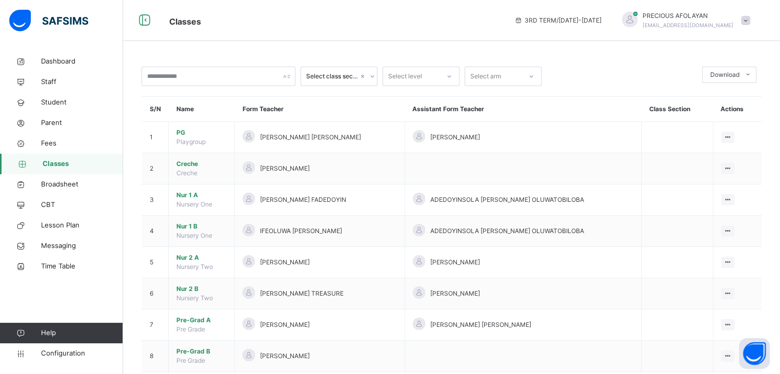
scroll to position [241, 0]
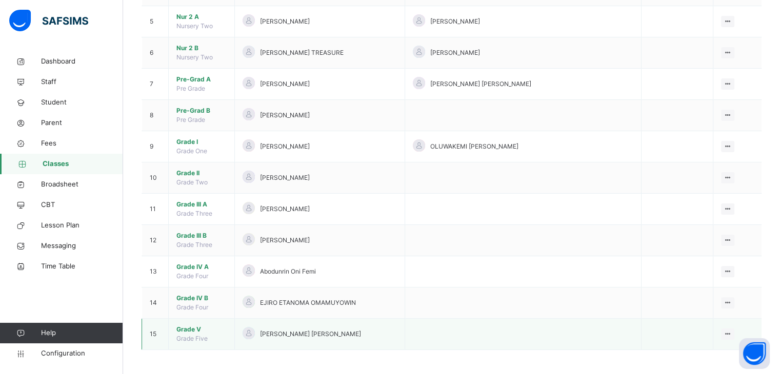
click at [190, 330] on span "Grade V" at bounding box center [201, 329] width 50 height 9
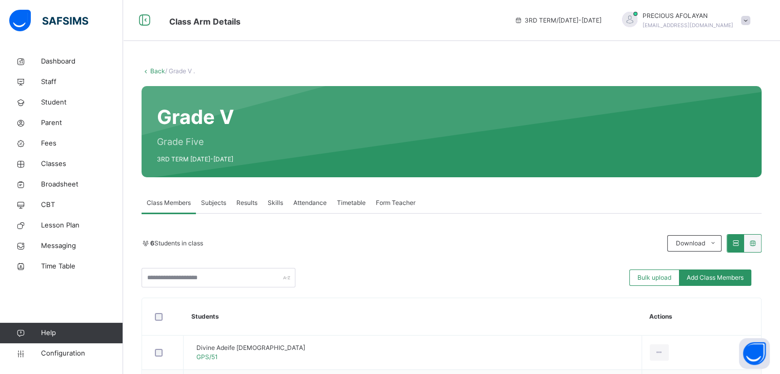
click at [293, 155] on div "Grade V Grade Five 3RD TERM [DATE]-[DATE]" at bounding box center [452, 131] width 620 height 91
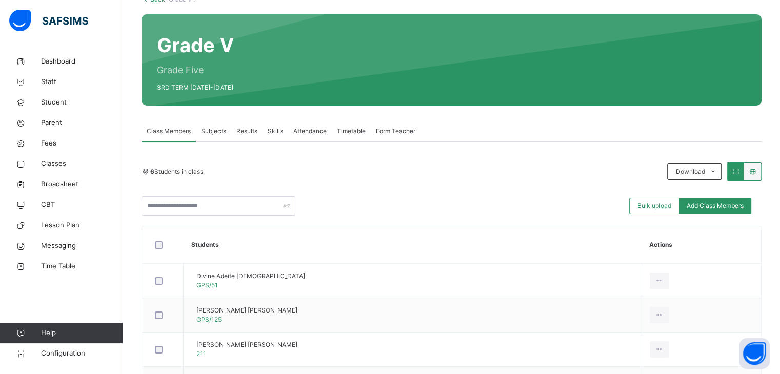
scroll to position [73, 0]
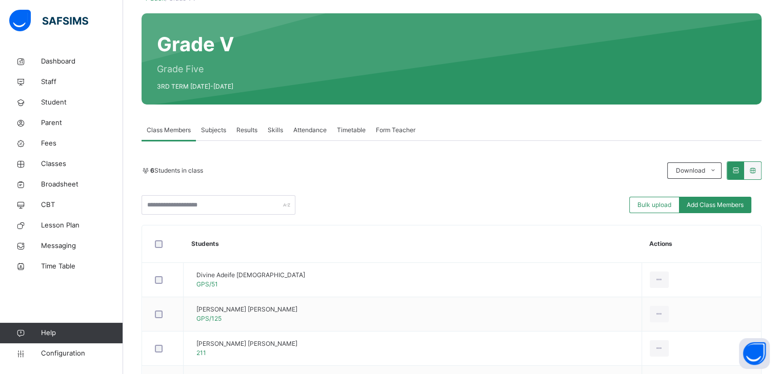
click at [243, 132] on span "Results" at bounding box center [246, 130] width 21 height 9
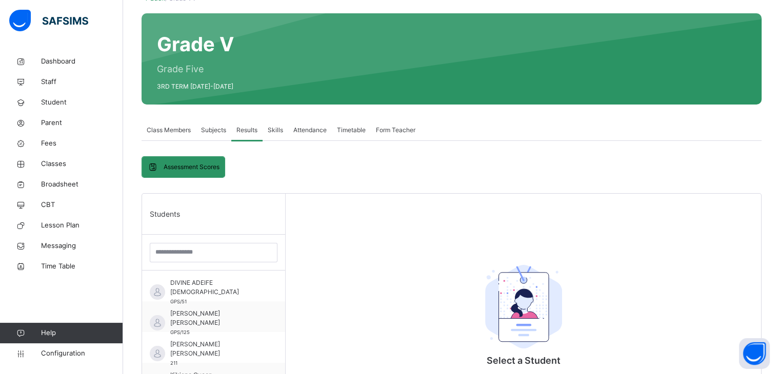
click at [278, 132] on span "Skills" at bounding box center [275, 130] width 15 height 9
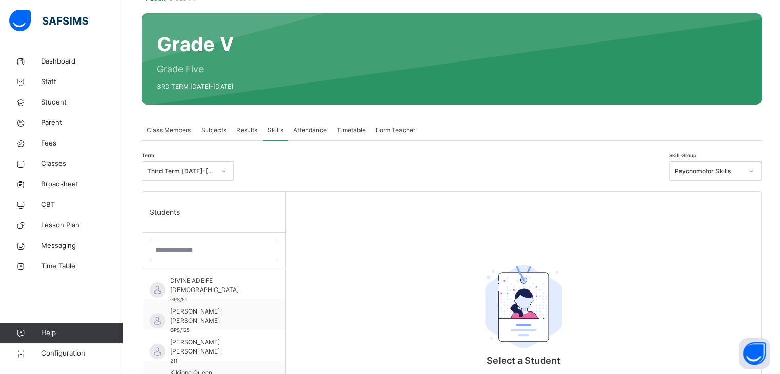
click at [215, 130] on span "Subjects" at bounding box center [213, 130] width 25 height 9
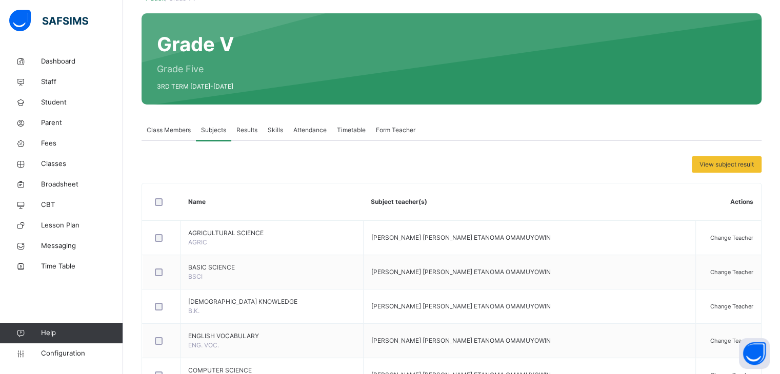
click at [275, 135] on div "Skills" at bounding box center [276, 130] width 26 height 21
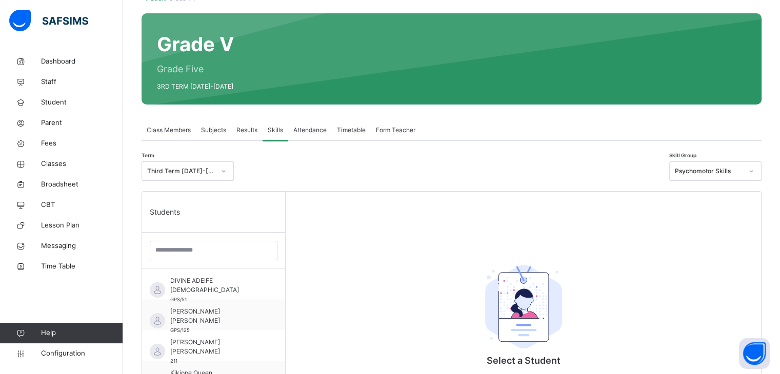
click at [306, 131] on span "Attendance" at bounding box center [309, 130] width 33 height 9
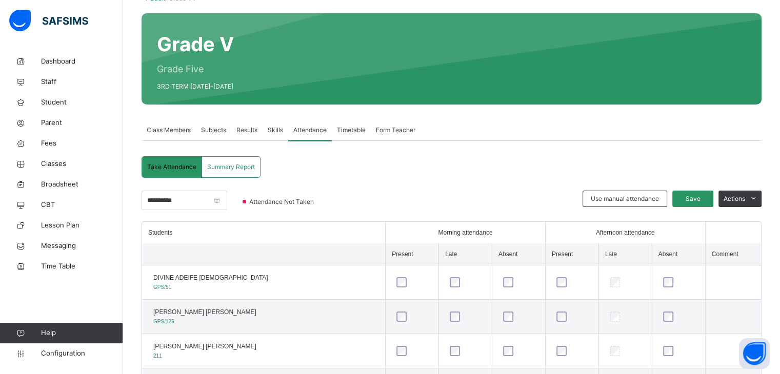
click at [250, 133] on span "Results" at bounding box center [246, 130] width 21 height 9
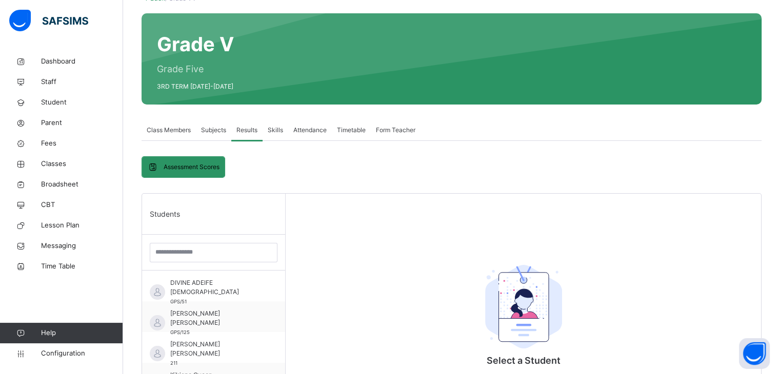
click at [209, 123] on div "Subjects" at bounding box center [213, 130] width 35 height 21
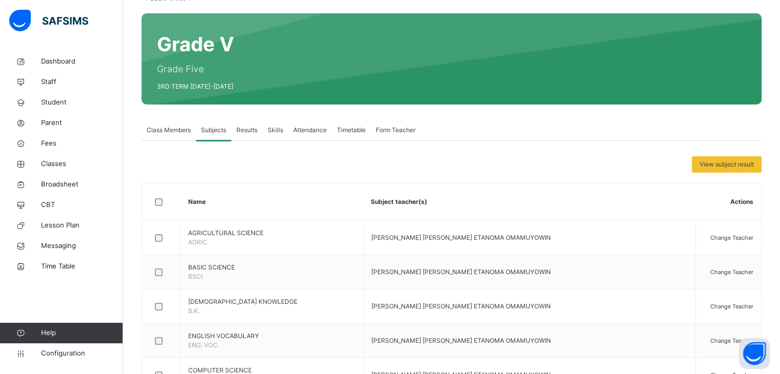
click at [406, 134] on span "Form Teacher" at bounding box center [395, 130] width 39 height 9
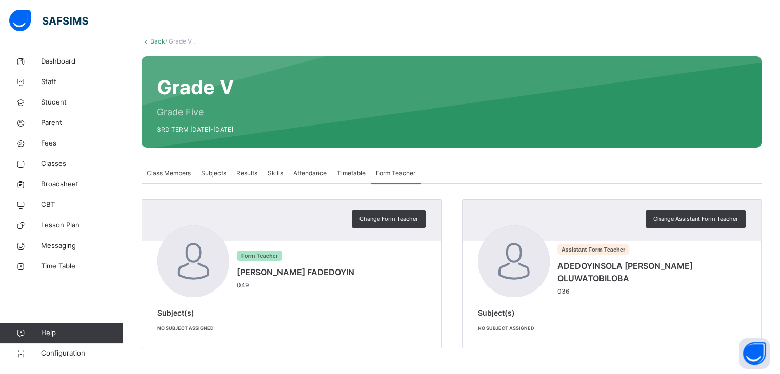
scroll to position [30, 0]
click at [356, 171] on span "Timetable" at bounding box center [351, 173] width 29 height 9
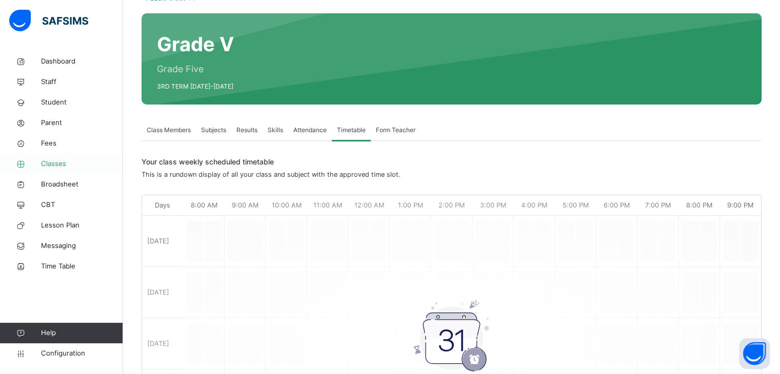
click at [57, 163] on span "Classes" at bounding box center [82, 164] width 82 height 10
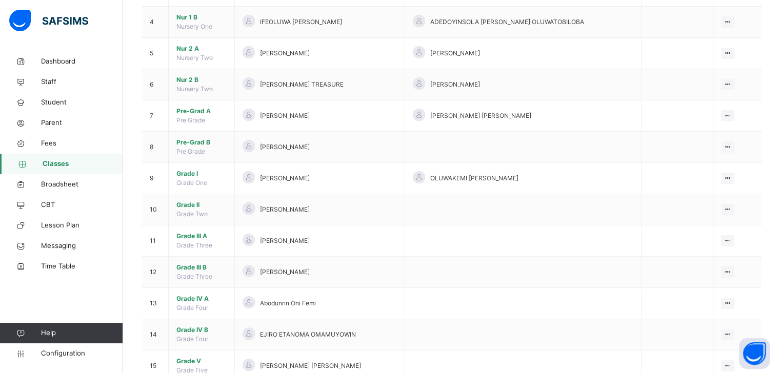
scroll to position [241, 0]
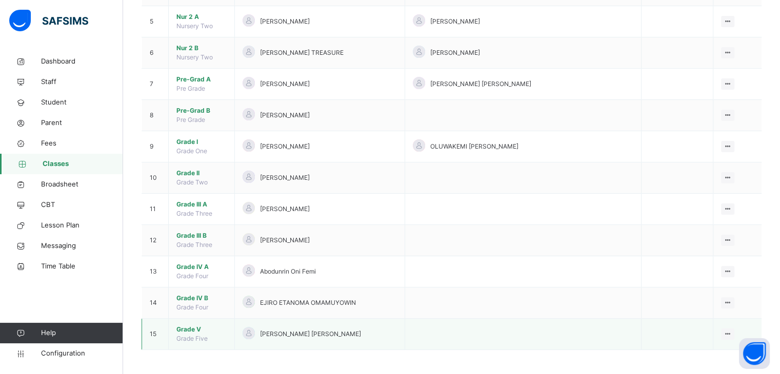
click at [183, 328] on span "Grade V" at bounding box center [201, 329] width 50 height 9
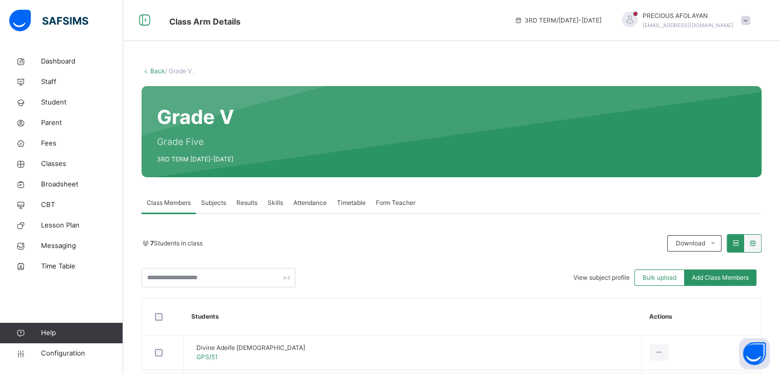
click at [524, 54] on div "Back / Grade V . Grade V Grade Five 3RD TERM [DATE]-[DATE] Class Members Subjec…" at bounding box center [451, 342] width 657 height 582
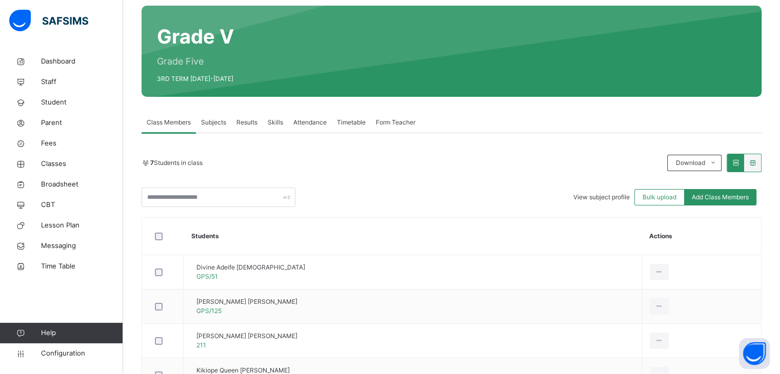
scroll to position [82, 0]
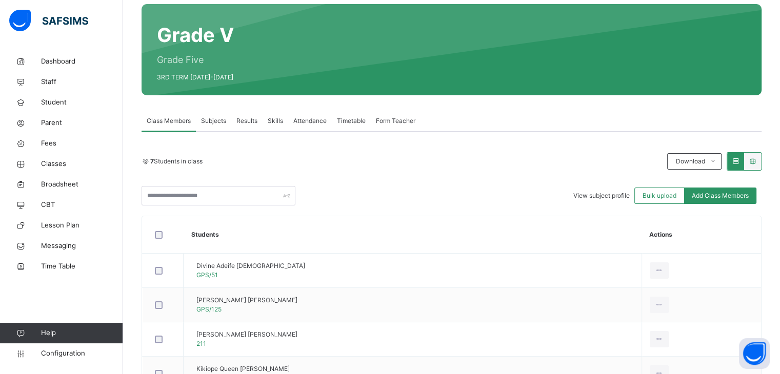
click at [217, 119] on span "Subjects" at bounding box center [213, 120] width 25 height 9
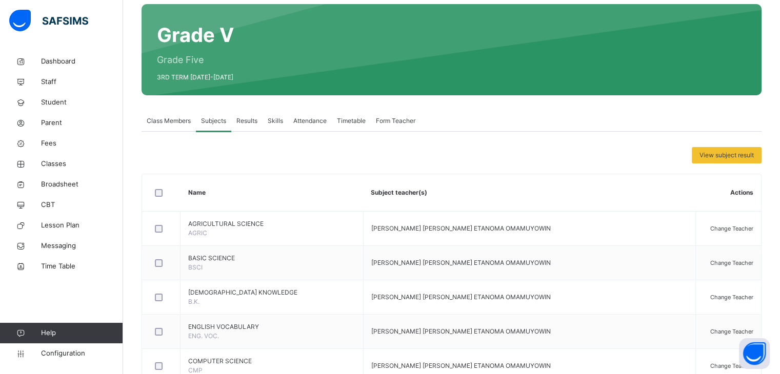
click at [161, 196] on div at bounding box center [161, 193] width 23 height 22
click at [617, 154] on span "Assign Subjects to a teacher" at bounding box center [633, 155] width 82 height 9
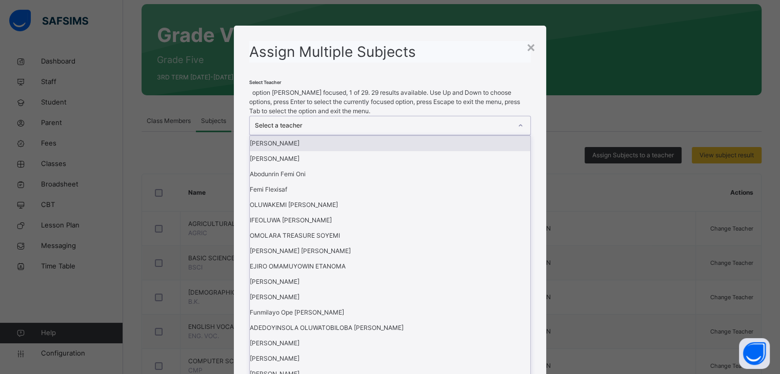
click at [476, 135] on div "Select a teacher" at bounding box center [380, 125] width 260 height 18
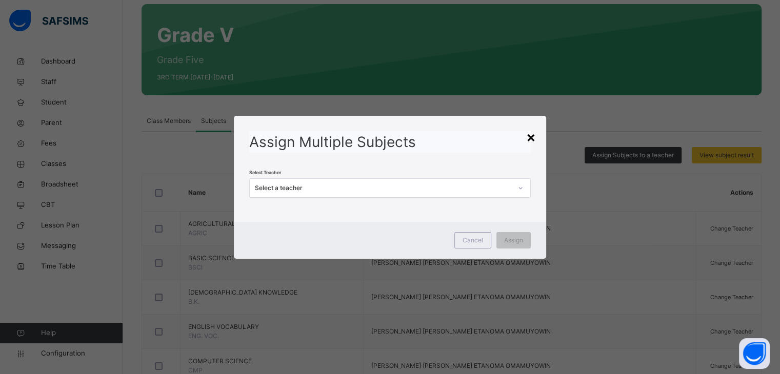
click at [529, 135] on div "×" at bounding box center [531, 137] width 10 height 22
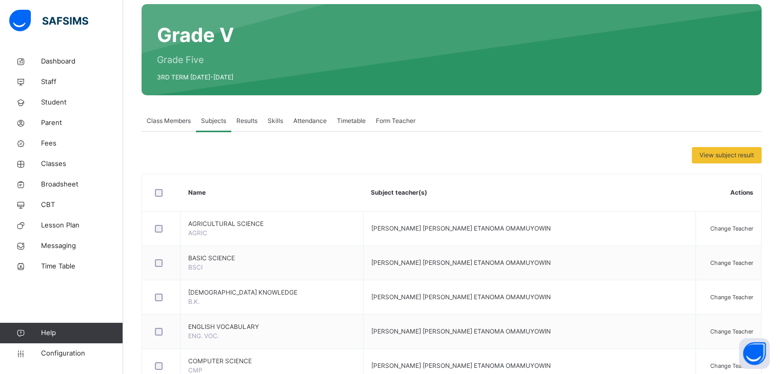
click at [277, 126] on div "Skills" at bounding box center [276, 121] width 26 height 21
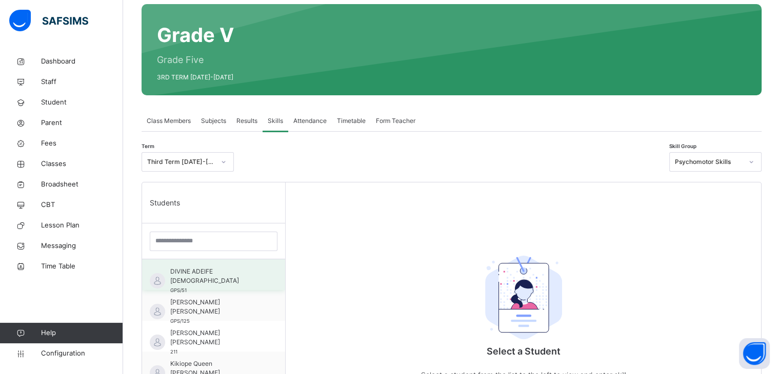
click at [228, 278] on div "DIVINE ADEIFE ADESUA GPS/51" at bounding box center [216, 281] width 92 height 28
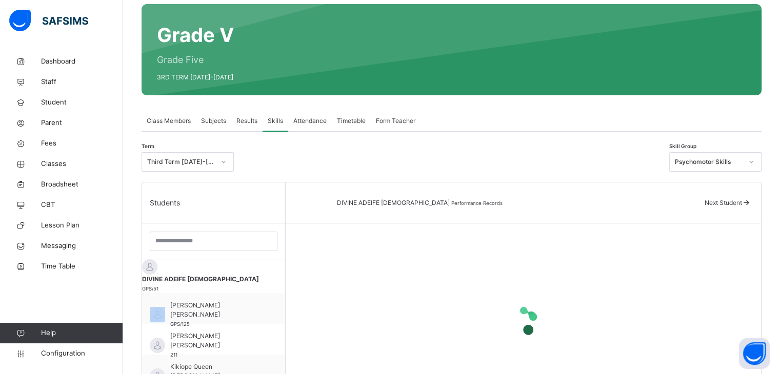
click at [228, 278] on div "DIVINE ADEIFE ADESUA GPS/51" at bounding box center [213, 284] width 143 height 18
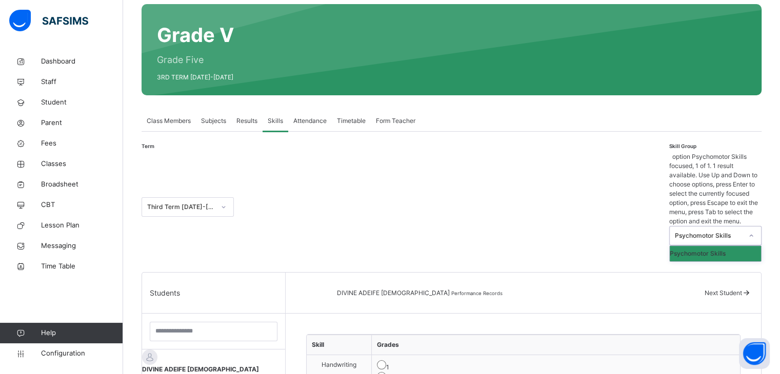
click at [726, 227] on div "Psychomotor Skills" at bounding box center [706, 236] width 72 height 18
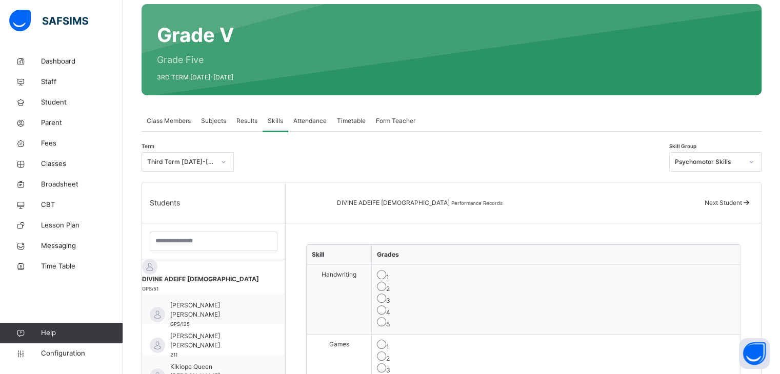
click at [593, 161] on div at bounding box center [451, 161] width 425 height 19
click at [566, 187] on div "DIVINE ADEIFE ADESUA Performance Records Next Student" at bounding box center [523, 203] width 475 height 41
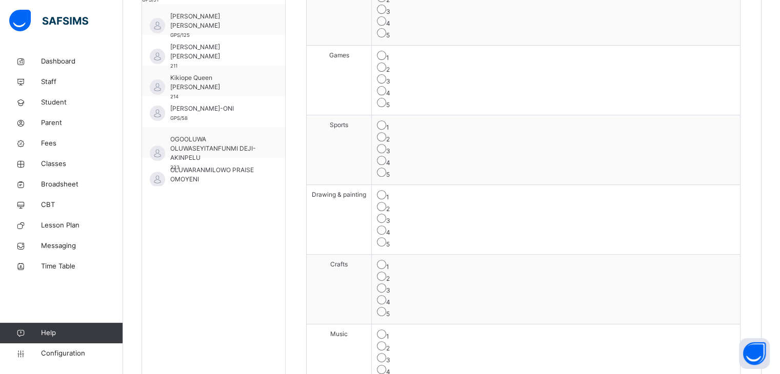
scroll to position [390, 0]
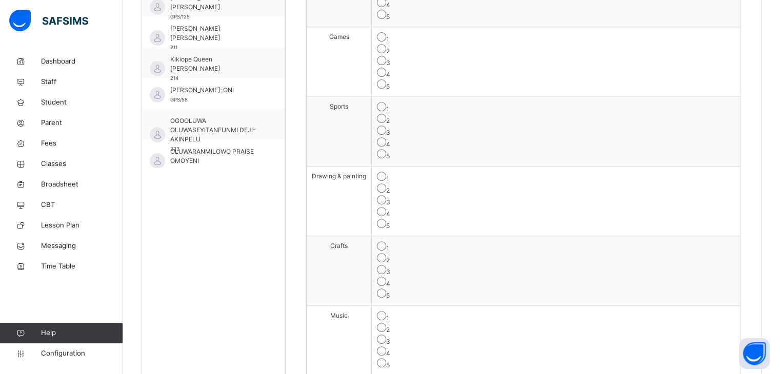
click at [466, 265] on div "3" at bounding box center [556, 271] width 358 height 12
click at [470, 335] on div "3" at bounding box center [556, 341] width 358 height 12
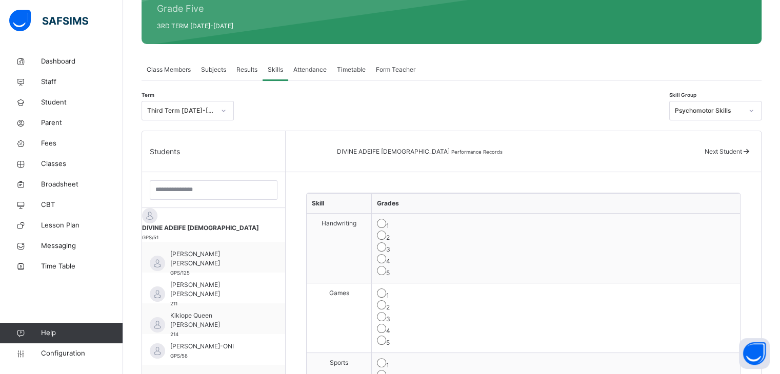
scroll to position [134, 0]
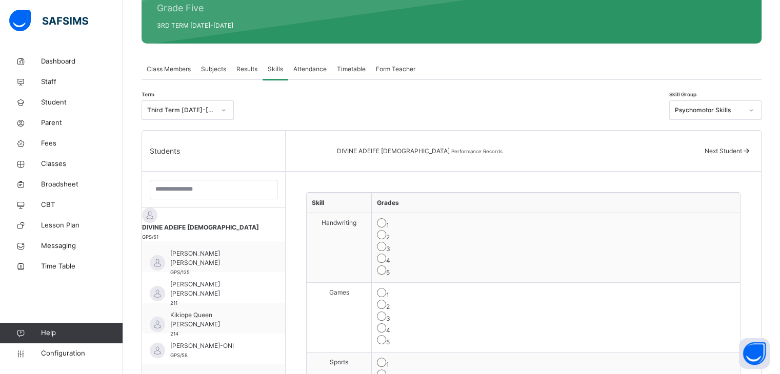
click at [718, 150] on span "Next Student" at bounding box center [723, 151] width 37 height 8
click at [229, 223] on span "DIVINE ADEIFE [DEMOGRAPHIC_DATA]" at bounding box center [213, 227] width 143 height 9
click at [53, 165] on span "Classes" at bounding box center [82, 164] width 82 height 10
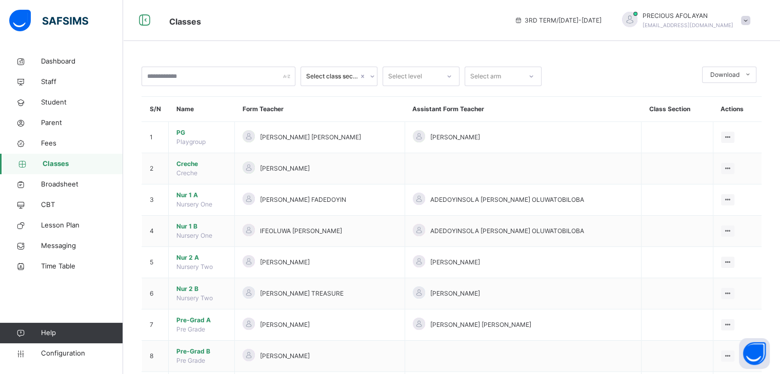
drag, startPoint x: 53, startPoint y: 165, endPoint x: 297, endPoint y: 23, distance: 282.2
click at [297, 23] on span "Classes" at bounding box center [334, 20] width 330 height 17
click at [281, 33] on div "Classes 3RD TERM / [DATE]-[DATE] [PERSON_NAME] [EMAIL_ADDRESS][DOMAIN_NAME]" at bounding box center [390, 20] width 780 height 41
click at [357, 28] on span "Classes" at bounding box center [334, 20] width 330 height 17
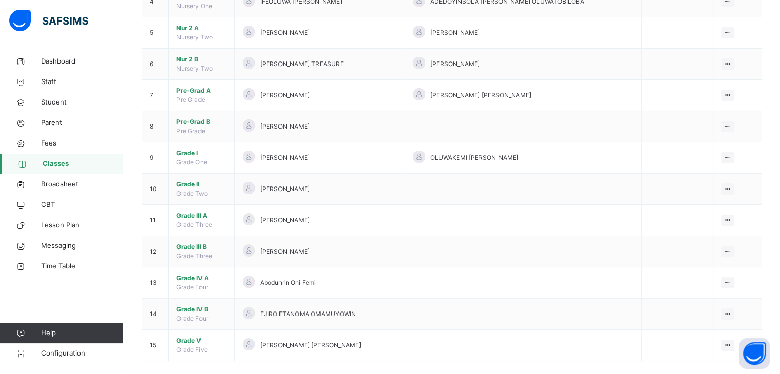
scroll to position [241, 0]
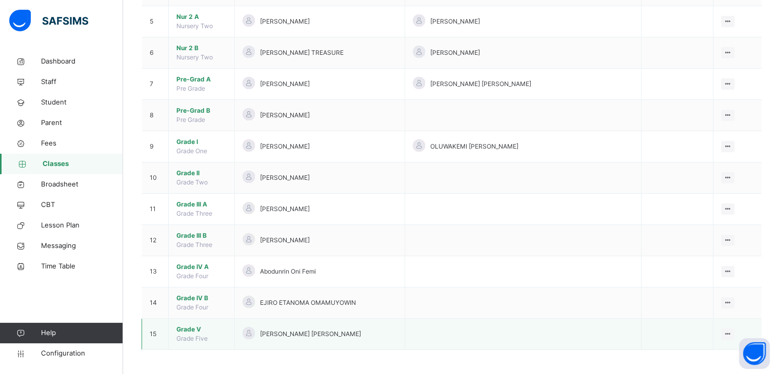
click at [181, 327] on span "Grade V" at bounding box center [201, 329] width 50 height 9
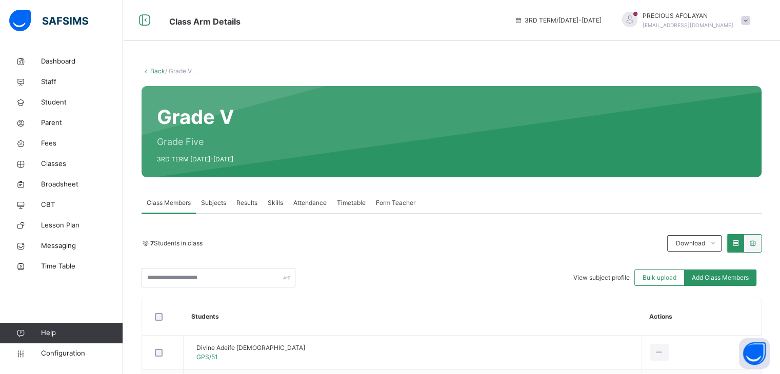
scroll to position [257, 0]
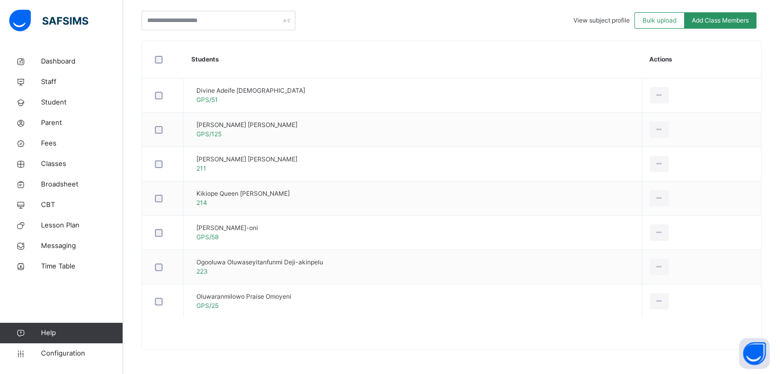
click at [154, 190] on div at bounding box center [162, 199] width 25 height 22
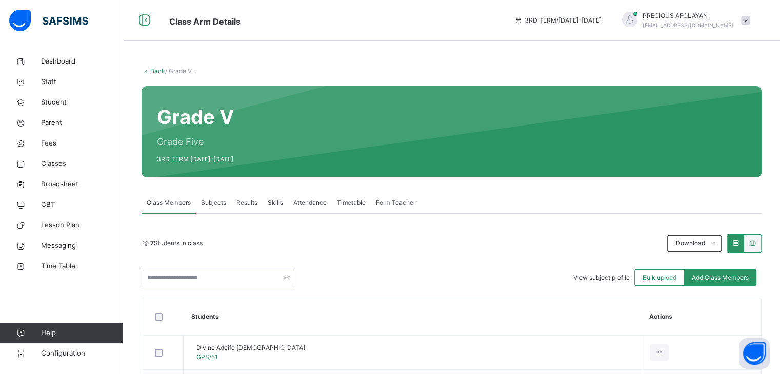
click at [273, 210] on div "Skills" at bounding box center [276, 203] width 26 height 21
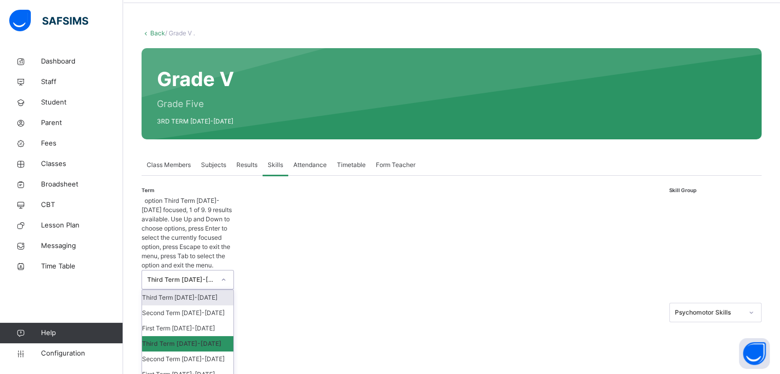
click at [213, 252] on div "option Third Term [DATE]-[DATE] focused, 1 of 9. 9 results available. Use Up an…" at bounding box center [188, 312] width 92 height 233
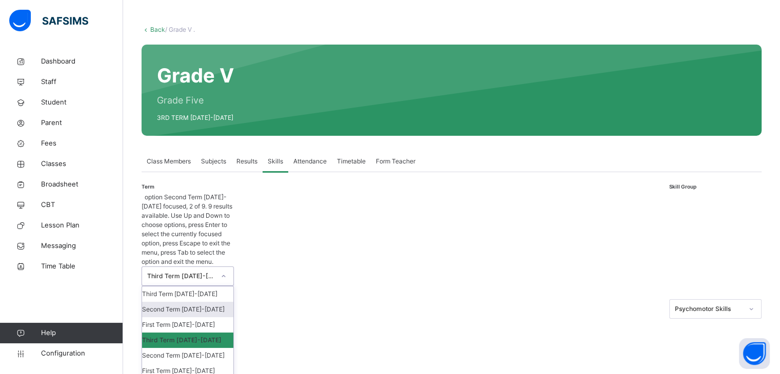
scroll to position [42, 0]
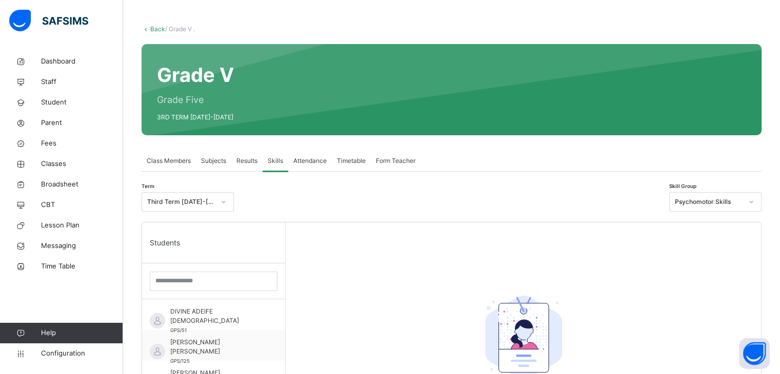
click at [367, 116] on div at bounding box center [497, 89] width 497 height 71
click at [247, 164] on span "Results" at bounding box center [246, 160] width 21 height 9
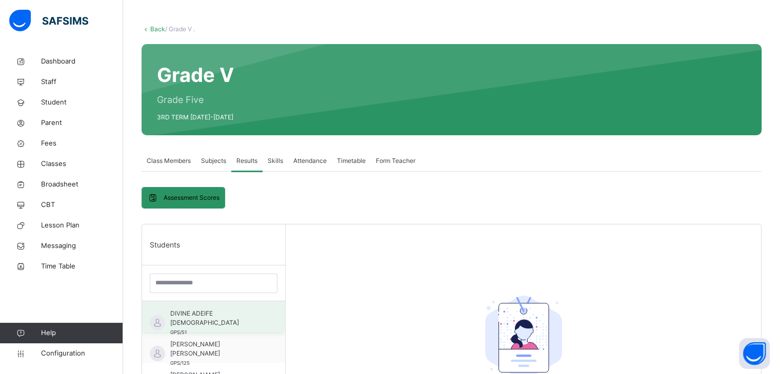
click at [226, 314] on span "DIVINE ADEIFE [DEMOGRAPHIC_DATA]" at bounding box center [216, 318] width 92 height 18
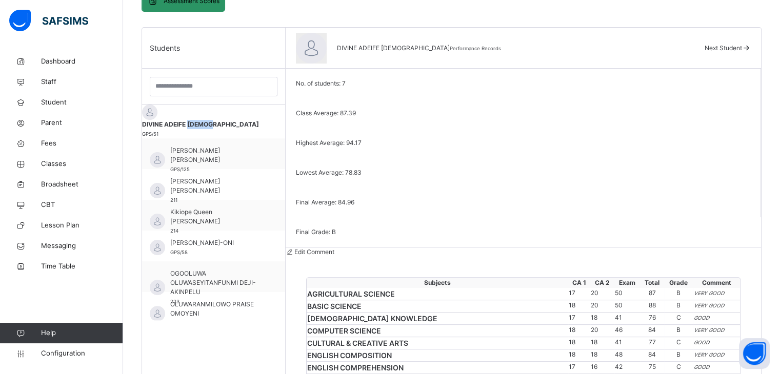
scroll to position [0, 0]
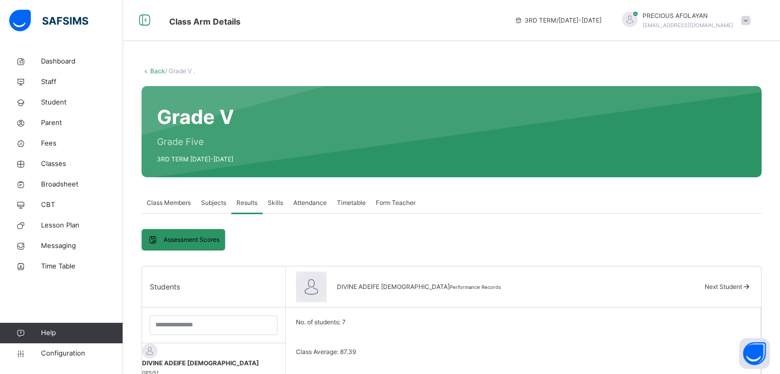
click at [275, 202] on span "Skills" at bounding box center [275, 202] width 15 height 9
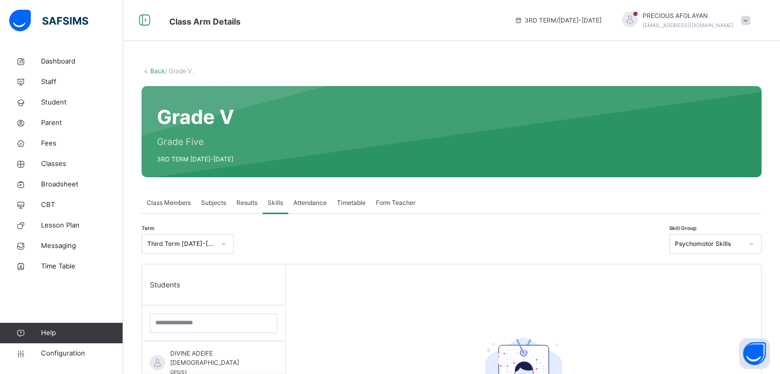
click at [312, 203] on span "Attendance" at bounding box center [309, 202] width 33 height 9
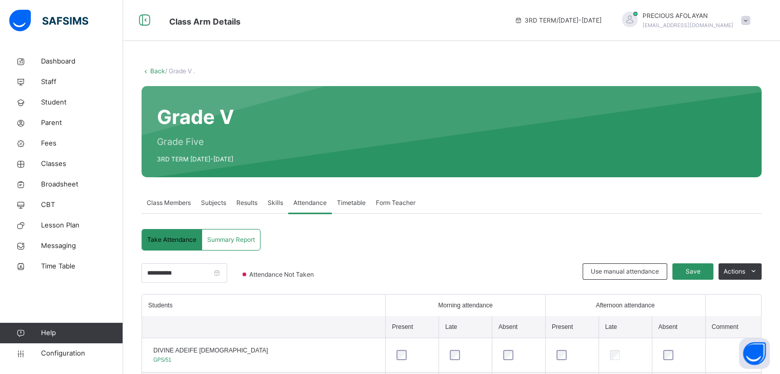
click at [246, 201] on span "Results" at bounding box center [246, 202] width 21 height 9
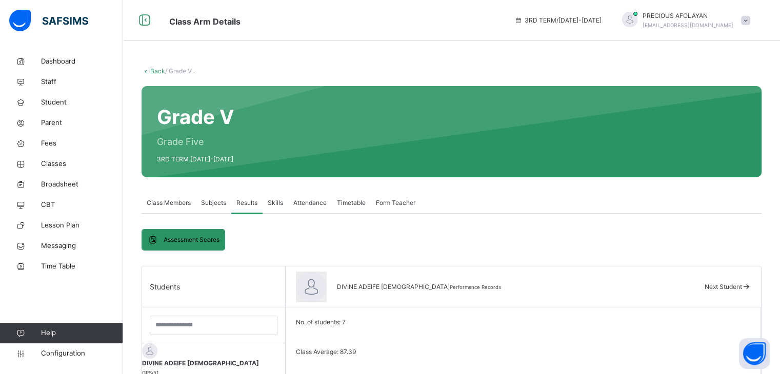
drag, startPoint x: 181, startPoint y: 200, endPoint x: 171, endPoint y: 198, distance: 9.4
click at [171, 198] on span "Class Members" at bounding box center [169, 202] width 44 height 9
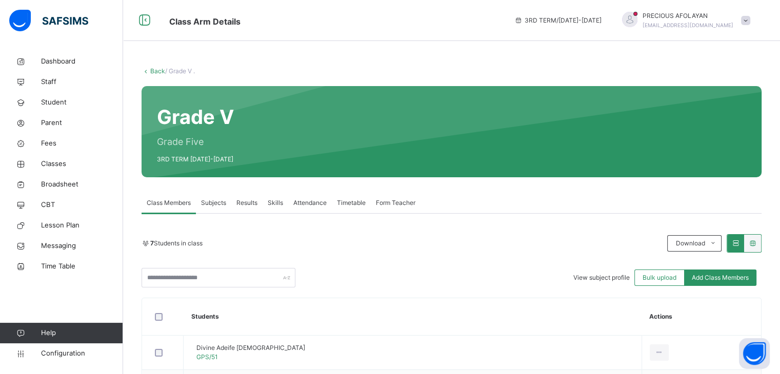
click at [502, 244] on div "7 Students in class" at bounding box center [402, 243] width 520 height 9
click at [270, 199] on span "Skills" at bounding box center [275, 202] width 15 height 9
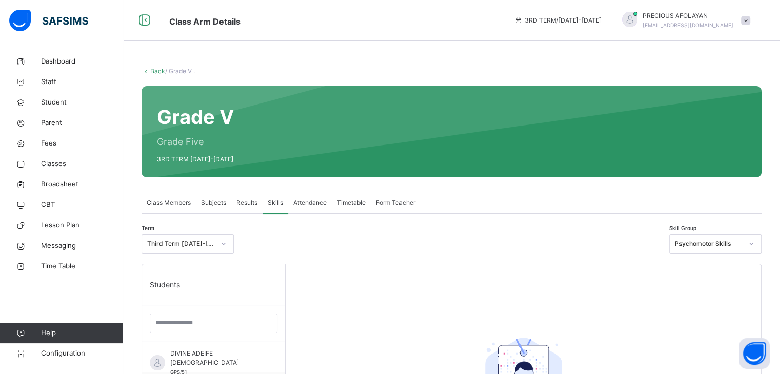
scroll to position [290, 0]
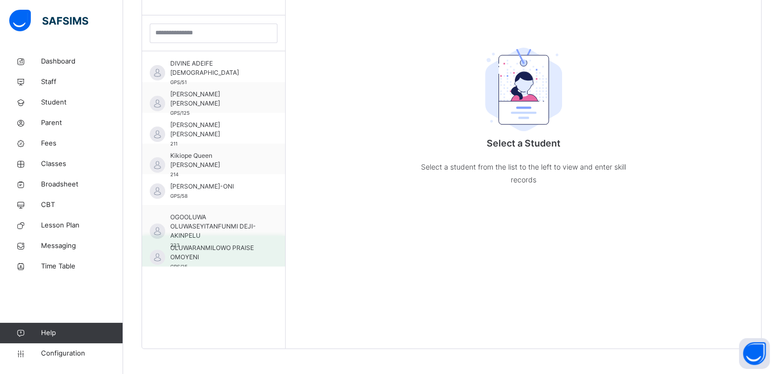
click at [201, 244] on span "OLUWARANMILOWO PRAISE OMOYENI" at bounding box center [216, 253] width 92 height 18
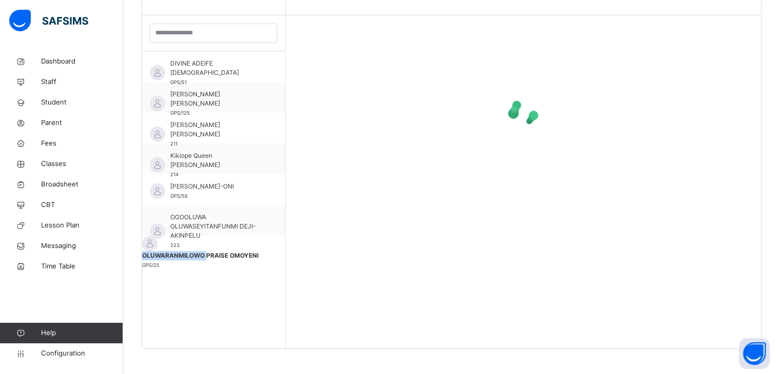
click at [201, 251] on span "OLUWARANMILOWO PRAISE OMOYENI" at bounding box center [213, 255] width 143 height 9
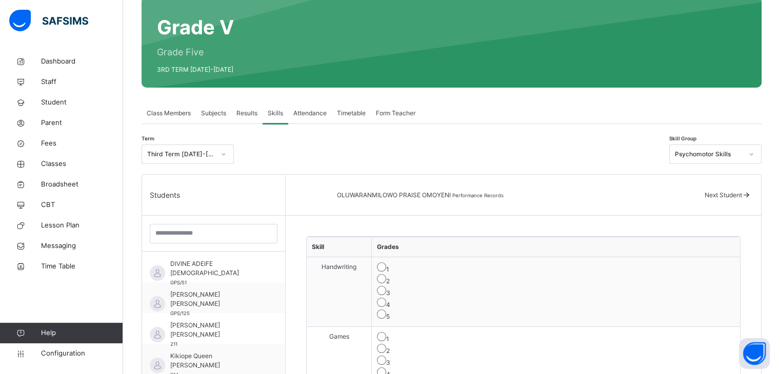
scroll to position [73, 0]
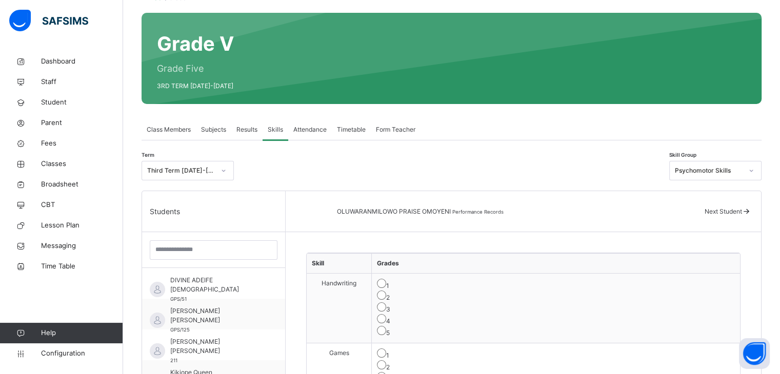
click at [193, 192] on div "Students" at bounding box center [213, 211] width 143 height 41
click at [55, 205] on span "CBT" at bounding box center [82, 205] width 82 height 10
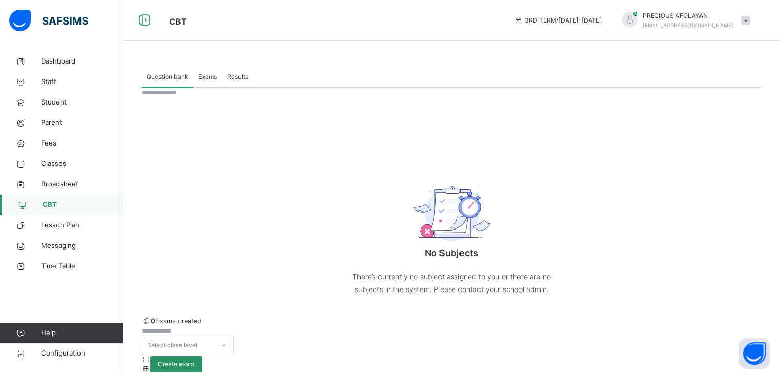
click at [209, 74] on span "Exams" at bounding box center [207, 76] width 18 height 9
click at [233, 79] on span "Results" at bounding box center [237, 76] width 21 height 9
click at [208, 78] on span "Exams" at bounding box center [207, 76] width 18 height 9
click at [203, 327] on input "text" at bounding box center [173, 331] width 62 height 9
type input "***"
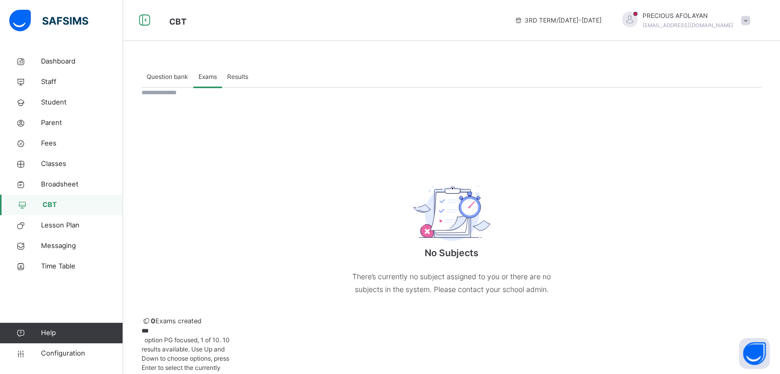
click at [203, 327] on input "***" at bounding box center [173, 331] width 62 height 9
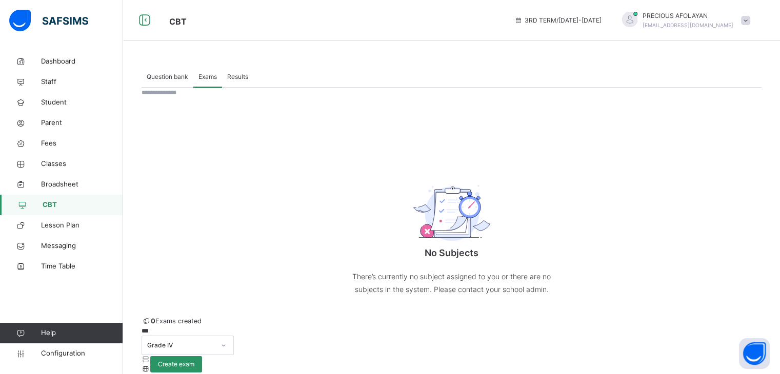
click at [194, 360] on span "Create exam" at bounding box center [176, 364] width 36 height 9
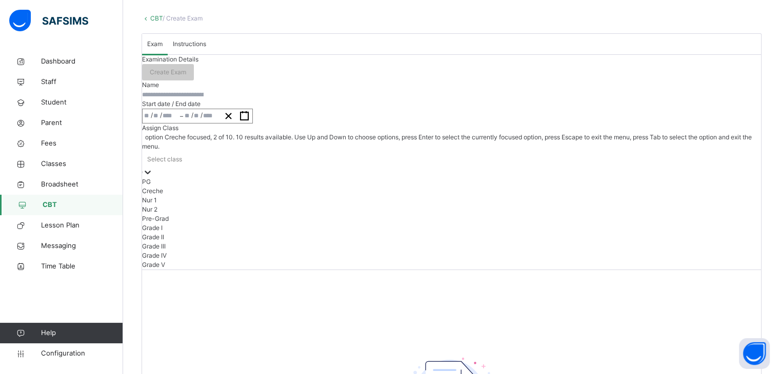
click at [383, 265] on div "option Creche focused, 2 of 10. 10 results available. Use Up and Down to choose…" at bounding box center [451, 201] width 619 height 137
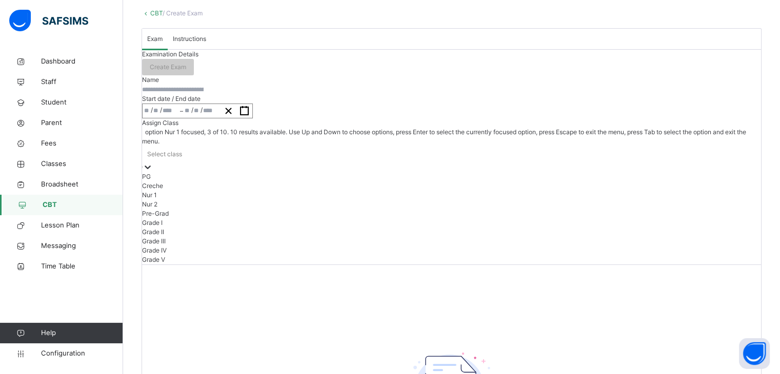
scroll to position [58, 0]
click at [402, 190] on div "Creche" at bounding box center [451, 185] width 619 height 9
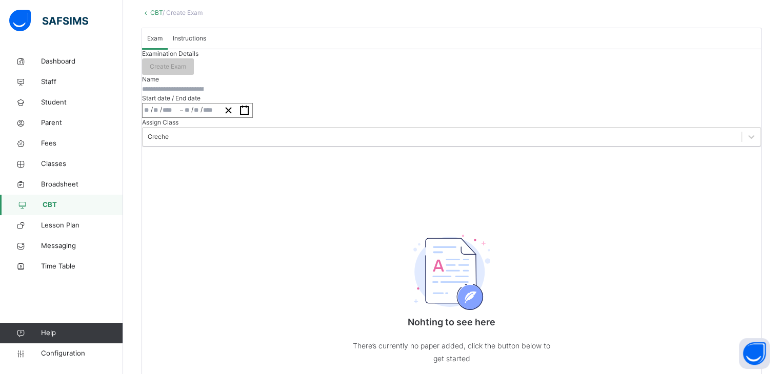
click at [220, 117] on div "/ /" at bounding box center [201, 111] width 37 height 14
click at [368, 94] on div "Name" at bounding box center [451, 84] width 619 height 19
click at [204, 94] on input "text" at bounding box center [173, 89] width 62 height 9
click at [206, 43] on span "Instructions" at bounding box center [189, 38] width 33 height 9
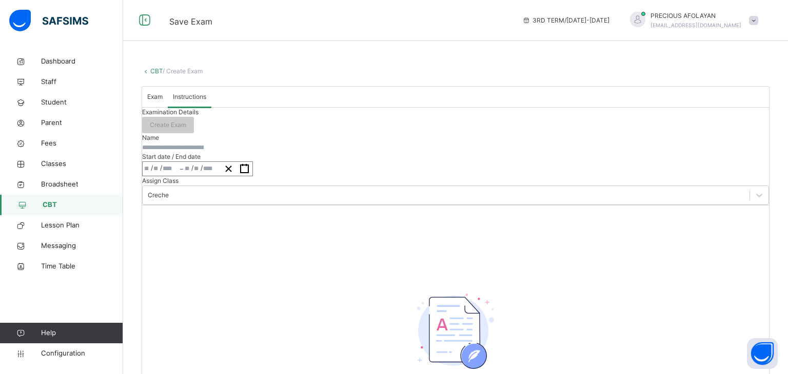
click at [62, 165] on span "Classes" at bounding box center [82, 164] width 82 height 10
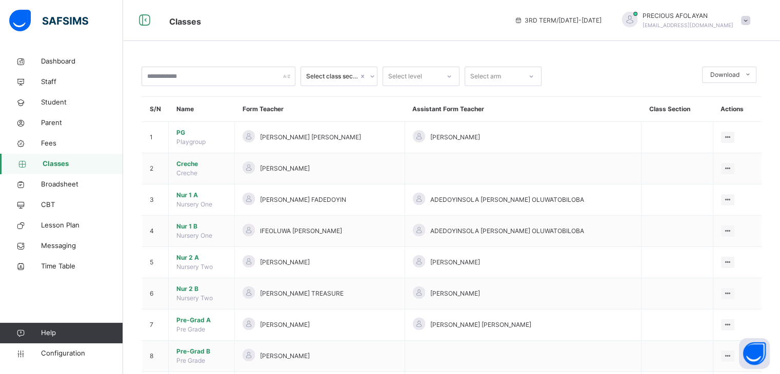
scroll to position [241, 0]
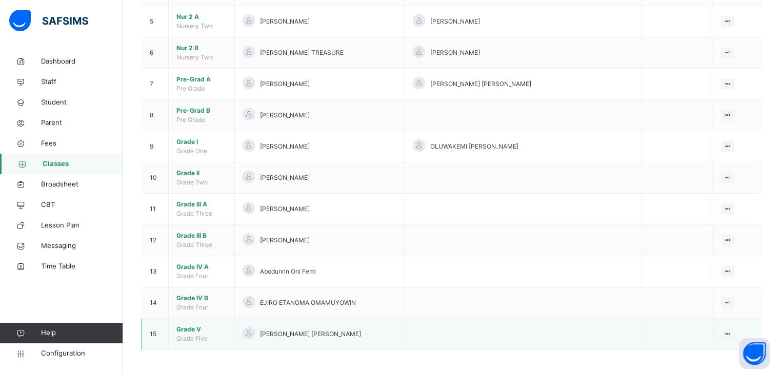
click at [195, 327] on span "Grade V" at bounding box center [201, 329] width 50 height 9
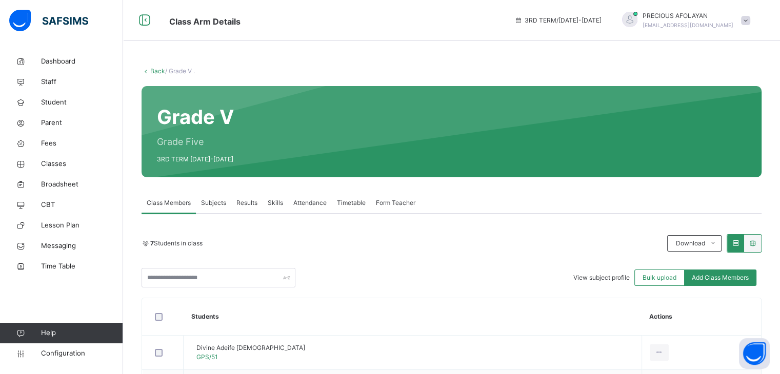
click at [362, 249] on div "7 Students in class Download Pdf Report Excel Report" at bounding box center [452, 243] width 620 height 18
click at [223, 202] on span "Subjects" at bounding box center [213, 202] width 25 height 9
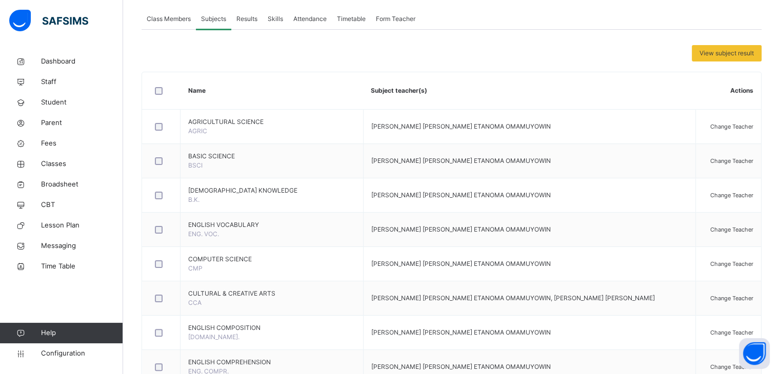
scroll to position [185, 0]
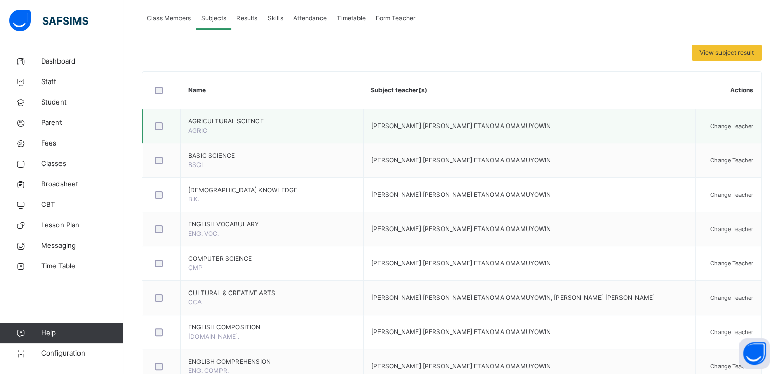
click at [717, 127] on span "Change Teacher" at bounding box center [731, 126] width 43 height 7
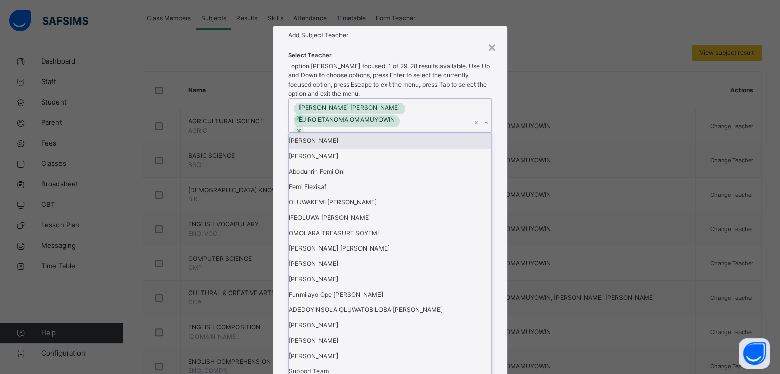
click at [489, 128] on icon at bounding box center [486, 123] width 6 height 10
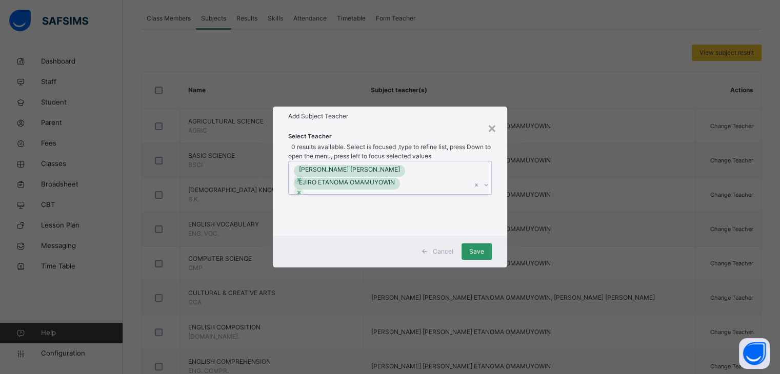
click at [489, 180] on icon at bounding box center [486, 185] width 6 height 10
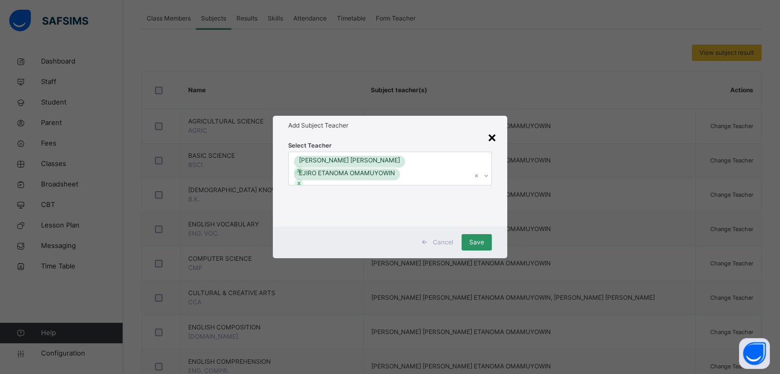
click at [496, 132] on div "×" at bounding box center [492, 137] width 10 height 22
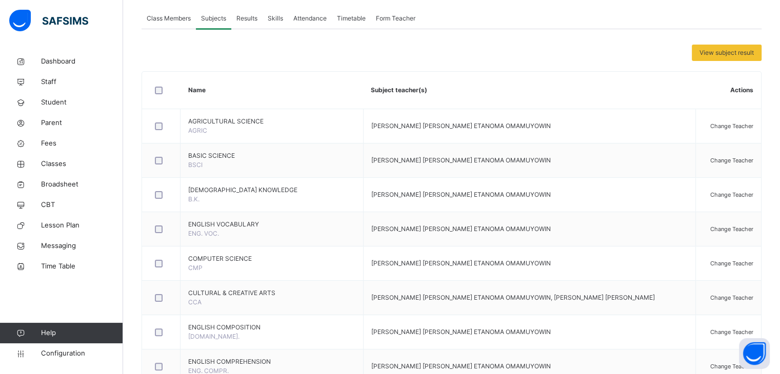
click at [380, 15] on span "Form Teacher" at bounding box center [395, 18] width 39 height 9
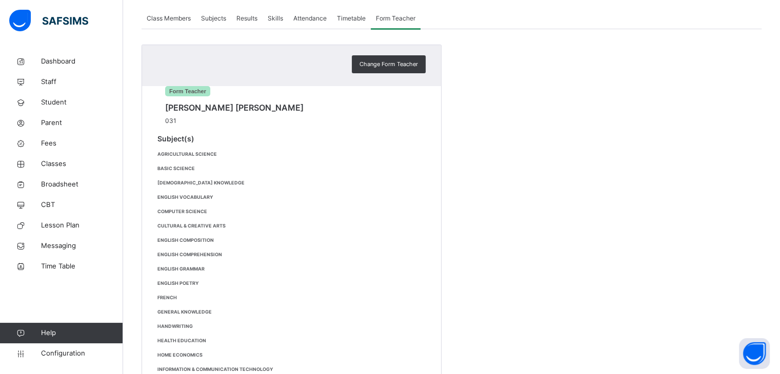
click at [302, 126] on div "Form Teacher [PERSON_NAME] [PERSON_NAME] 031" at bounding box center [291, 98] width 268 height 55
click at [391, 122] on div "Form Teacher [PERSON_NAME] [PERSON_NAME] 031" at bounding box center [291, 98] width 268 height 55
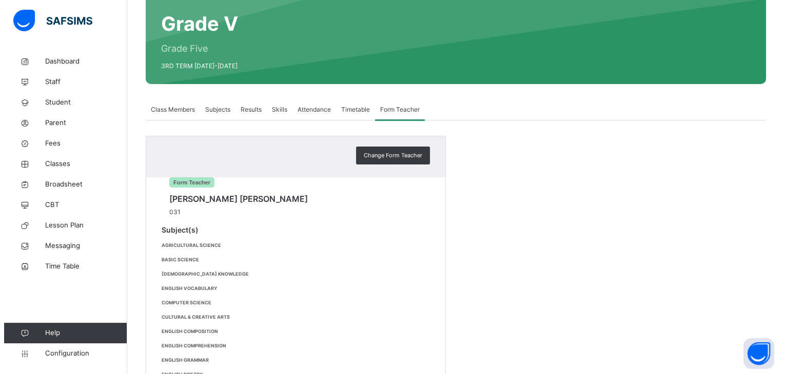
scroll to position [78, 0]
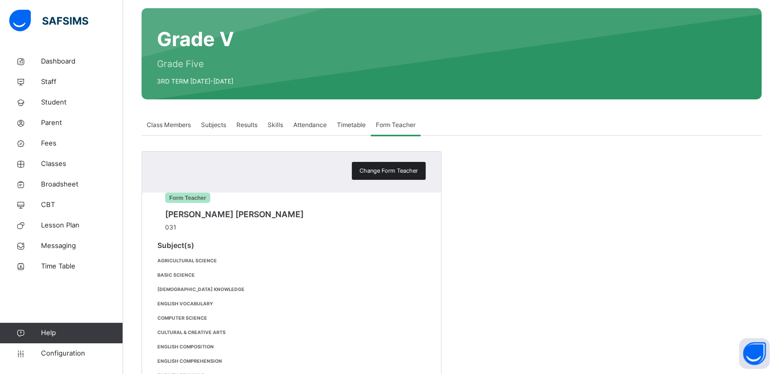
click at [382, 169] on span "Change Form Teacher" at bounding box center [388, 171] width 58 height 9
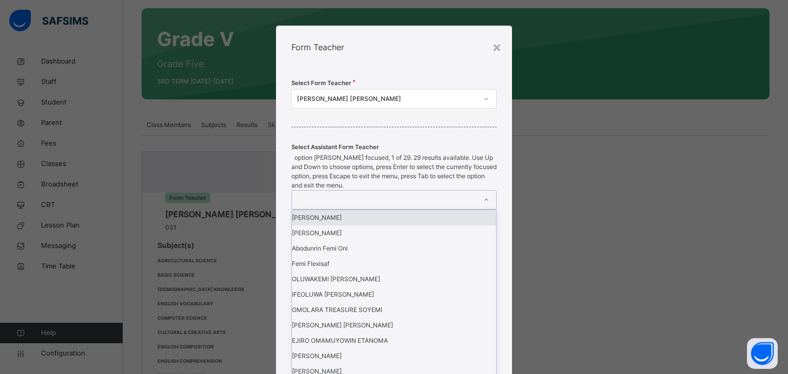
scroll to position [0, 0]
click at [487, 205] on icon at bounding box center [486, 200] width 6 height 10
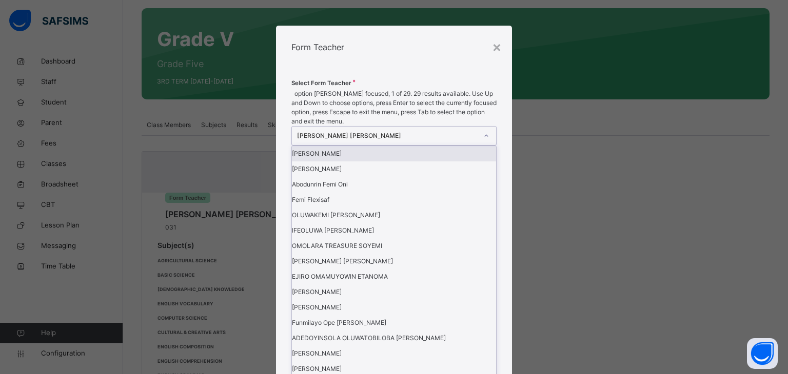
click at [445, 141] on div "[PERSON_NAME] [PERSON_NAME]" at bounding box center [387, 135] width 181 height 9
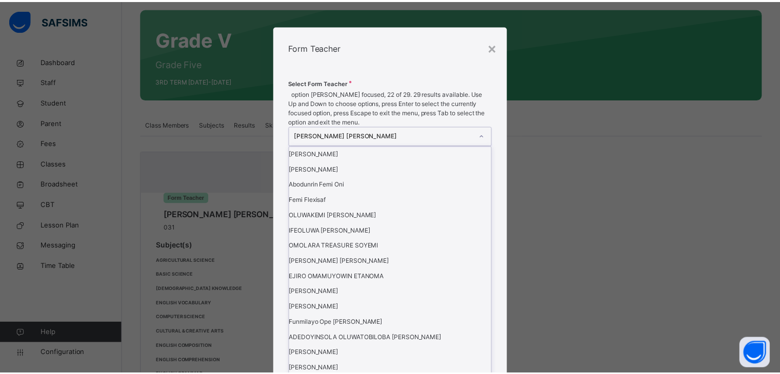
scroll to position [1, 0]
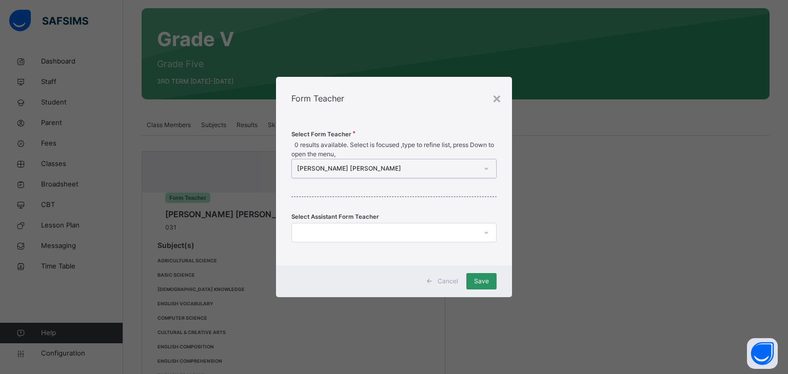
click at [462, 164] on div "[PERSON_NAME] [PERSON_NAME]" at bounding box center [387, 168] width 181 height 9
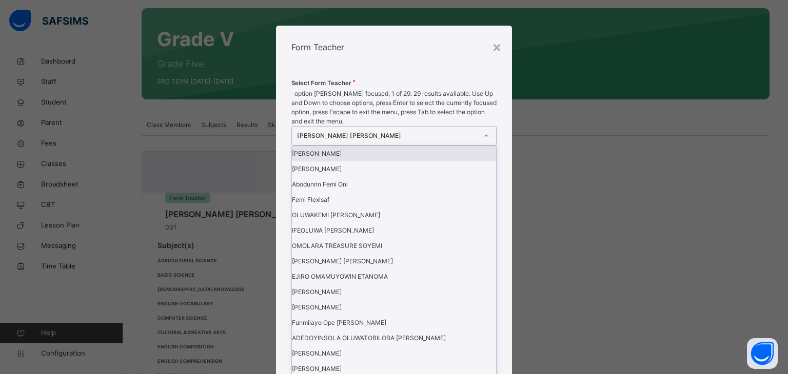
click at [462, 141] on div "[PERSON_NAME] [PERSON_NAME]" at bounding box center [387, 135] width 181 height 9
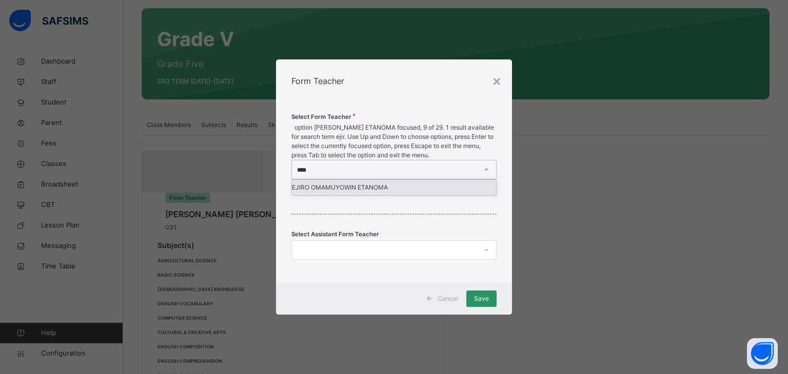
type input "*****"
click at [411, 183] on div "EJIRO OMAMUYOWIN ETANOMA" at bounding box center [394, 187] width 205 height 15
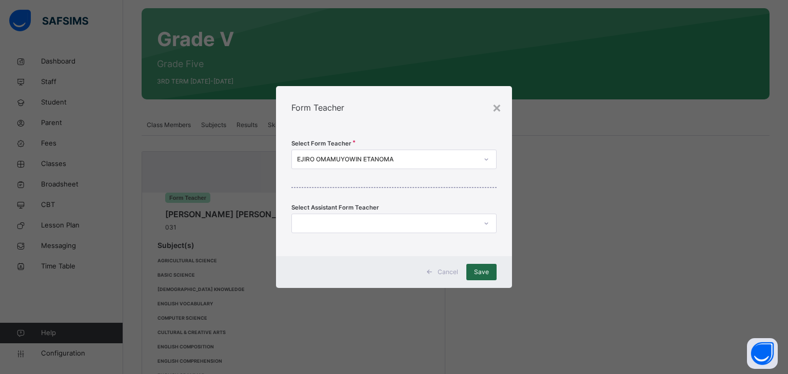
click at [480, 273] on span "Save" at bounding box center [481, 272] width 15 height 9
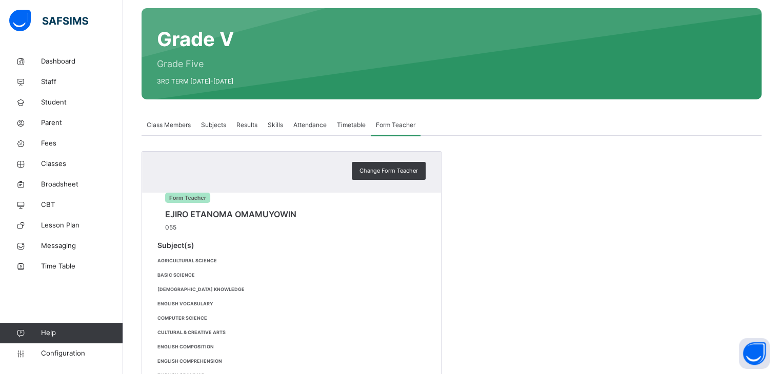
click at [185, 123] on span "Class Members" at bounding box center [169, 125] width 44 height 9
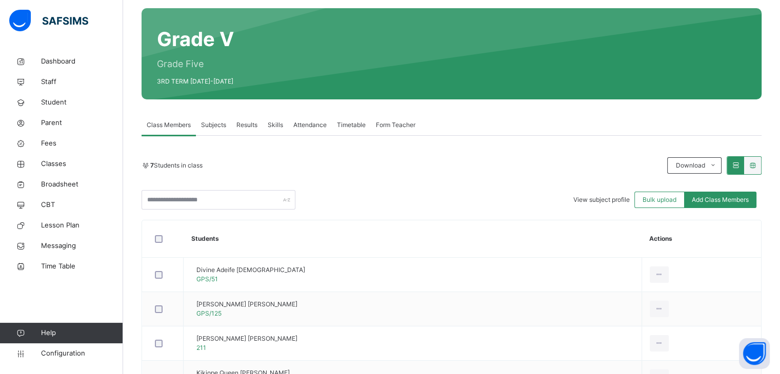
click at [213, 129] on span "Subjects" at bounding box center [213, 125] width 25 height 9
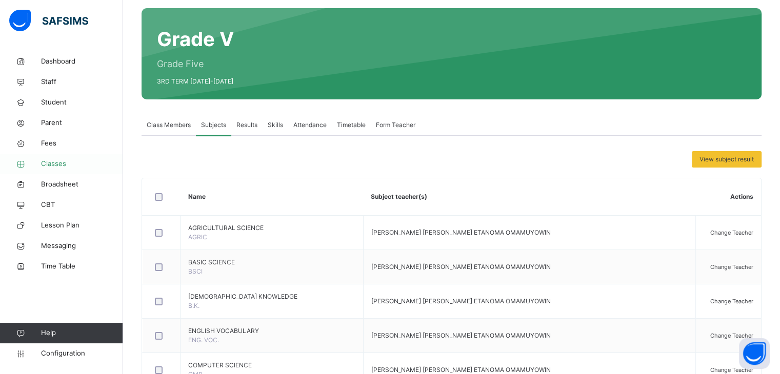
click at [62, 162] on span "Classes" at bounding box center [82, 164] width 82 height 10
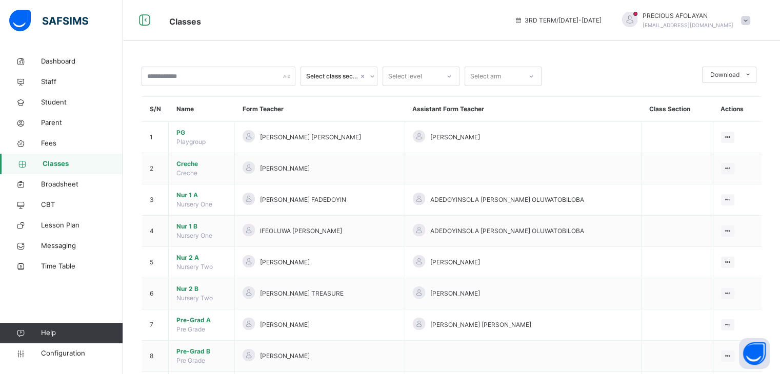
scroll to position [241, 0]
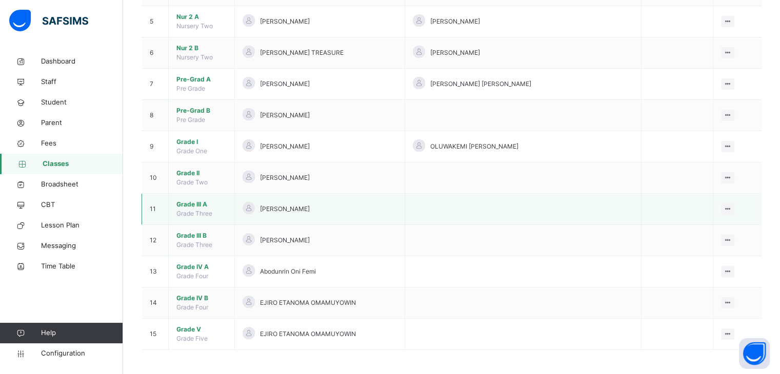
click at [193, 204] on span "Grade III A" at bounding box center [201, 204] width 50 height 9
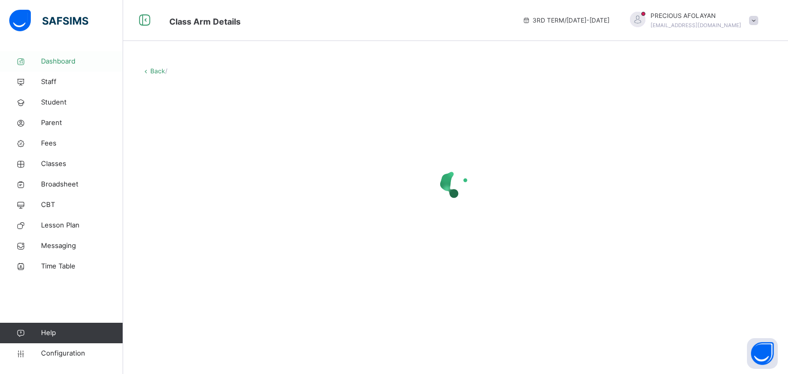
click at [55, 60] on span "Dashboard" at bounding box center [82, 61] width 82 height 10
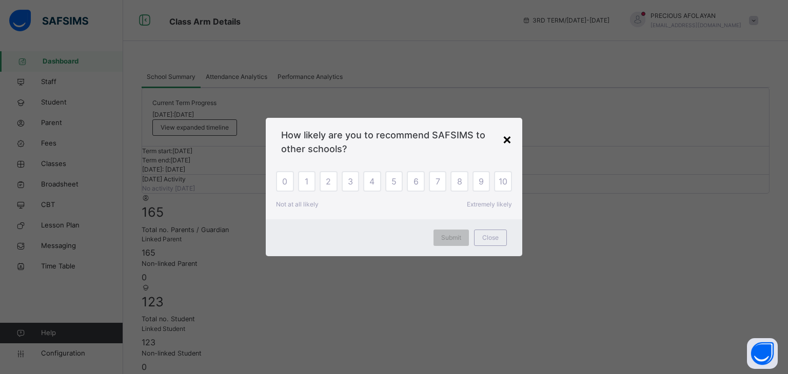
click at [508, 141] on div "×" at bounding box center [507, 139] width 10 height 22
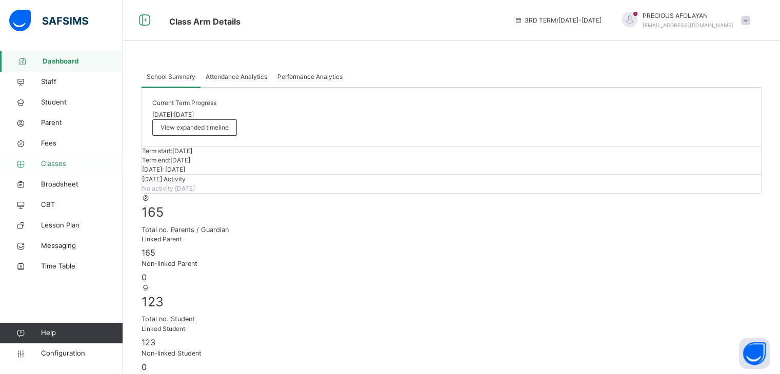
click at [51, 165] on span "Classes" at bounding box center [82, 164] width 82 height 10
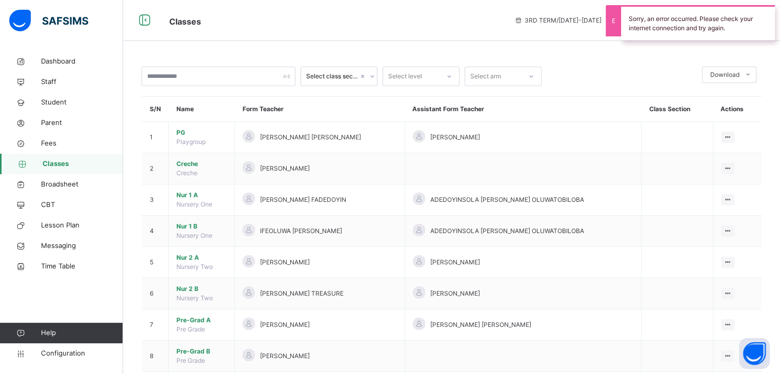
scroll to position [241, 0]
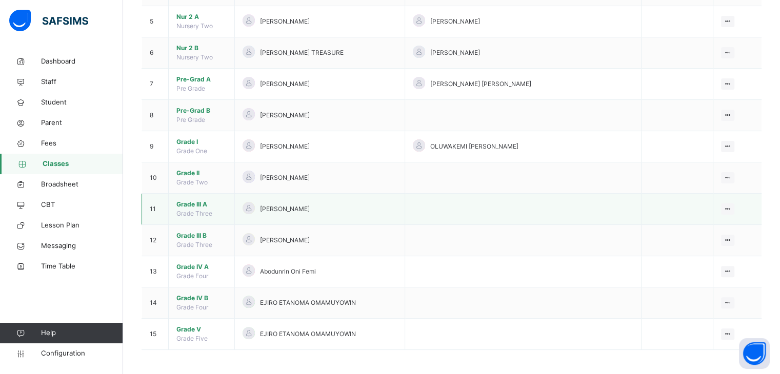
click at [187, 203] on span "Grade III A" at bounding box center [201, 204] width 50 height 9
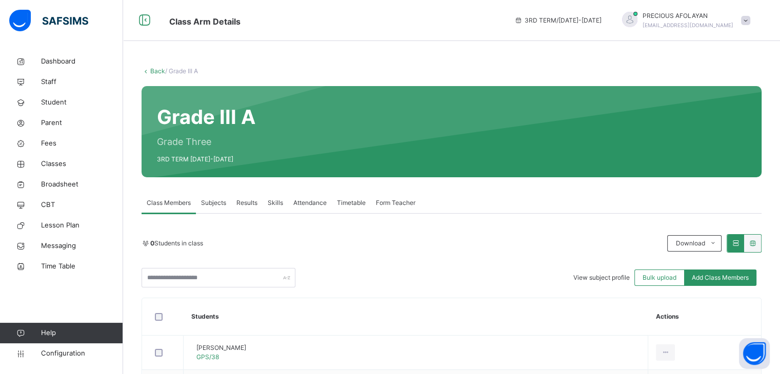
click at [391, 116] on div "Grade III A Grade Three 3RD TERM [DATE]-[DATE]" at bounding box center [452, 131] width 620 height 91
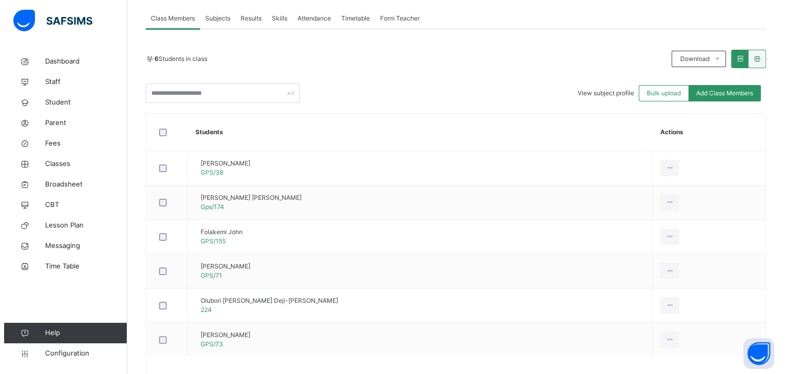
scroll to position [62, 0]
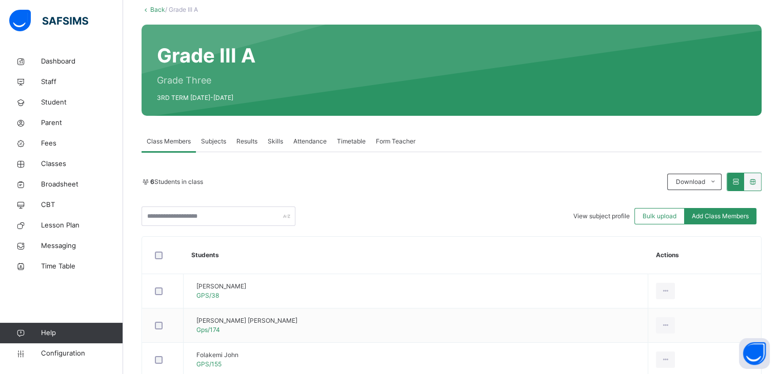
click at [218, 137] on span "Subjects" at bounding box center [213, 141] width 25 height 9
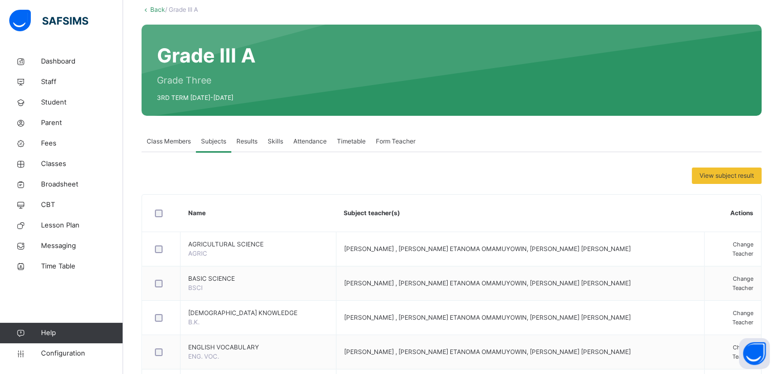
click at [386, 142] on span "Form Teacher" at bounding box center [395, 141] width 39 height 9
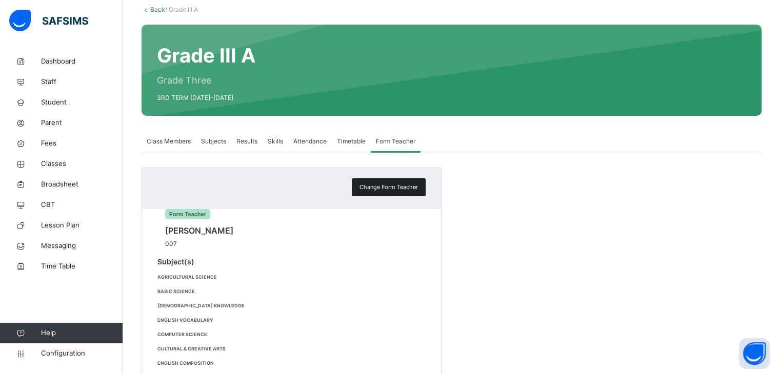
click at [400, 185] on span "Change Form Teacher" at bounding box center [388, 187] width 58 height 9
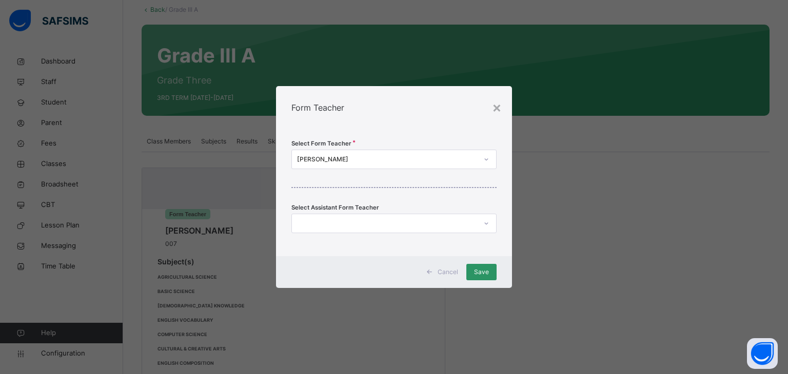
scroll to position [0, 0]
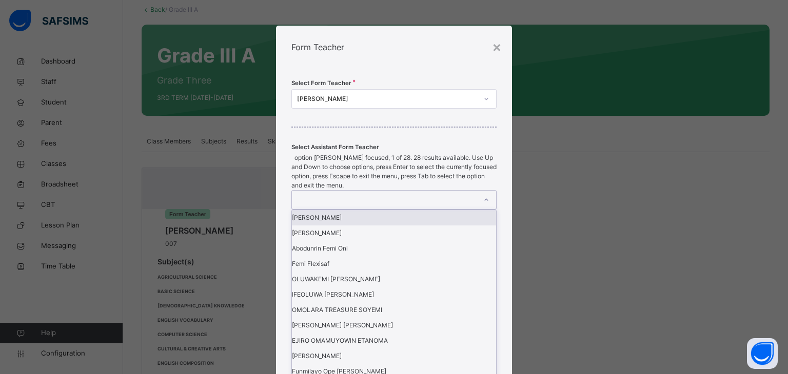
click at [390, 209] on div at bounding box center [384, 200] width 185 height 18
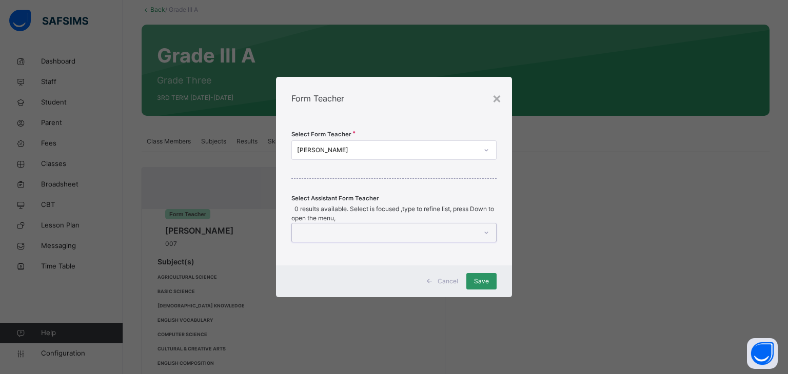
click at [408, 228] on div at bounding box center [384, 233] width 185 height 18
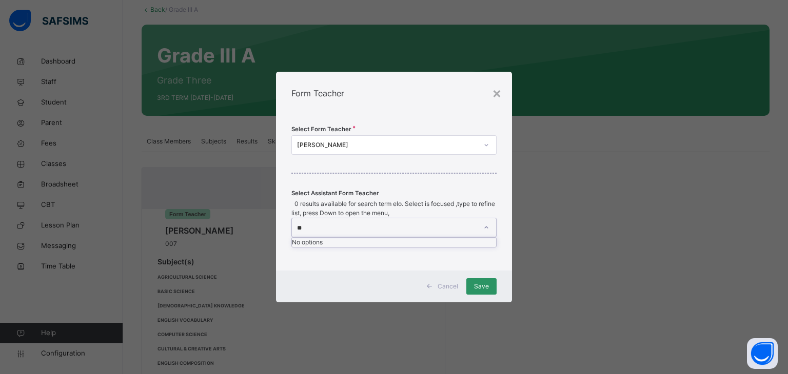
type input "*"
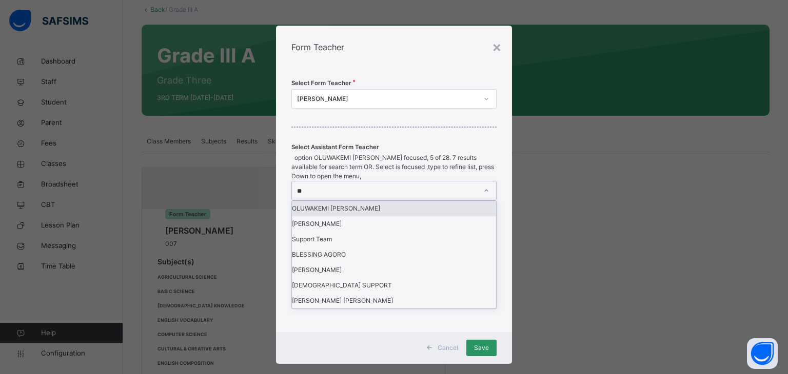
type input "*"
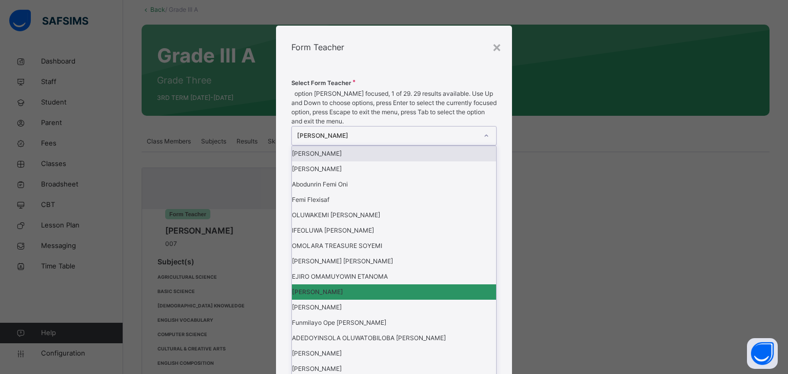
click at [472, 141] on div "[PERSON_NAME]" at bounding box center [387, 135] width 181 height 9
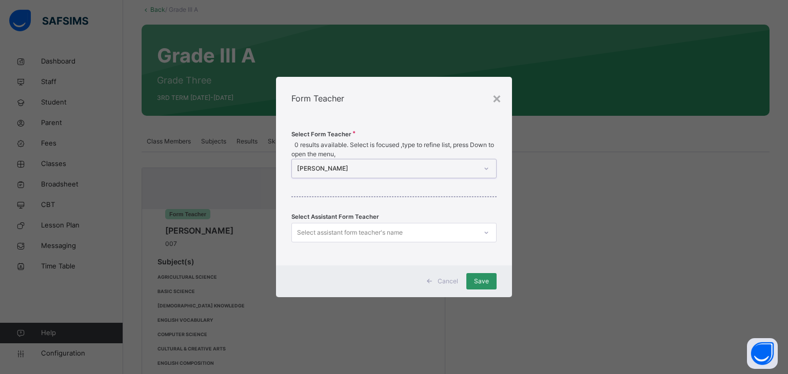
click at [404, 164] on div "[PERSON_NAME]" at bounding box center [387, 168] width 181 height 9
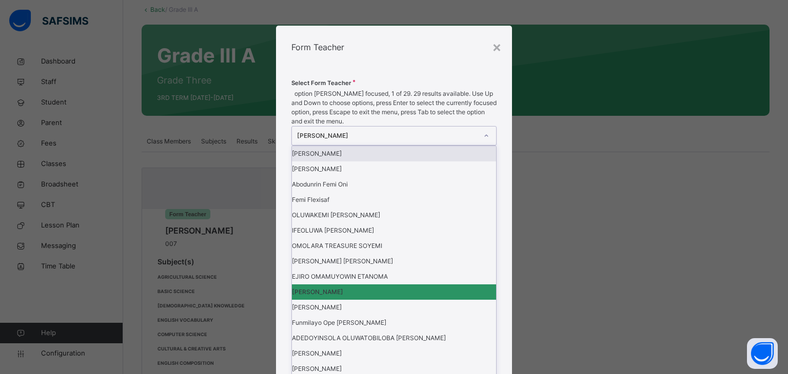
click at [404, 141] on div "[PERSON_NAME]" at bounding box center [387, 135] width 181 height 9
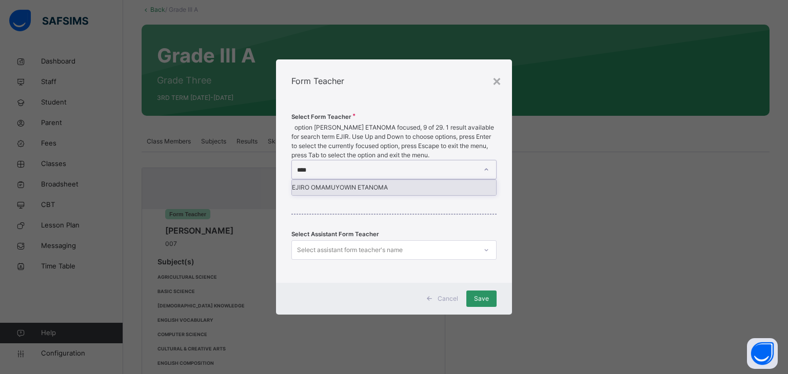
type input "*****"
click at [420, 183] on div "EJIRO OMAMUYOWIN ETANOMA" at bounding box center [394, 187] width 205 height 15
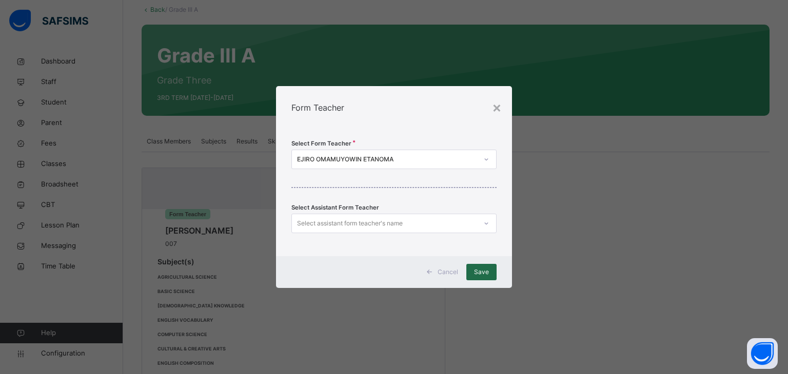
click at [476, 274] on span "Save" at bounding box center [481, 272] width 15 height 9
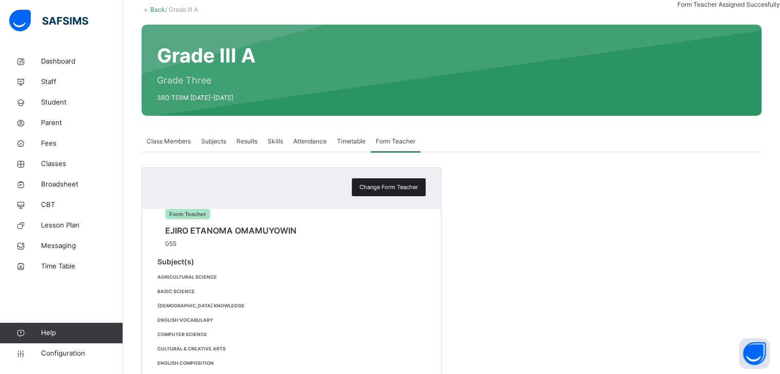
click at [388, 190] on span "Change Form Teacher" at bounding box center [388, 187] width 58 height 9
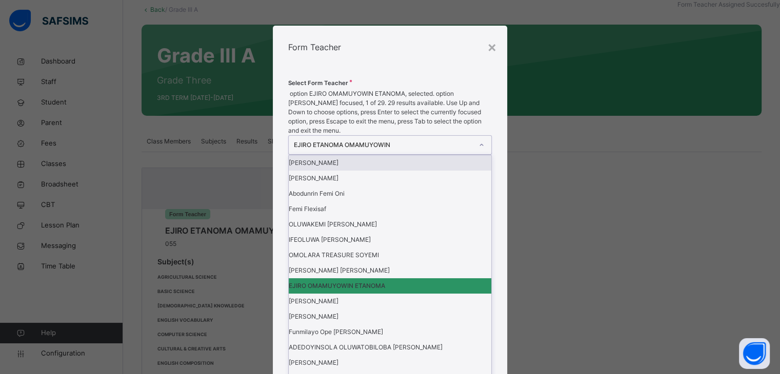
click at [368, 150] on div "EJIRO ETANOMA OMAMUYOWIN" at bounding box center [383, 145] width 178 height 9
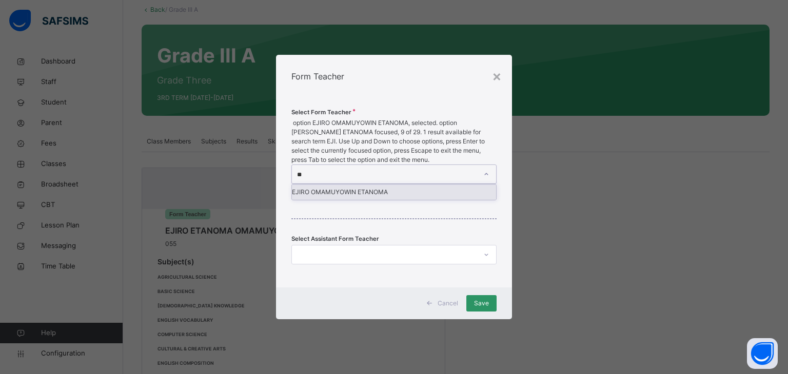
type input "*"
type input "*****"
click at [369, 185] on div "[PERSON_NAME]" at bounding box center [394, 192] width 205 height 15
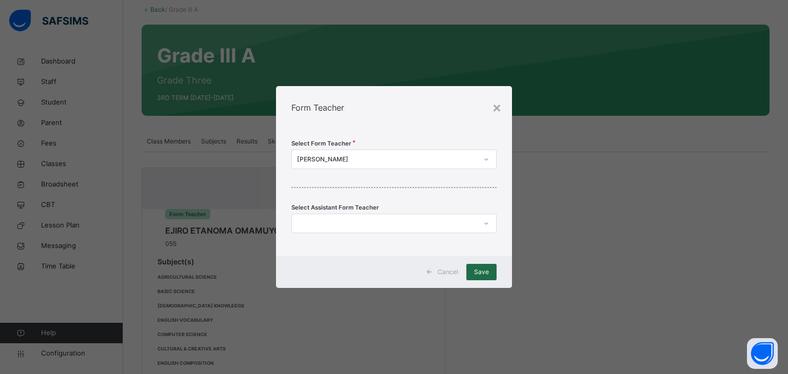
click at [481, 271] on span "Save" at bounding box center [481, 272] width 15 height 9
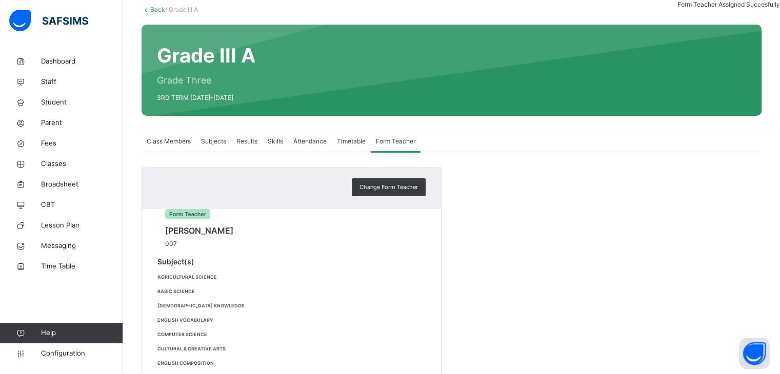
click at [189, 140] on span "Class Members" at bounding box center [169, 141] width 44 height 9
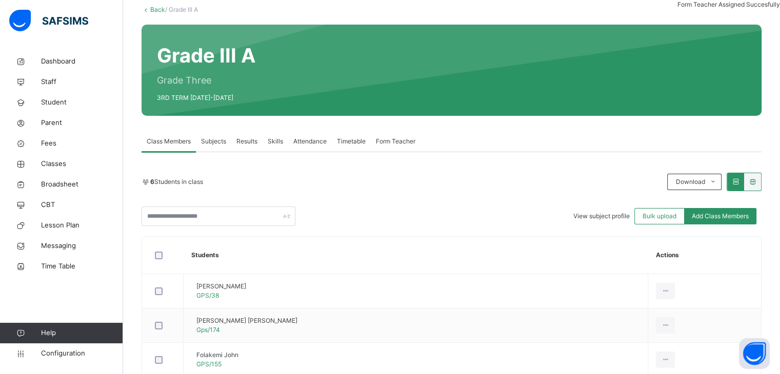
click at [213, 141] on span "Subjects" at bounding box center [213, 141] width 25 height 9
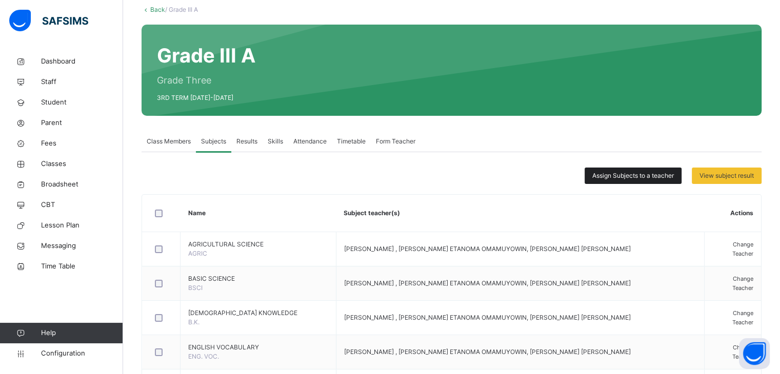
click at [637, 176] on span "Assign Subjects to a teacher" at bounding box center [633, 175] width 82 height 9
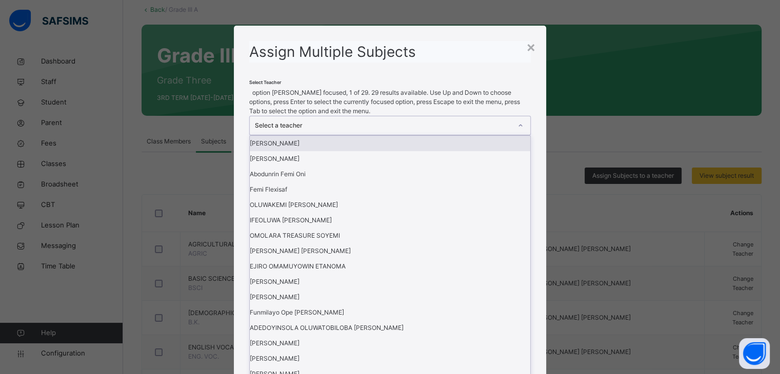
click at [496, 130] on div "Select a teacher" at bounding box center [383, 125] width 256 height 9
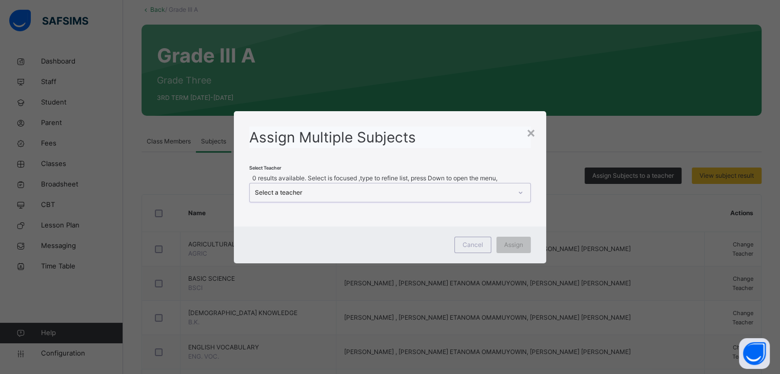
click at [486, 191] on div "Select a teacher" at bounding box center [383, 192] width 256 height 9
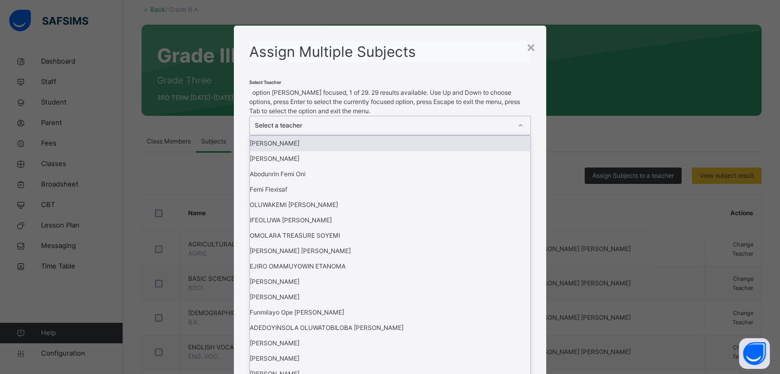
click at [486, 130] on div "Select a teacher" at bounding box center [383, 125] width 256 height 9
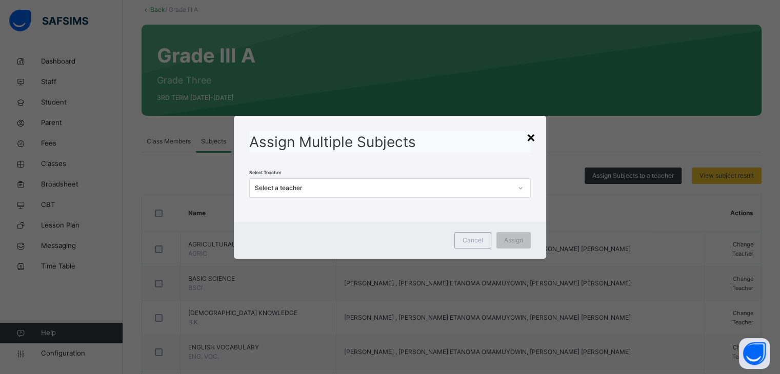
click at [532, 138] on div "×" at bounding box center [531, 137] width 10 height 22
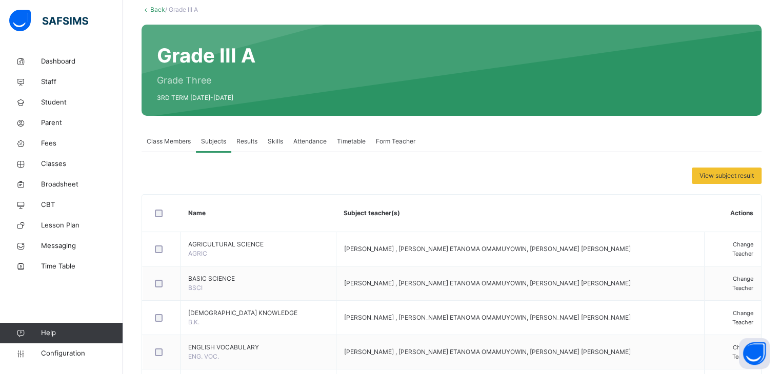
click at [160, 218] on div at bounding box center [161, 214] width 23 height 22
click at [604, 176] on span "Assign Subjects to a teacher" at bounding box center [633, 175] width 82 height 9
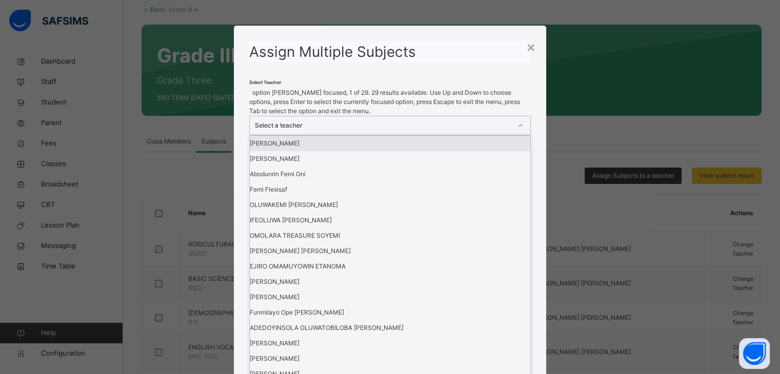
click at [455, 135] on div "Select a teacher" at bounding box center [380, 125] width 260 height 18
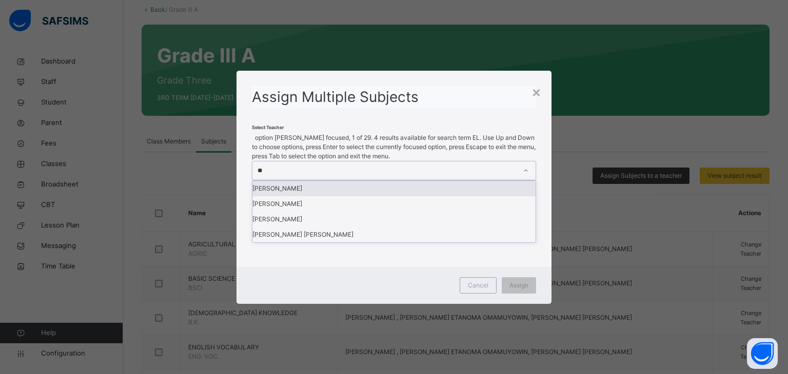
type input "***"
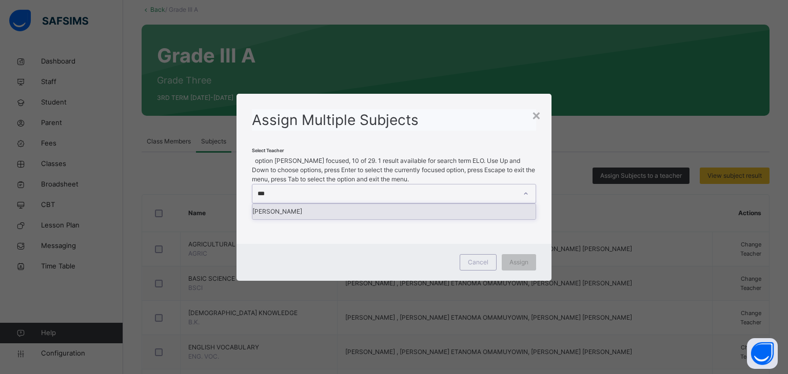
click at [367, 206] on div "[PERSON_NAME]" at bounding box center [393, 211] width 283 height 15
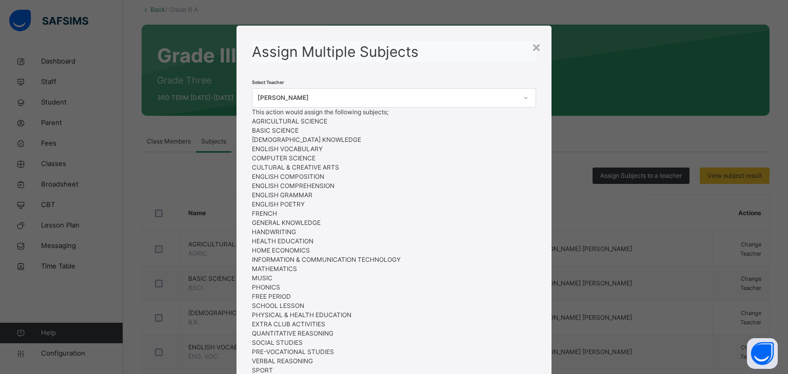
click at [458, 50] on div "Assign Multiple Subjects" at bounding box center [394, 52] width 284 height 22
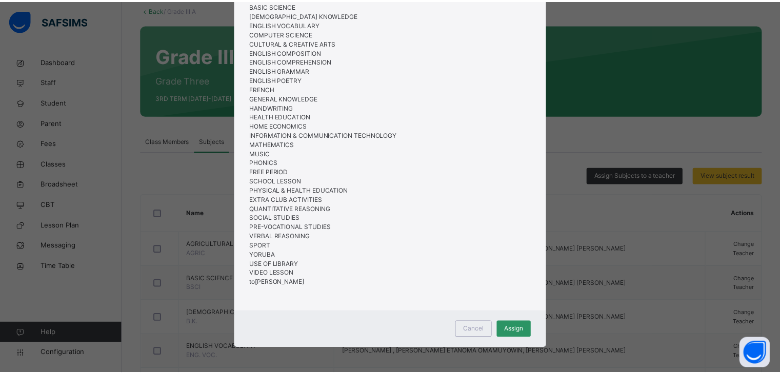
scroll to position [145, 0]
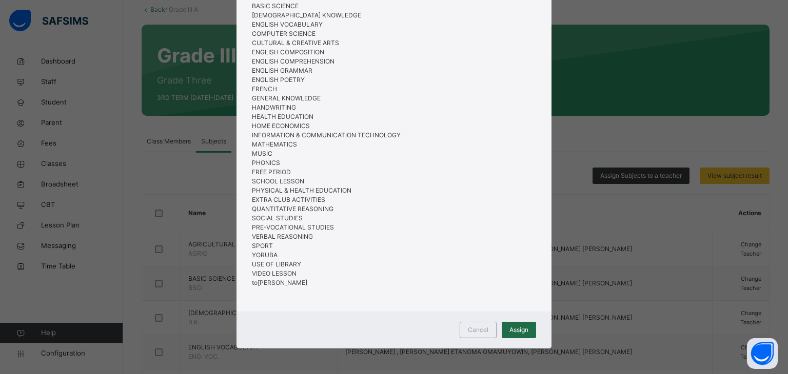
click at [529, 333] on div "Assign" at bounding box center [519, 330] width 34 height 16
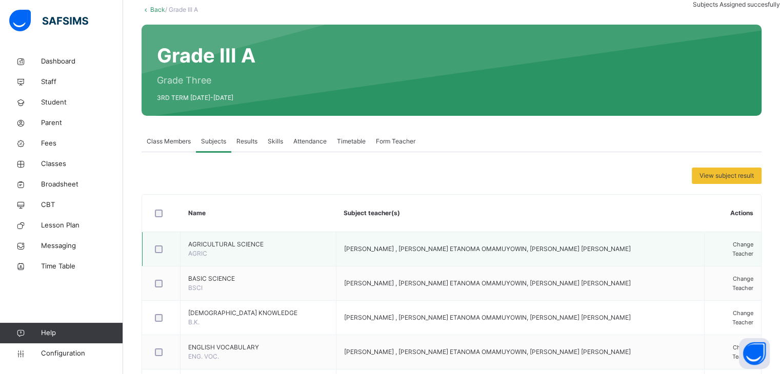
click at [732, 251] on span "Change Teacher" at bounding box center [742, 249] width 21 height 16
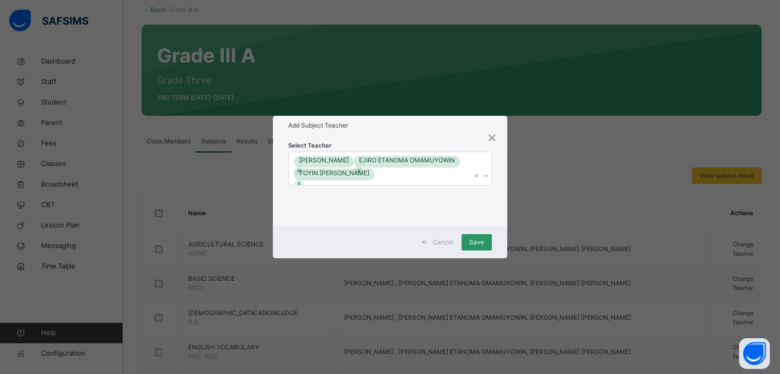
click at [566, 183] on div "× Add Subject Teacher Select Teacher [PERSON_NAME] EJIRO ETANOMA OMAMUYOWIN TOY…" at bounding box center [390, 187] width 780 height 374
click at [494, 138] on div "×" at bounding box center [492, 137] width 10 height 22
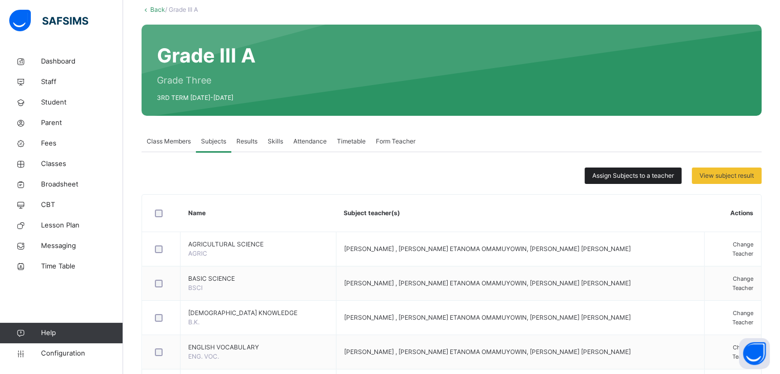
click at [652, 175] on span "Assign Subjects to a teacher" at bounding box center [633, 175] width 82 height 9
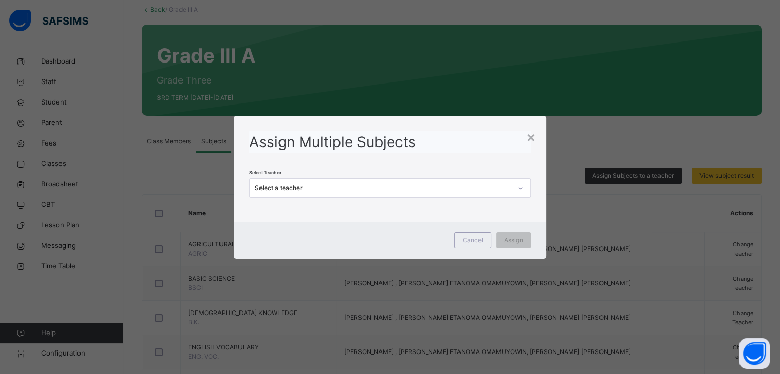
click at [642, 216] on div "× Assign Multiple Subjects Select Teacher Select a teacher Cancel Assign" at bounding box center [390, 187] width 780 height 374
click at [536, 140] on div "×" at bounding box center [531, 137] width 10 height 22
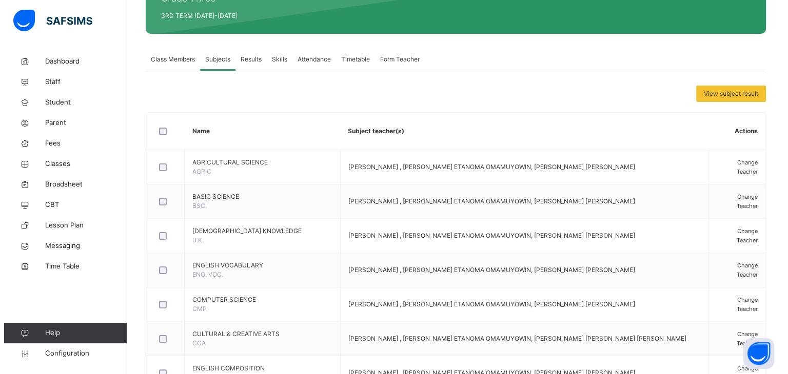
scroll to position [164, 0]
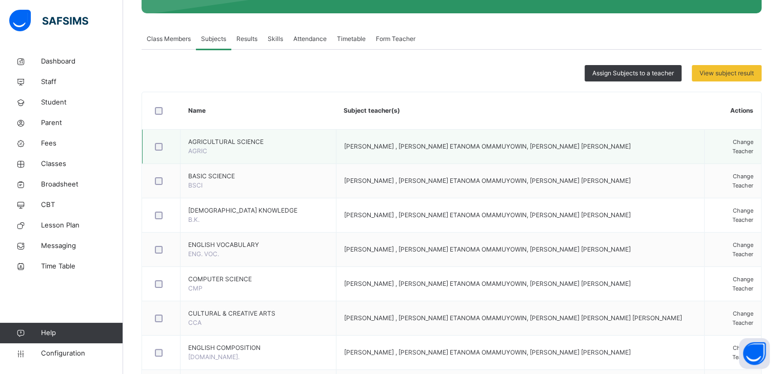
click at [159, 142] on div at bounding box center [161, 147] width 22 height 22
click at [712, 152] on div "Change Teacher" at bounding box center [732, 146] width 41 height 18
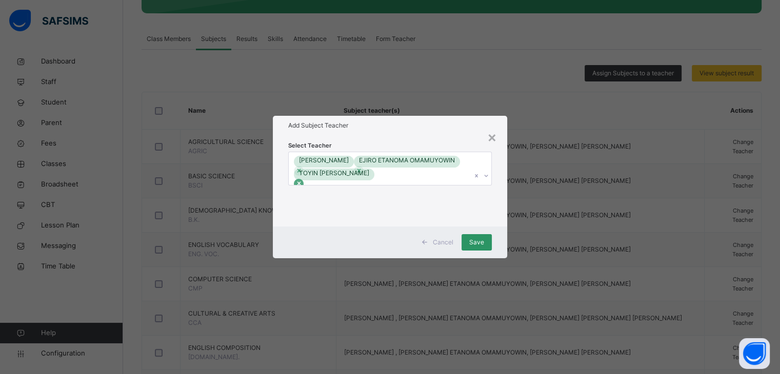
click at [303, 180] on icon at bounding box center [298, 183] width 7 height 7
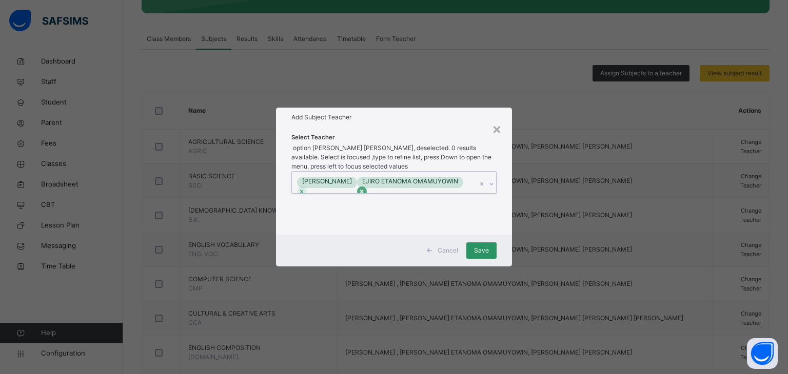
click at [367, 187] on div at bounding box center [362, 192] width 10 height 10
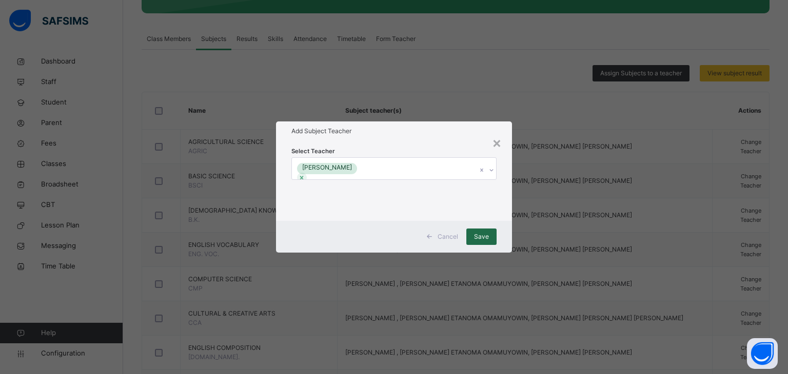
click at [479, 235] on span "Save" at bounding box center [481, 236] width 15 height 9
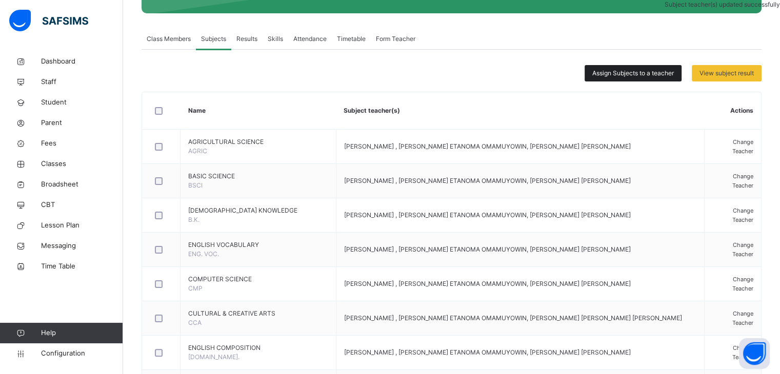
click at [650, 73] on span "Assign Subjects to a teacher" at bounding box center [633, 73] width 82 height 9
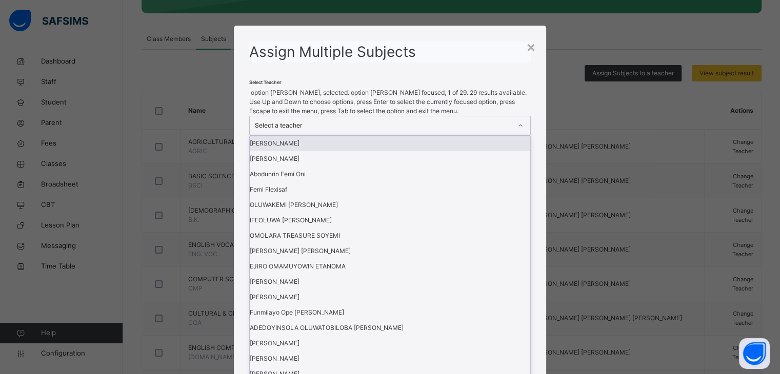
click at [456, 135] on div "Select a teacher" at bounding box center [380, 125] width 260 height 18
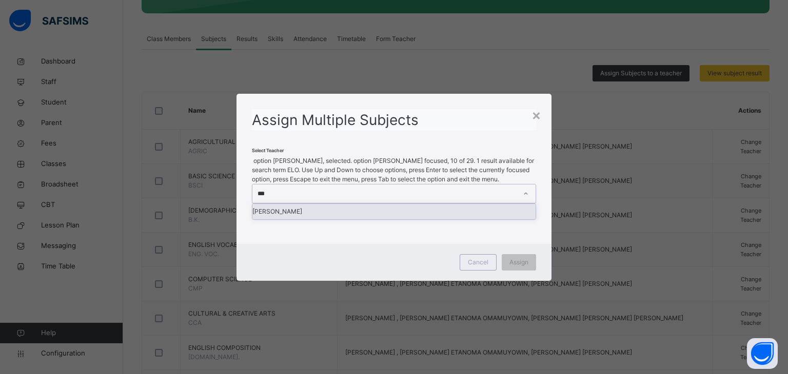
type input "****"
click at [438, 206] on div "[PERSON_NAME]" at bounding box center [393, 211] width 283 height 15
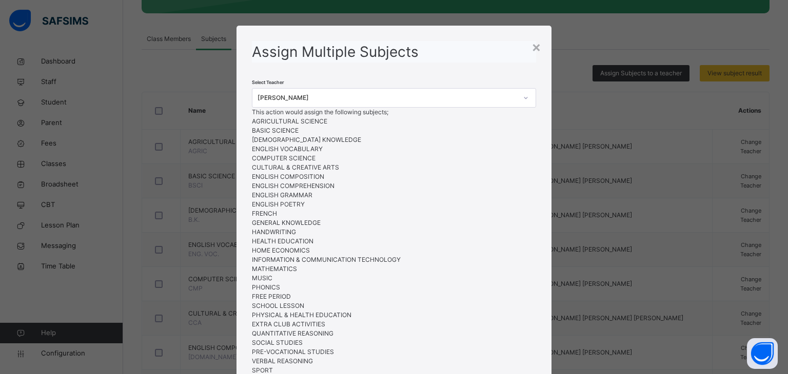
click at [412, 191] on li "ENGLISH COMPREHENSION" at bounding box center [394, 186] width 284 height 9
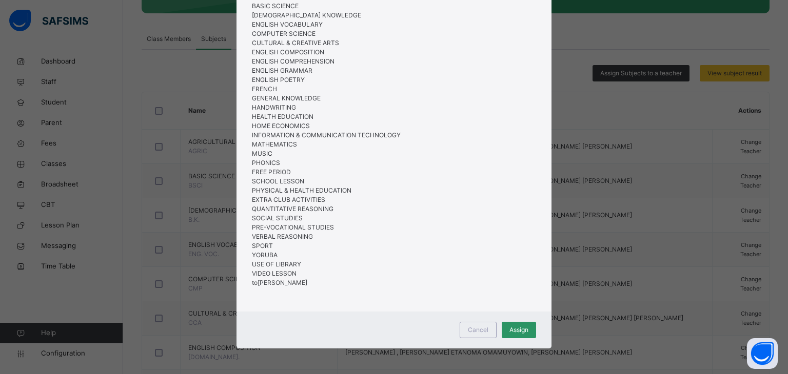
scroll to position [145, 0]
click at [525, 328] on span "Assign" at bounding box center [518, 330] width 19 height 9
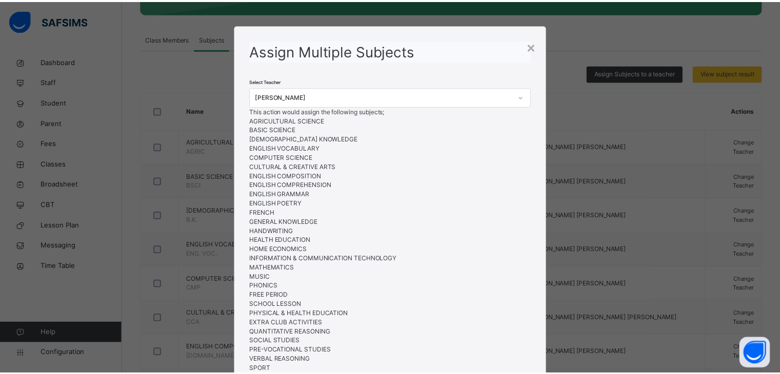
scroll to position [0, 0]
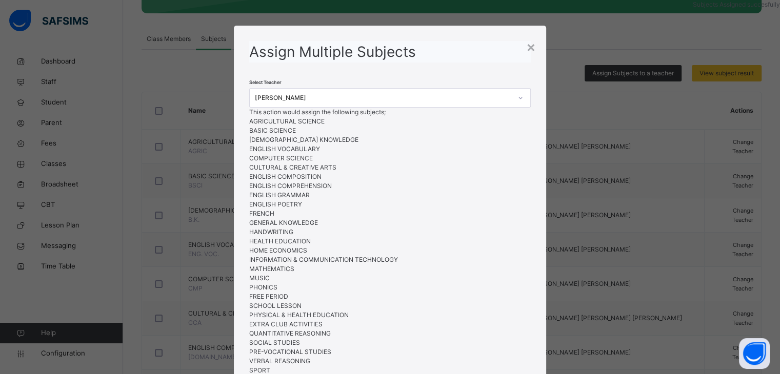
click at [595, 113] on div "× Assign Multiple Subjects Select Teacher [PERSON_NAME] This action would assig…" at bounding box center [390, 187] width 780 height 374
click at [527, 48] on div "×" at bounding box center [531, 47] width 10 height 22
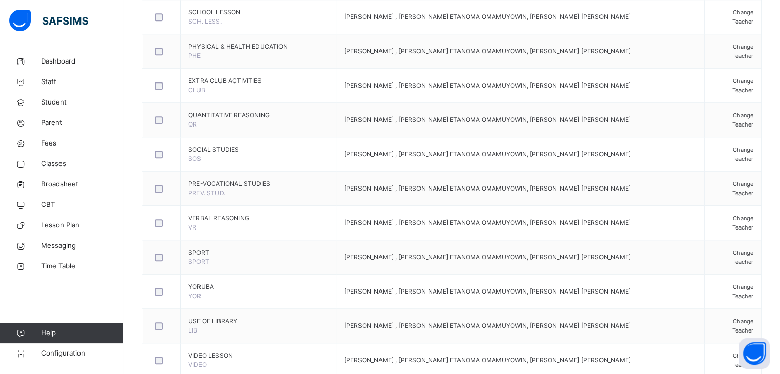
scroll to position [1007, 0]
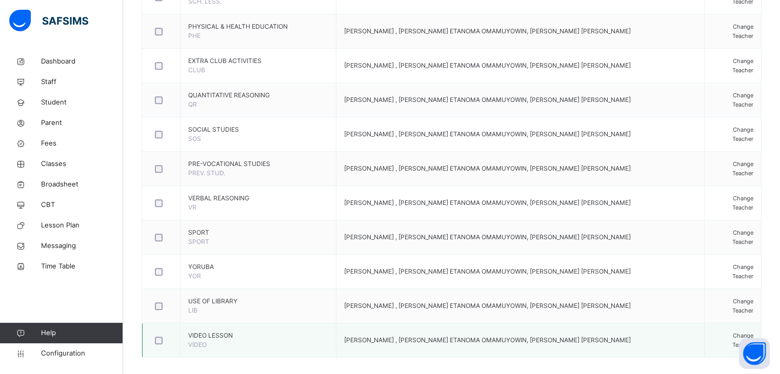
click at [732, 332] on span "Change Teacher" at bounding box center [742, 340] width 21 height 16
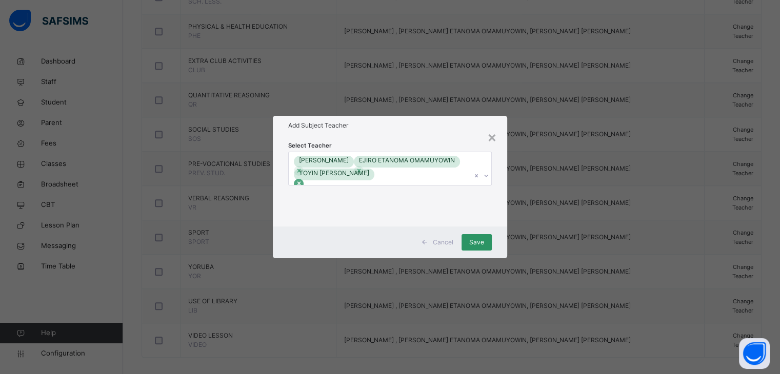
click at [301, 182] on icon at bounding box center [299, 184] width 4 height 4
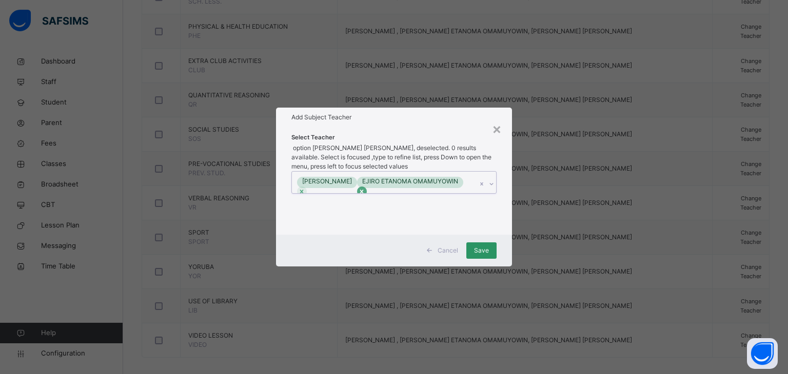
click at [365, 188] on icon at bounding box center [361, 191] width 7 height 7
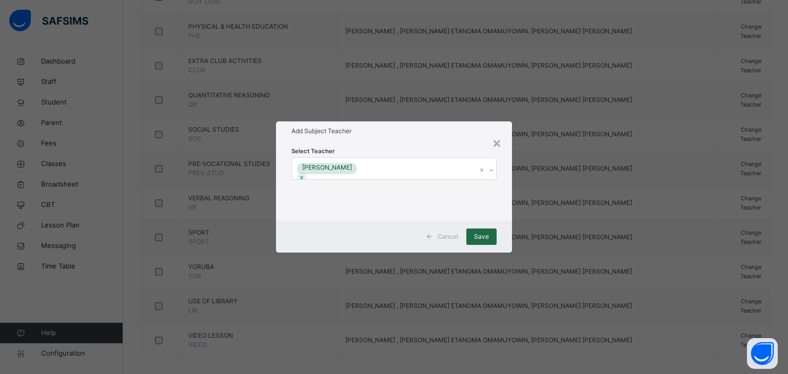
click at [490, 237] on div "Save" at bounding box center [481, 237] width 30 height 16
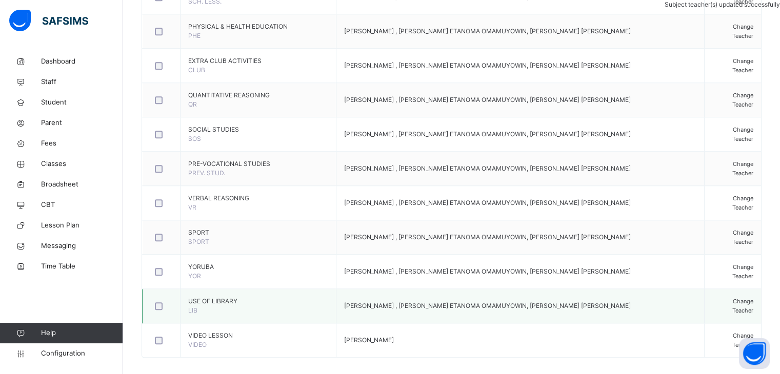
click at [732, 298] on span "Change Teacher" at bounding box center [742, 306] width 21 height 16
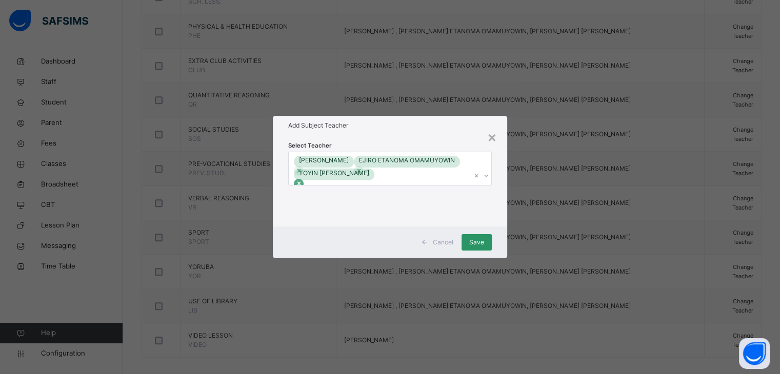
click at [304, 179] on div at bounding box center [299, 184] width 10 height 10
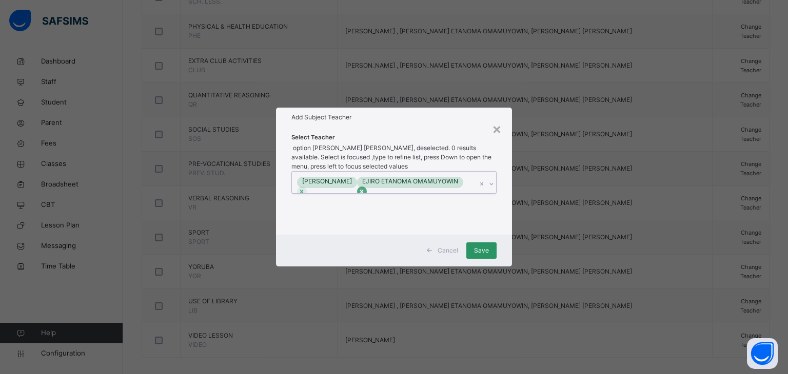
click at [365, 188] on icon at bounding box center [361, 191] width 7 height 7
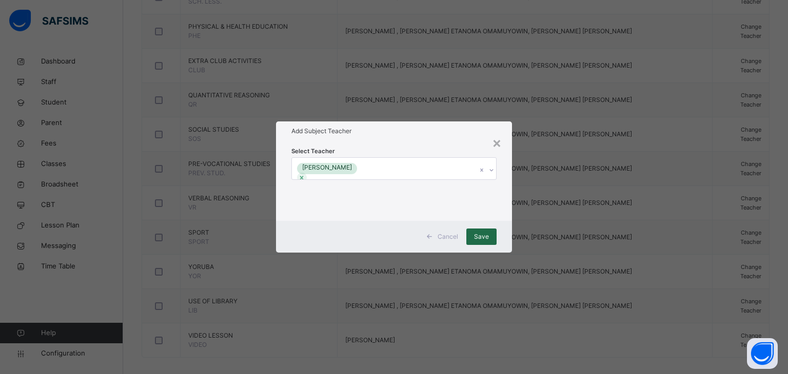
click at [476, 238] on span "Save" at bounding box center [481, 236] width 15 height 9
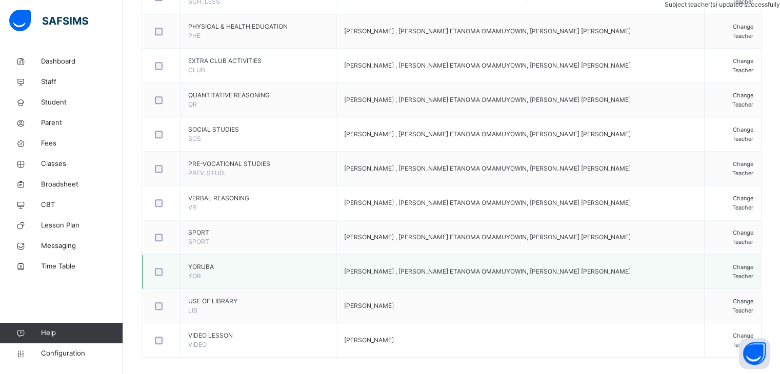
click at [732, 264] on span "Change Teacher" at bounding box center [742, 272] width 21 height 16
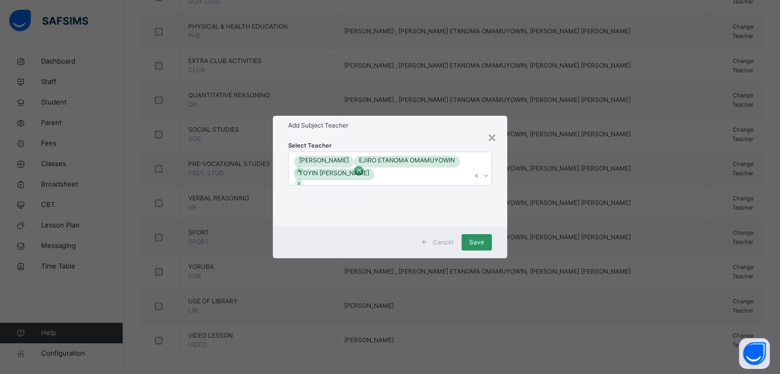
click at [363, 167] on icon at bounding box center [358, 170] width 7 height 7
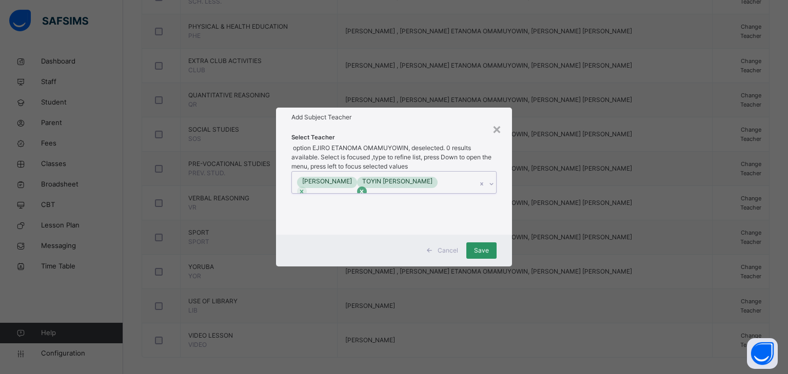
click at [365, 188] on icon at bounding box center [361, 191] width 7 height 7
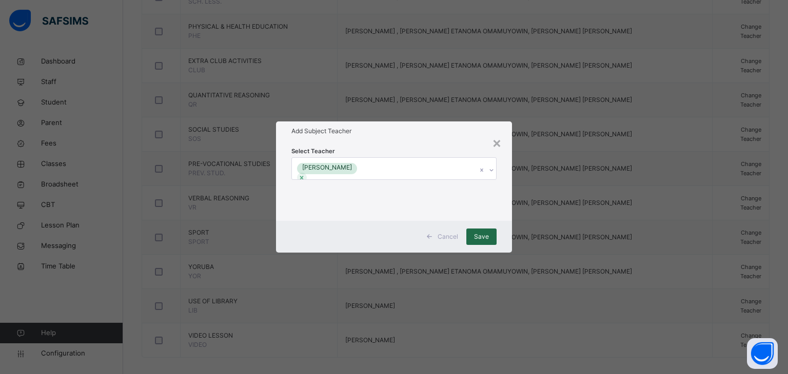
click at [479, 235] on span "Save" at bounding box center [481, 236] width 15 height 9
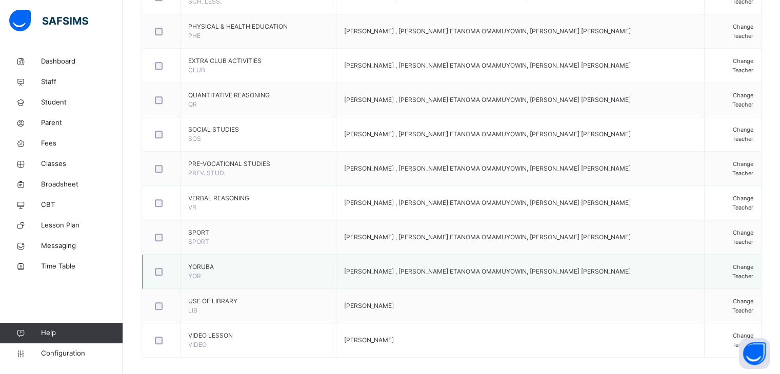
click at [732, 264] on span "Change Teacher" at bounding box center [742, 272] width 21 height 16
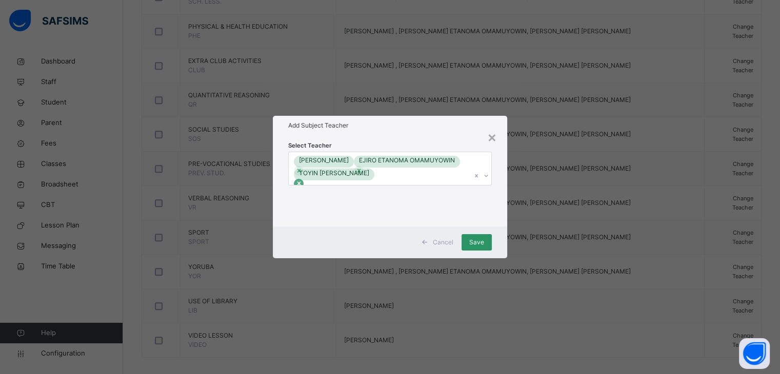
click at [303, 180] on icon at bounding box center [298, 183] width 7 height 7
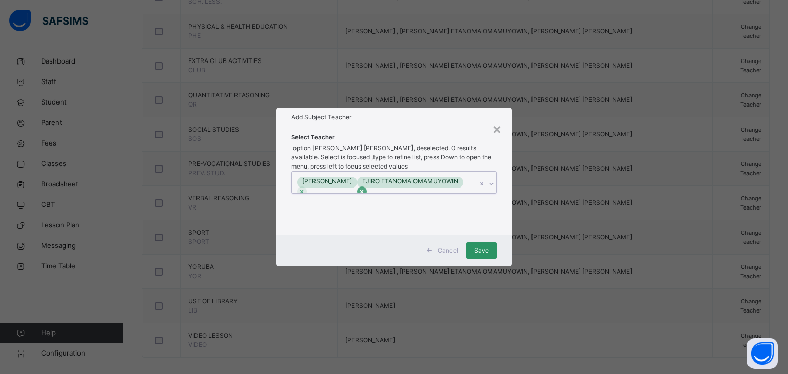
click at [365, 188] on icon at bounding box center [361, 191] width 7 height 7
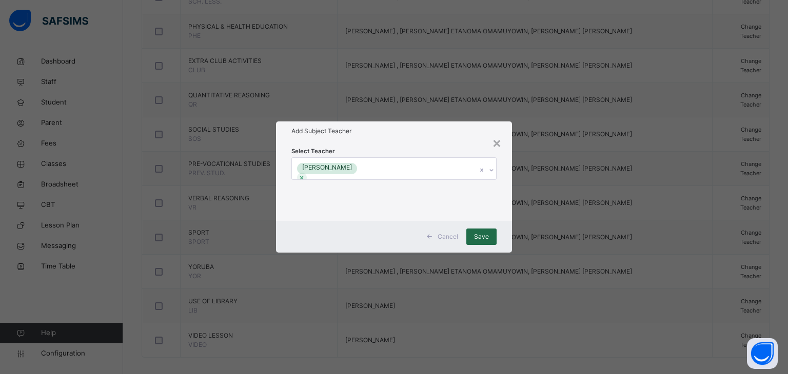
click at [479, 236] on span "Save" at bounding box center [481, 236] width 15 height 9
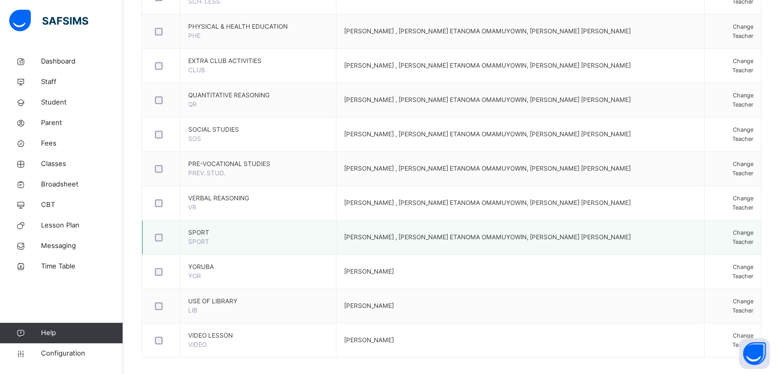
click at [714, 233] on div "Change Teacher" at bounding box center [732, 237] width 41 height 18
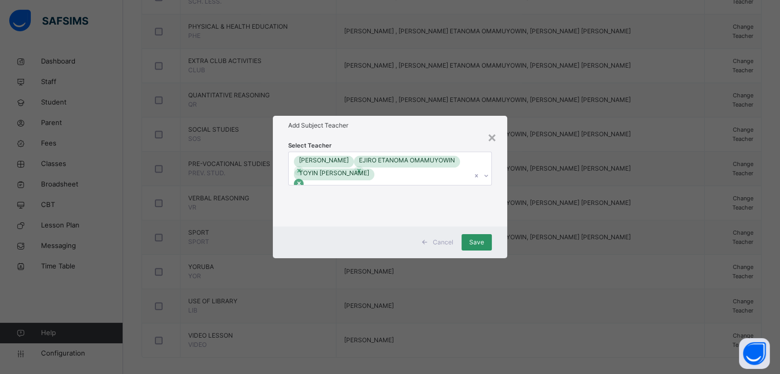
click at [304, 179] on div at bounding box center [299, 184] width 10 height 10
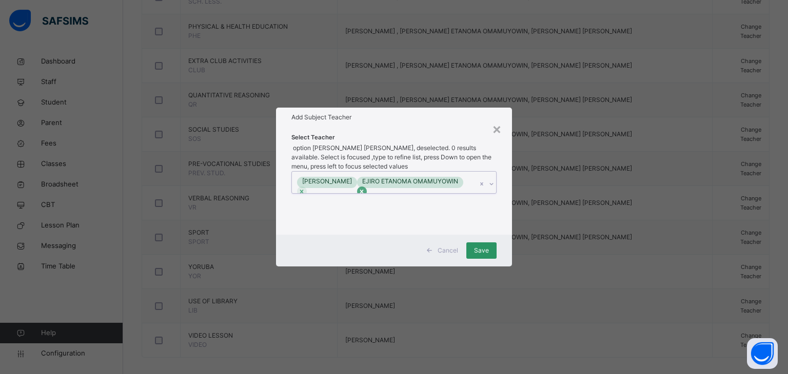
click at [365, 188] on icon at bounding box center [361, 191] width 7 height 7
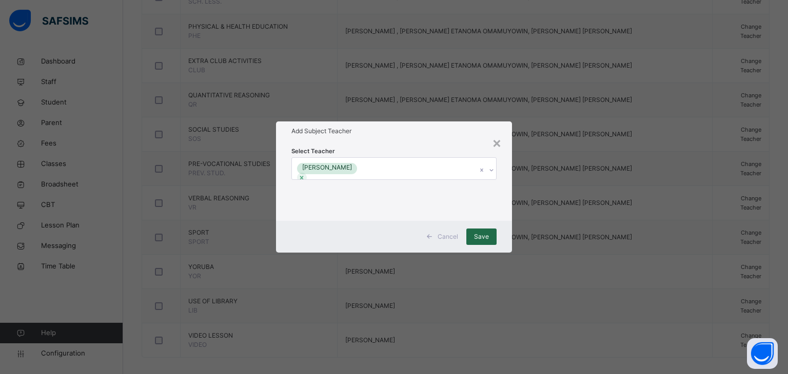
click at [482, 234] on span "Save" at bounding box center [481, 236] width 15 height 9
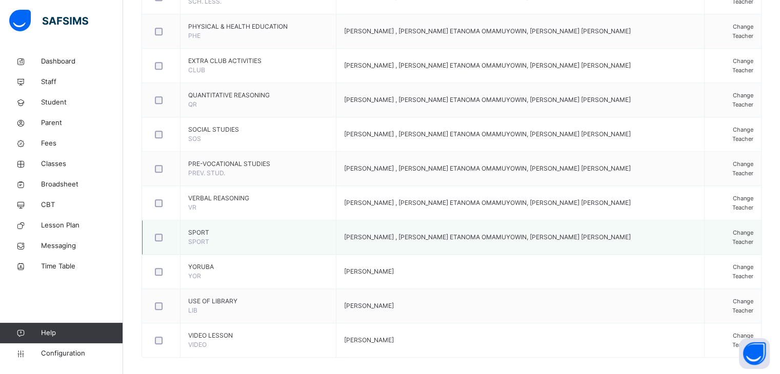
click at [732, 229] on span "Change Teacher" at bounding box center [742, 237] width 21 height 16
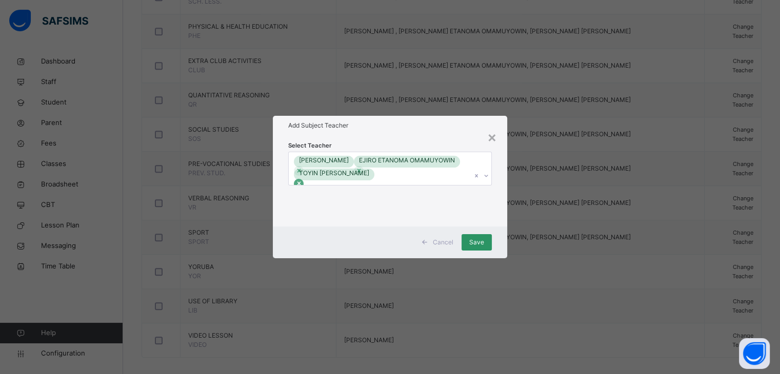
click at [303, 180] on icon at bounding box center [298, 183] width 7 height 7
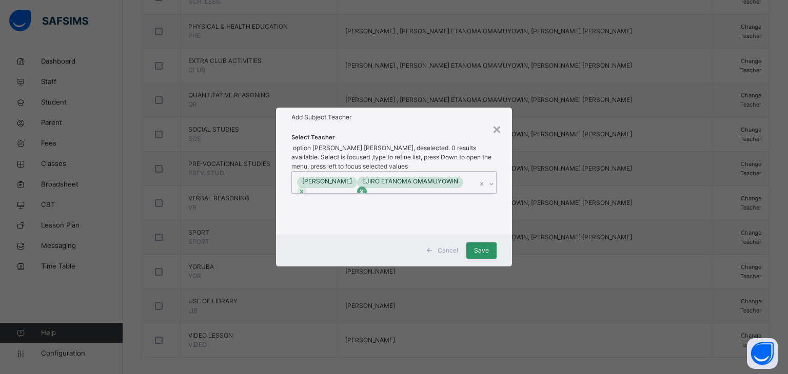
click at [365, 188] on icon at bounding box center [361, 191] width 7 height 7
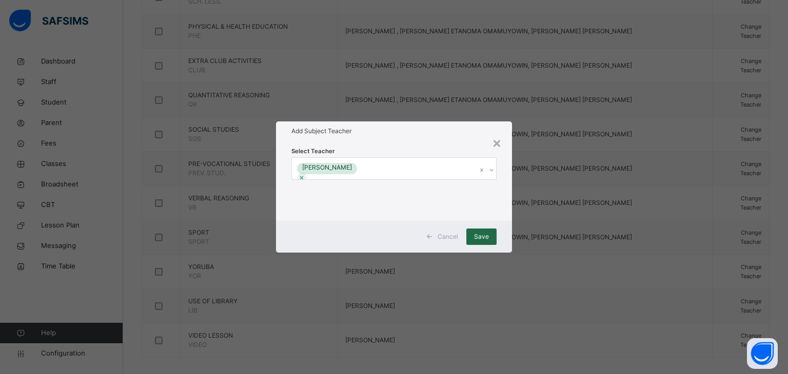
click at [478, 234] on span "Save" at bounding box center [481, 236] width 15 height 9
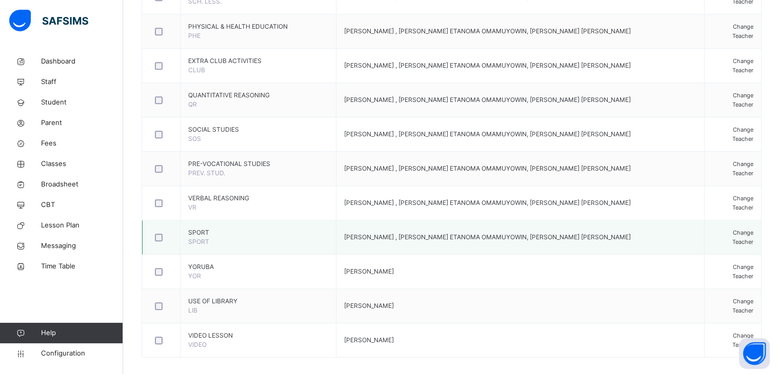
click at [732, 232] on span "Change Teacher" at bounding box center [742, 237] width 21 height 16
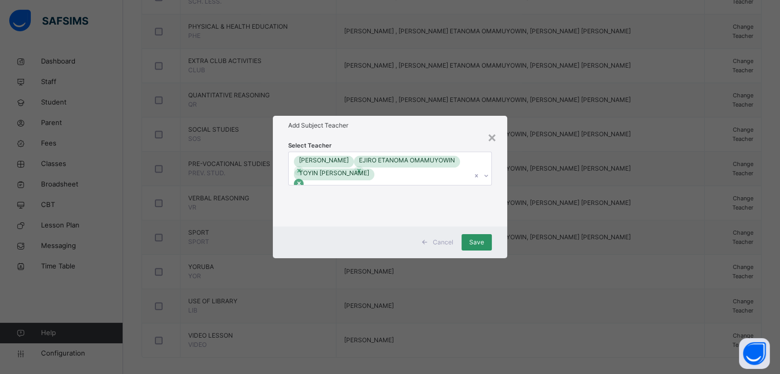
click at [303, 180] on icon at bounding box center [298, 183] width 7 height 7
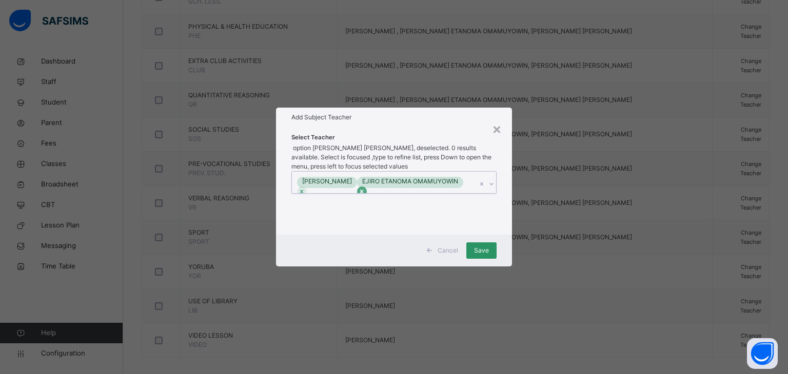
click at [365, 188] on icon at bounding box center [361, 191] width 7 height 7
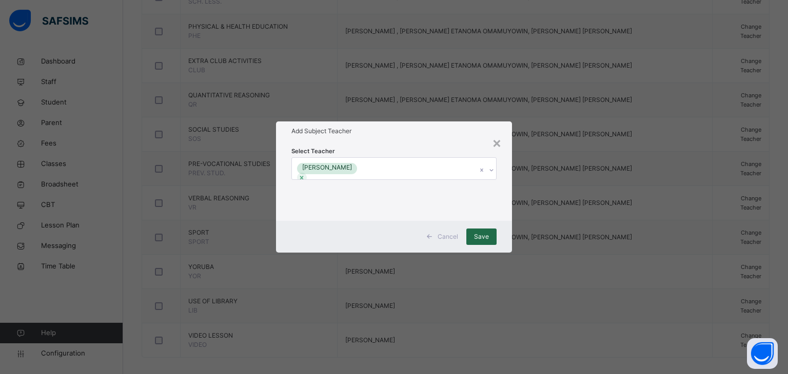
click at [490, 234] on div "Save" at bounding box center [481, 237] width 30 height 16
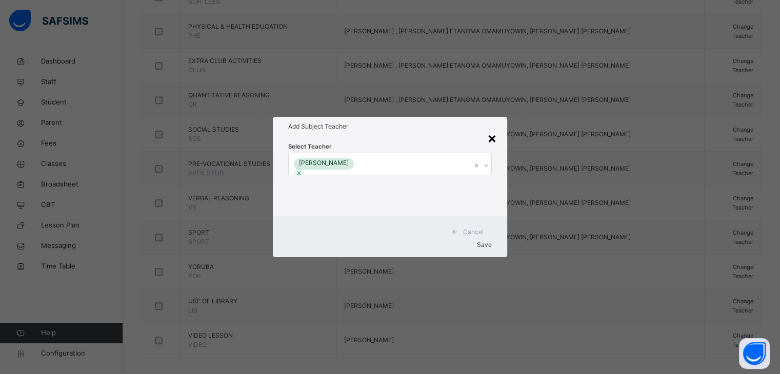
click at [490, 143] on div "×" at bounding box center [492, 138] width 10 height 22
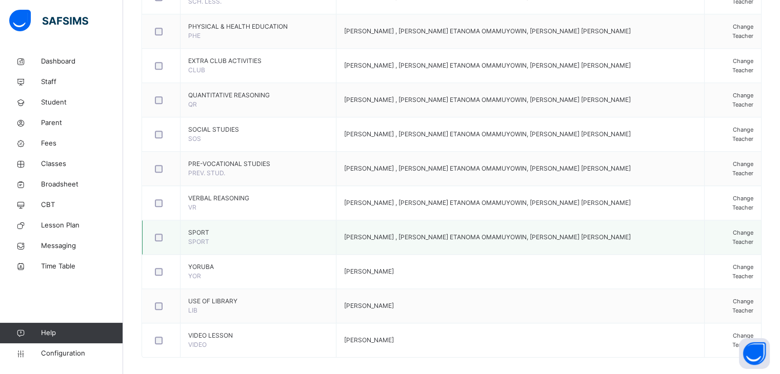
click at [732, 229] on span "Change Teacher" at bounding box center [742, 237] width 21 height 16
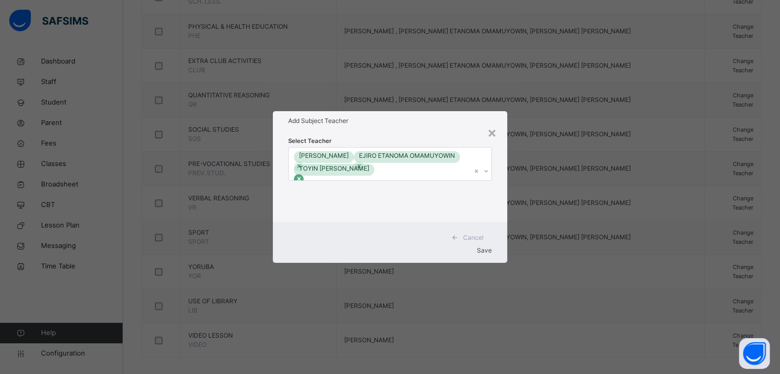
click at [303, 175] on icon at bounding box center [298, 178] width 7 height 7
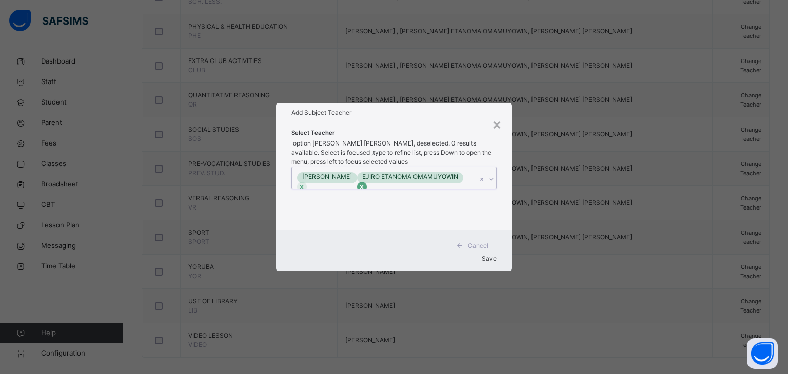
click at [367, 182] on div at bounding box center [362, 187] width 10 height 10
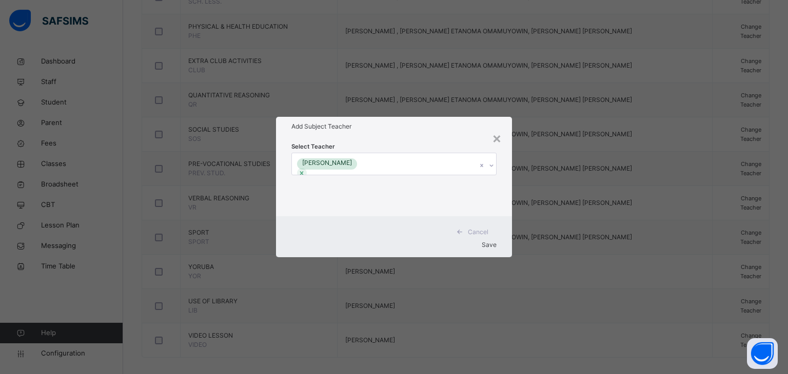
click at [479, 240] on div "Save" at bounding box center [394, 244] width 206 height 9
click at [495, 146] on div "×" at bounding box center [497, 138] width 10 height 22
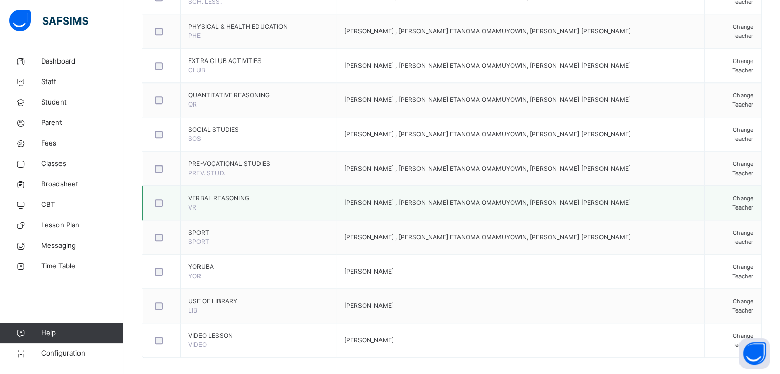
click at [732, 196] on span "Change Teacher" at bounding box center [742, 203] width 21 height 16
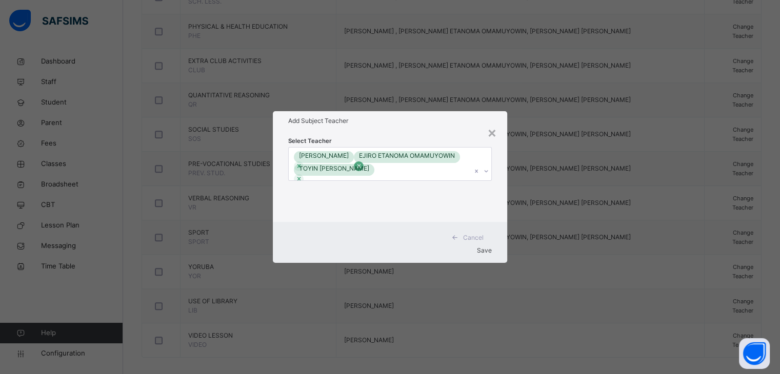
click at [363, 163] on icon at bounding box center [358, 166] width 7 height 7
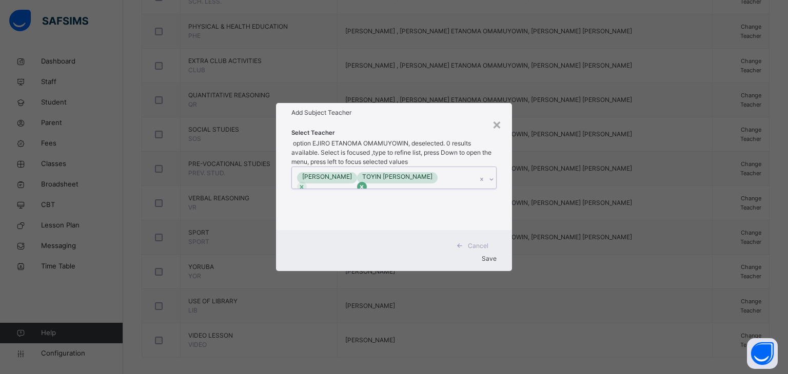
click at [365, 184] on icon at bounding box center [361, 187] width 7 height 7
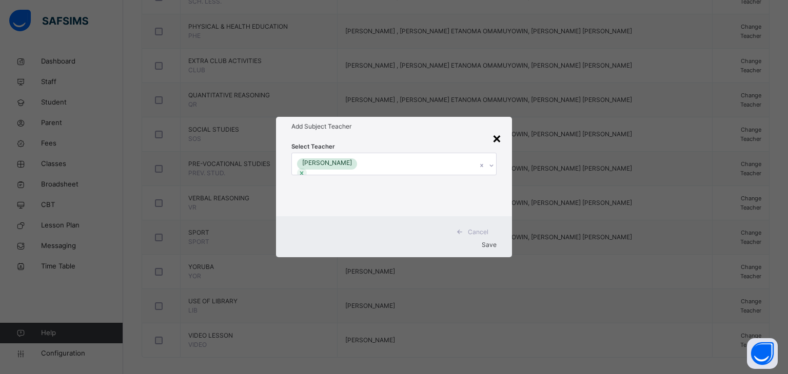
click at [497, 141] on div "×" at bounding box center [497, 138] width 10 height 22
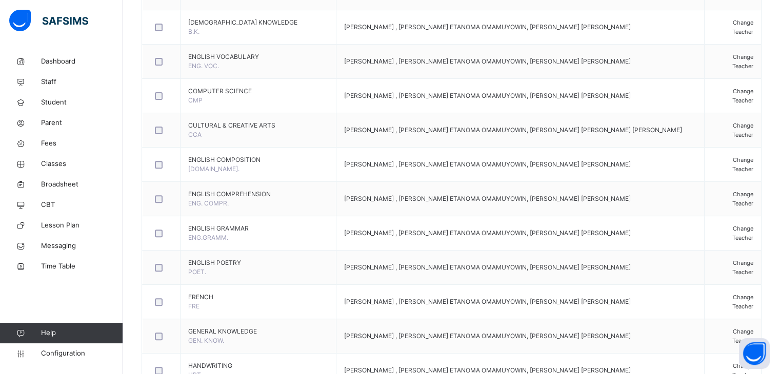
scroll to position [25, 0]
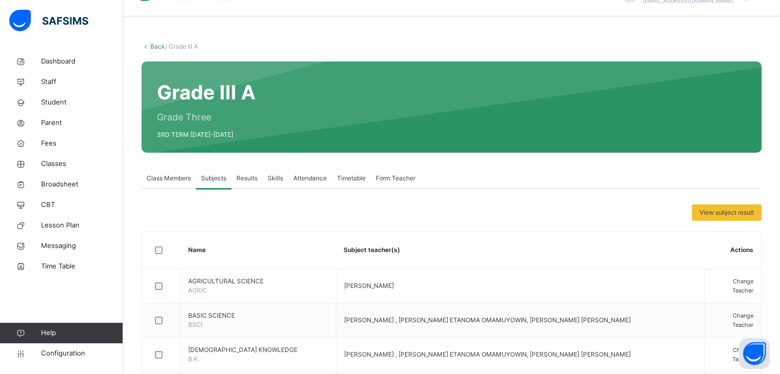
click at [303, 177] on span "Attendance" at bounding box center [309, 178] width 33 height 9
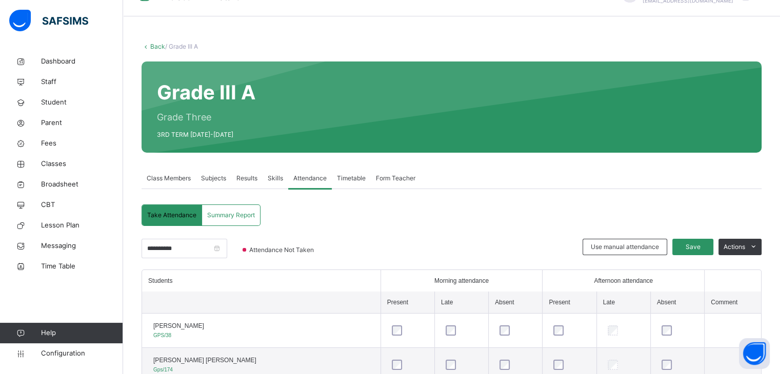
click at [248, 178] on span "Results" at bounding box center [246, 178] width 21 height 9
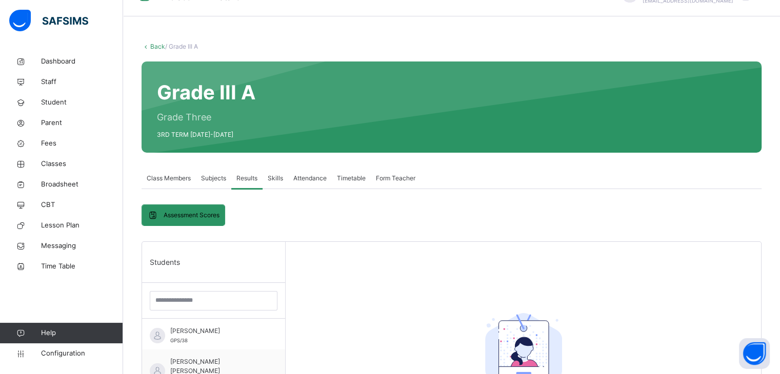
click at [223, 179] on span "Subjects" at bounding box center [213, 178] width 25 height 9
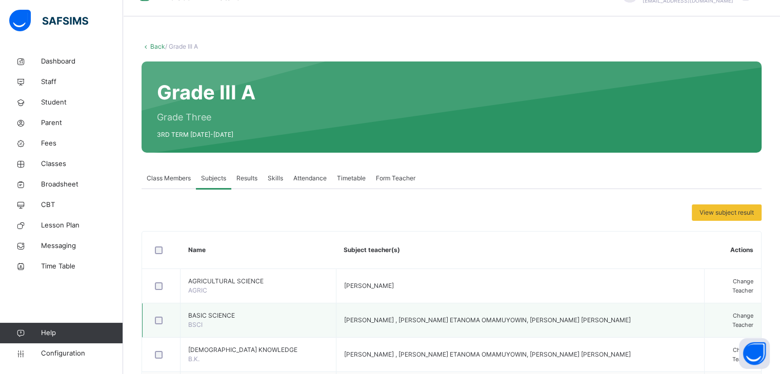
click at [739, 311] on div "Change Teacher" at bounding box center [732, 320] width 41 height 18
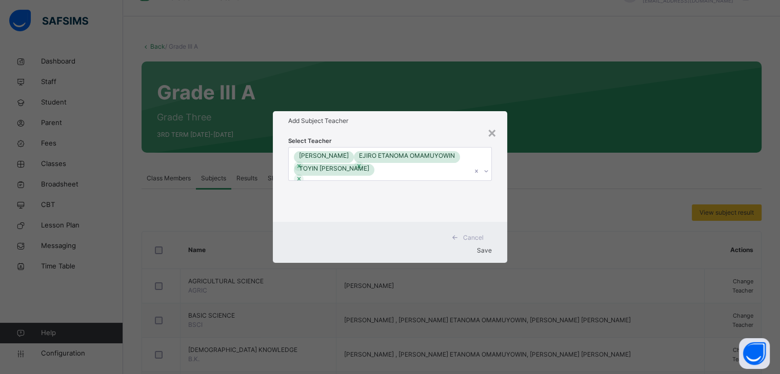
click at [479, 247] on span "Save" at bounding box center [484, 251] width 15 height 8
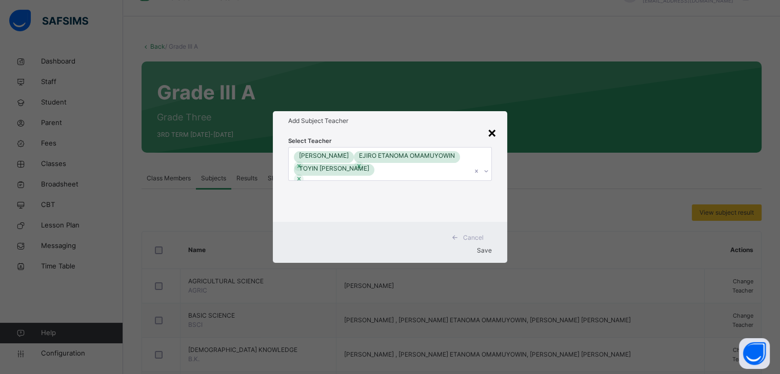
click at [496, 141] on div "×" at bounding box center [492, 133] width 10 height 22
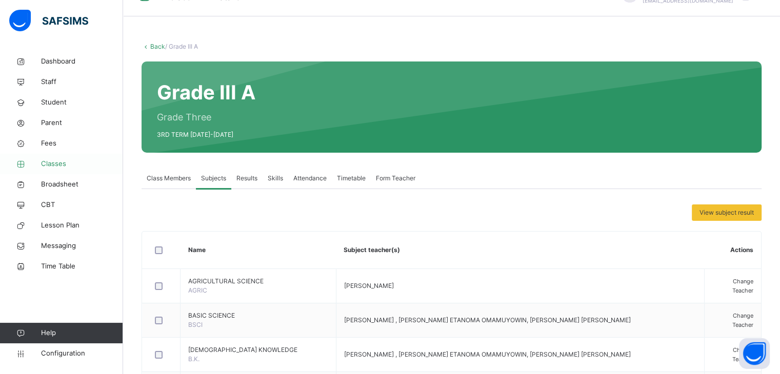
click at [57, 162] on span "Classes" at bounding box center [82, 164] width 82 height 10
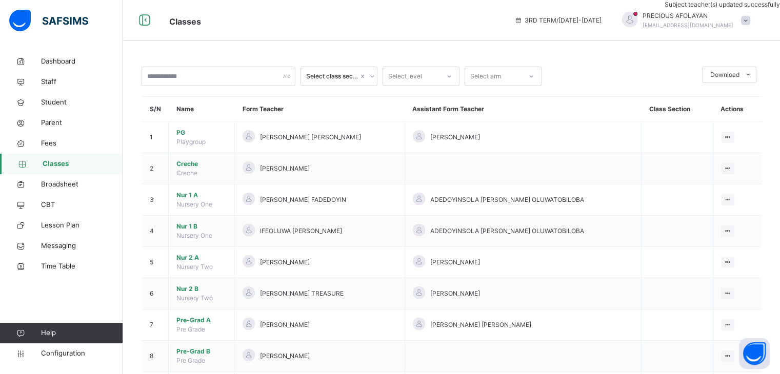
click at [470, 29] on span "Classes" at bounding box center [334, 20] width 330 height 17
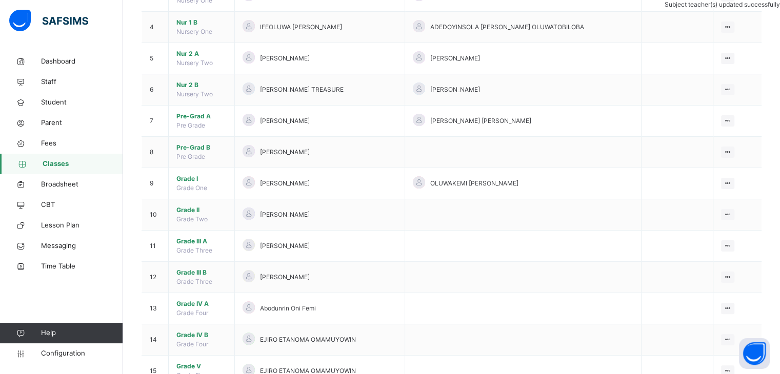
scroll to position [205, 0]
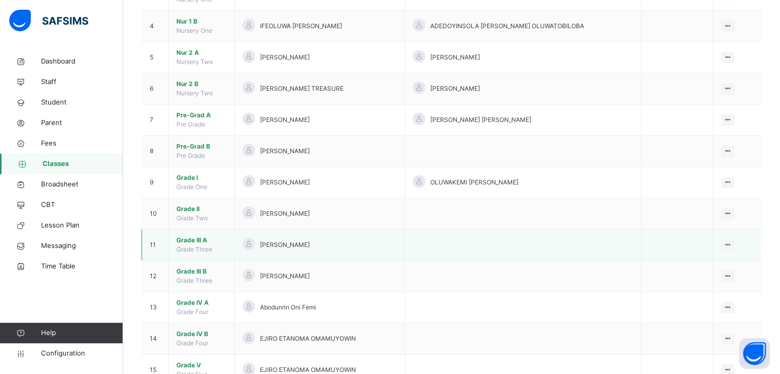
click at [191, 237] on span "Grade III A" at bounding box center [201, 240] width 50 height 9
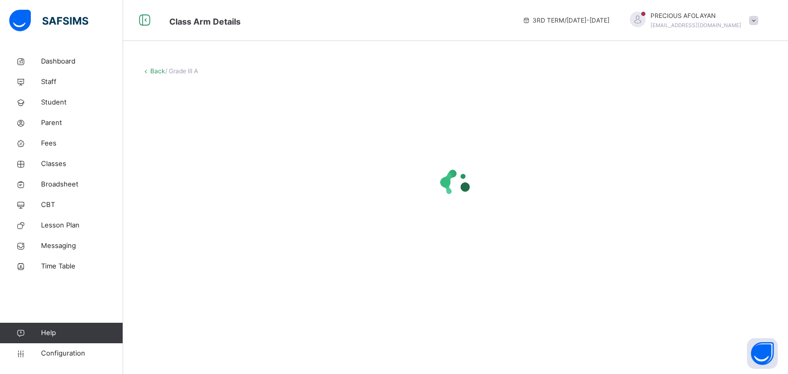
click at [712, 77] on div "Back / Grade III A" at bounding box center [455, 173] width 665 height 245
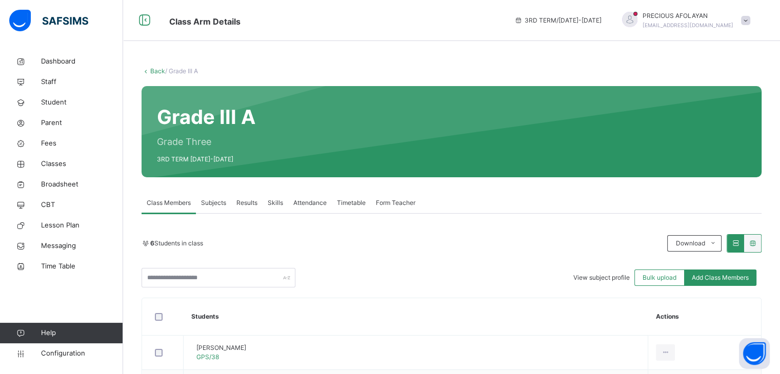
click at [222, 203] on span "Subjects" at bounding box center [213, 202] width 25 height 9
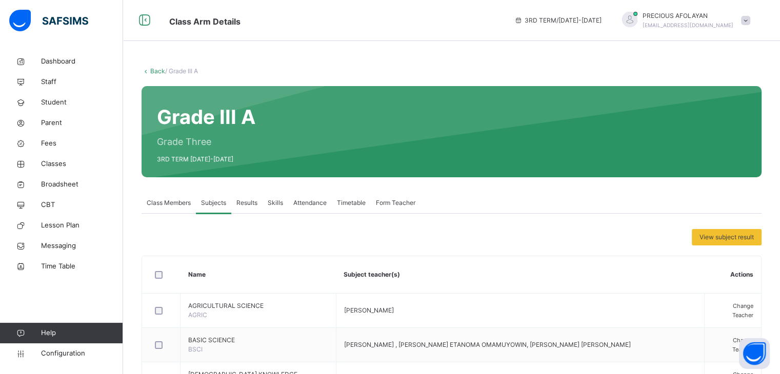
scroll to position [327, 0]
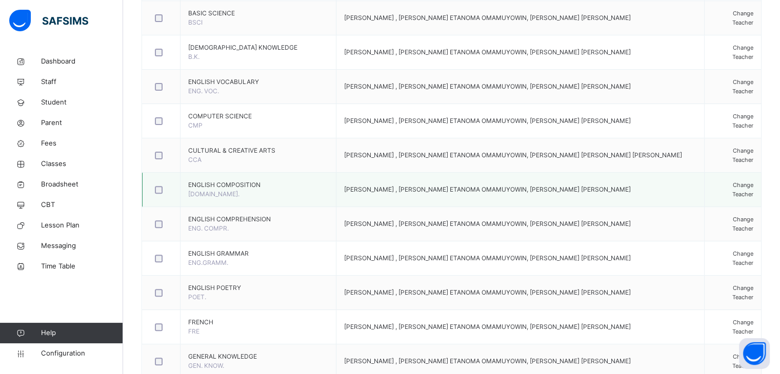
click at [734, 188] on span "Change Teacher" at bounding box center [742, 190] width 21 height 16
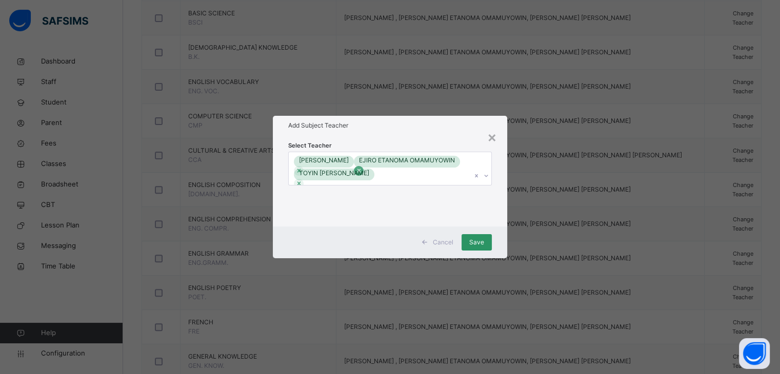
click at [363, 167] on icon at bounding box center [358, 170] width 7 height 7
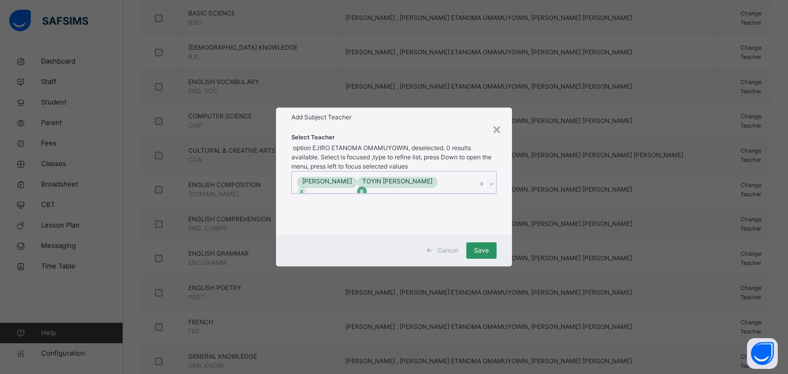
click at [367, 187] on div at bounding box center [362, 192] width 10 height 10
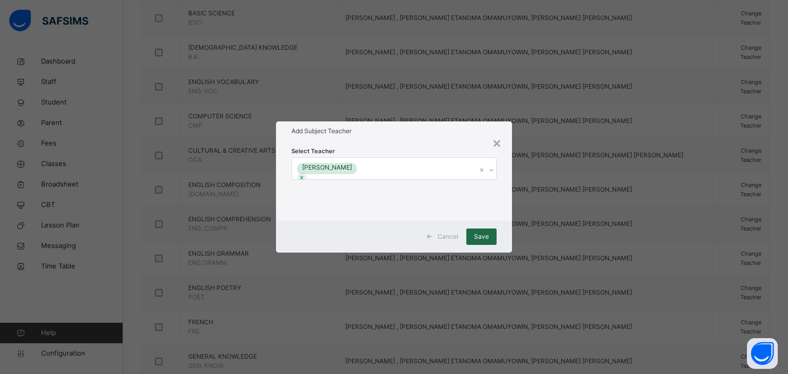
click at [476, 238] on span "Save" at bounding box center [481, 236] width 15 height 9
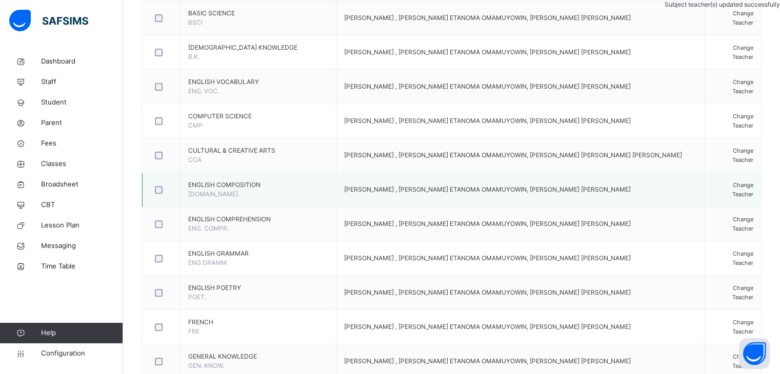
click at [724, 183] on div "Change Teacher" at bounding box center [732, 190] width 41 height 18
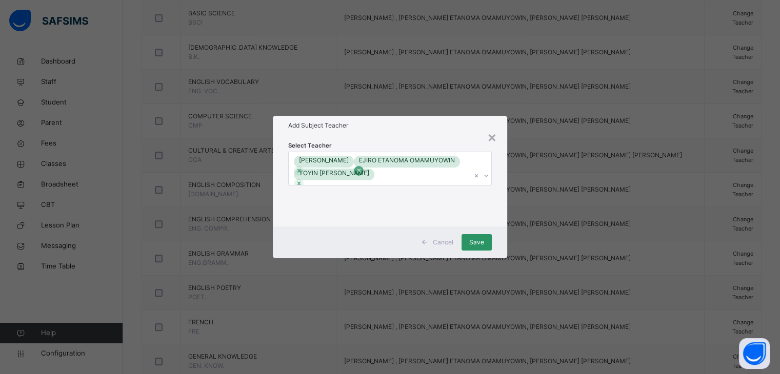
click at [363, 167] on icon at bounding box center [358, 170] width 7 height 7
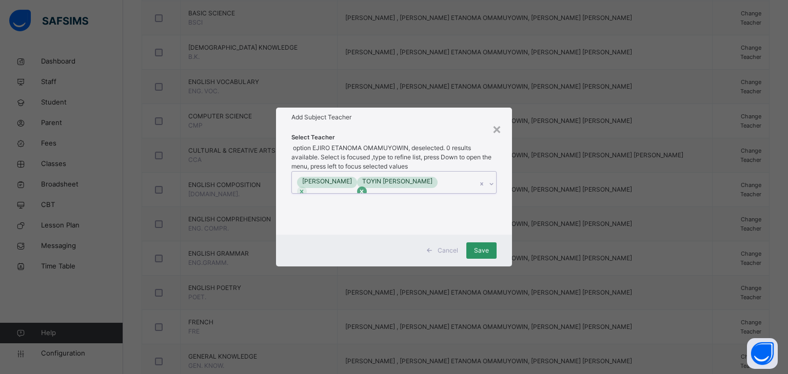
click at [365, 188] on icon at bounding box center [361, 191] width 7 height 7
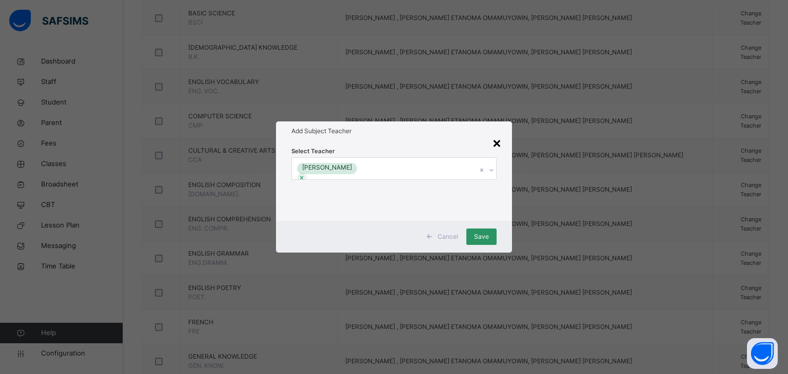
click at [498, 141] on div "×" at bounding box center [497, 143] width 10 height 22
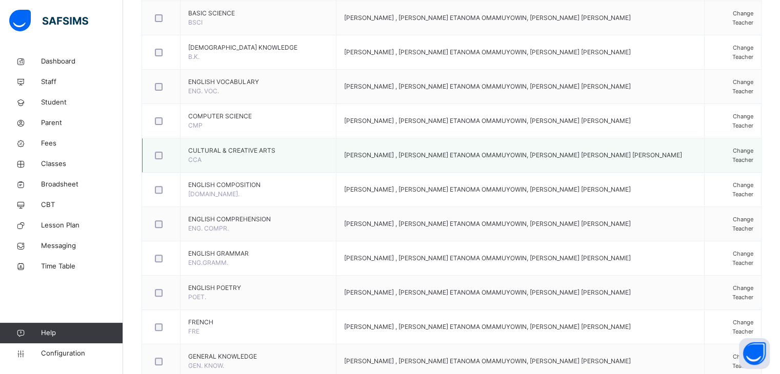
click at [732, 157] on span "Change Teacher" at bounding box center [742, 155] width 21 height 16
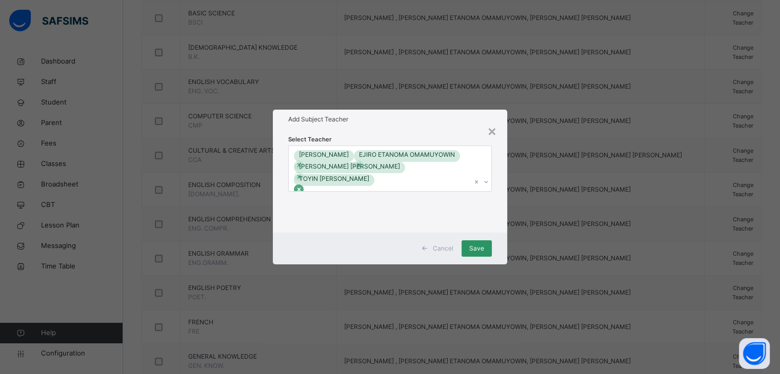
click at [304, 185] on div at bounding box center [299, 190] width 10 height 10
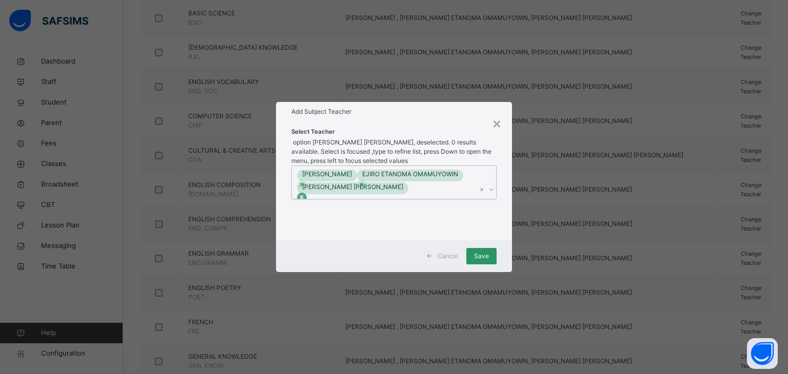
click at [304, 196] on icon at bounding box center [302, 198] width 4 height 4
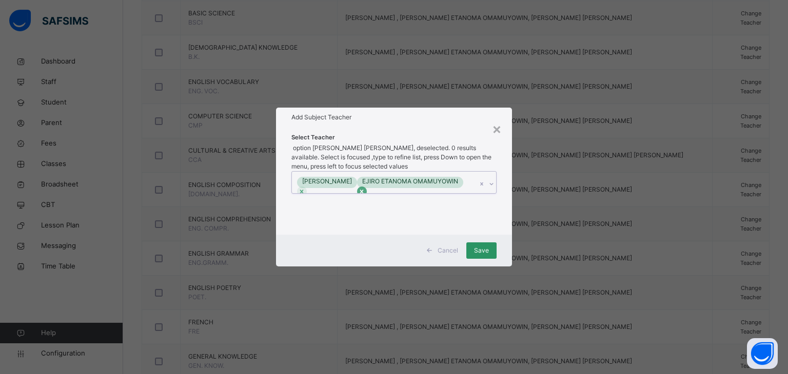
click at [364, 190] on icon at bounding box center [362, 192] width 4 height 4
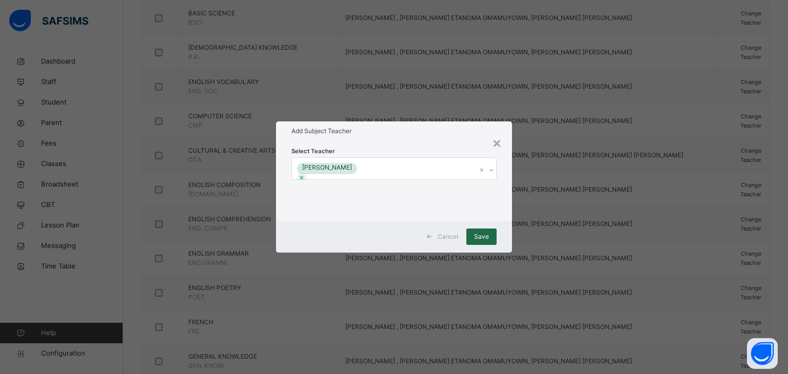
click at [477, 236] on span "Save" at bounding box center [481, 236] width 15 height 9
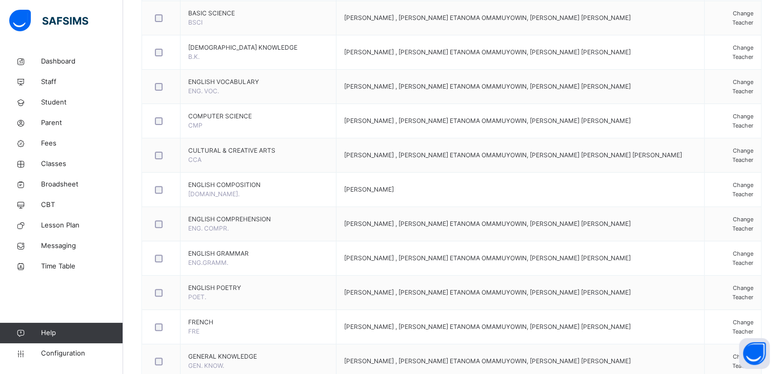
scroll to position [0, 0]
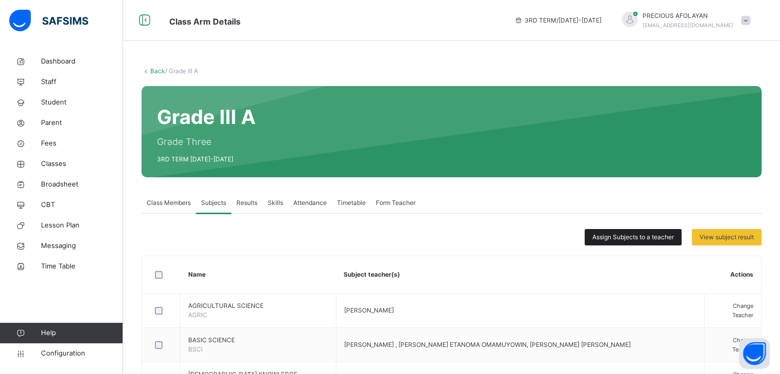
click at [604, 238] on span "Assign Subjects to a teacher" at bounding box center [633, 237] width 82 height 9
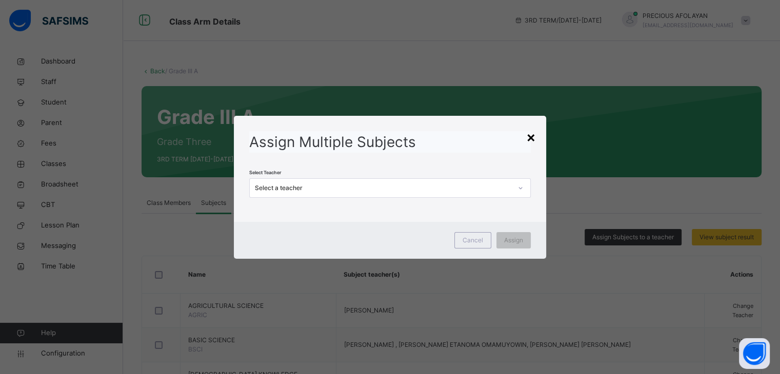
click at [529, 131] on div "×" at bounding box center [531, 137] width 10 height 22
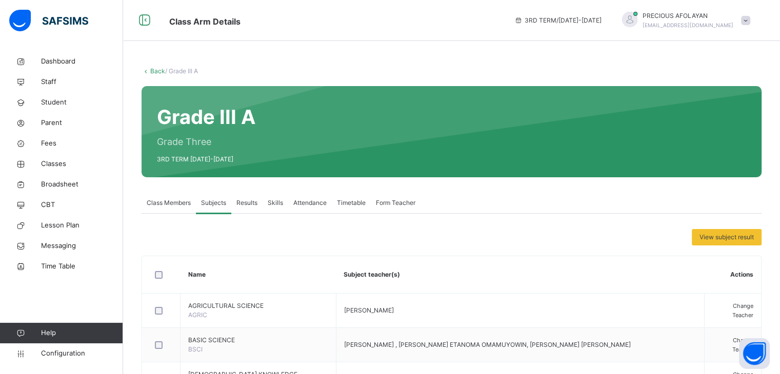
click at [400, 210] on div "Form Teacher" at bounding box center [396, 203] width 50 height 21
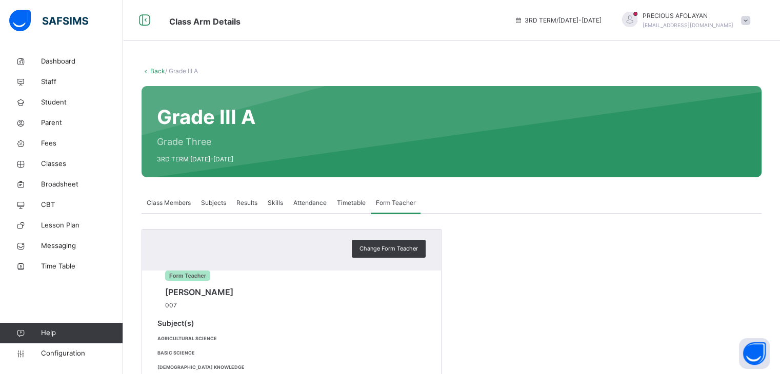
click at [277, 260] on div "Form Teacher [PERSON_NAME] 007" at bounding box center [291, 282] width 268 height 55
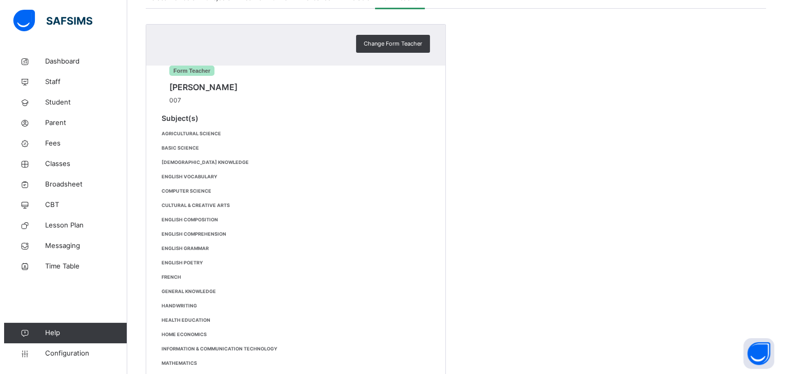
scroll to position [222, 0]
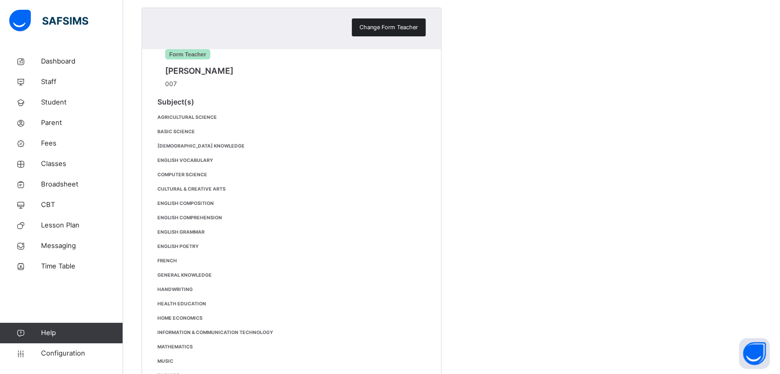
click at [373, 25] on span "Change Form Teacher" at bounding box center [388, 27] width 58 height 9
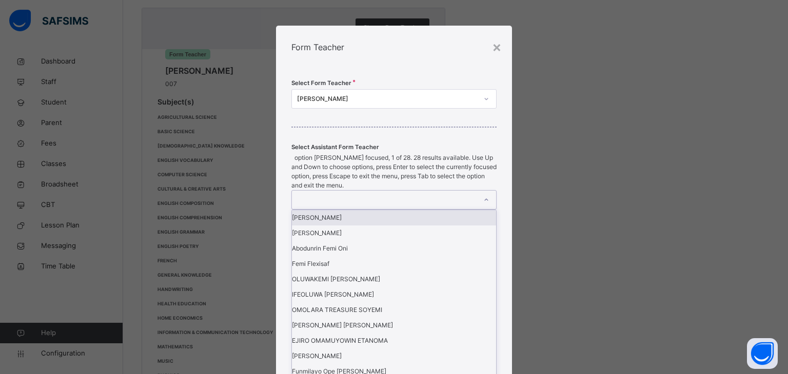
scroll to position [0, 0]
click at [401, 209] on div at bounding box center [384, 200] width 185 height 18
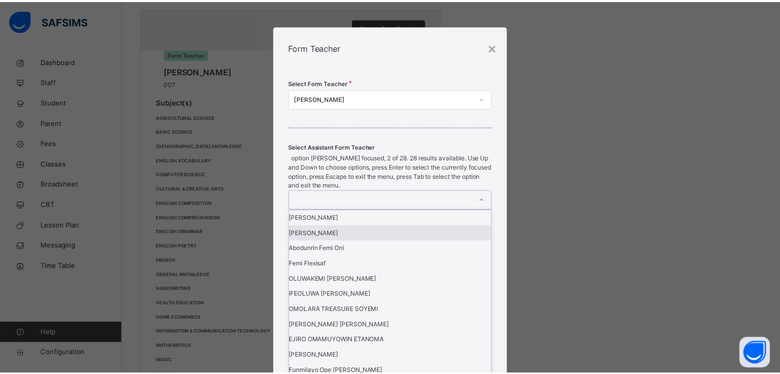
scroll to position [355, 0]
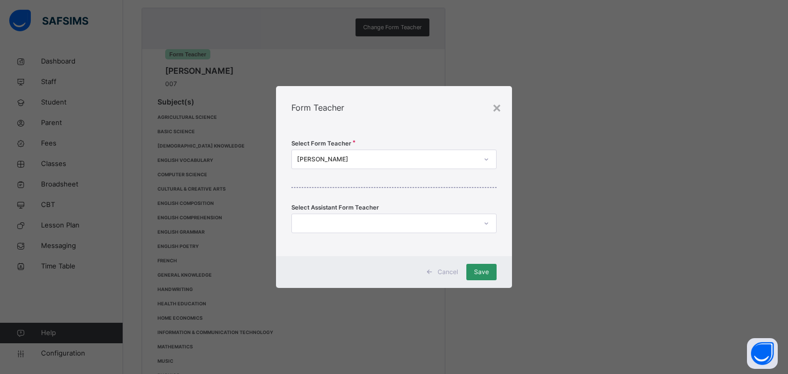
click at [499, 223] on div "Select Form Teacher [PERSON_NAME] Select Assistant Form Teacher" at bounding box center [394, 192] width 236 height 127
click at [498, 108] on div "×" at bounding box center [497, 107] width 10 height 22
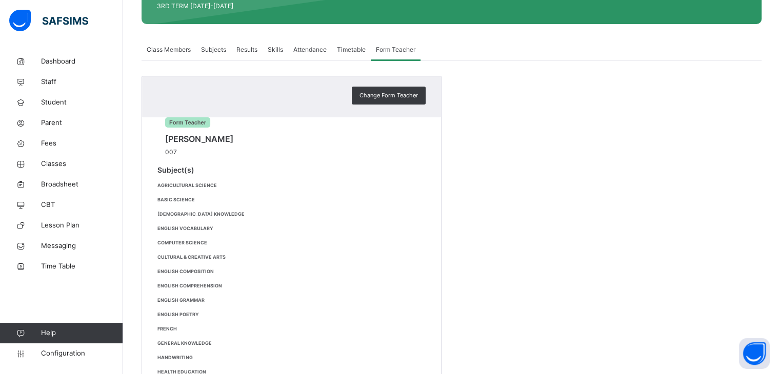
scroll to position [150, 0]
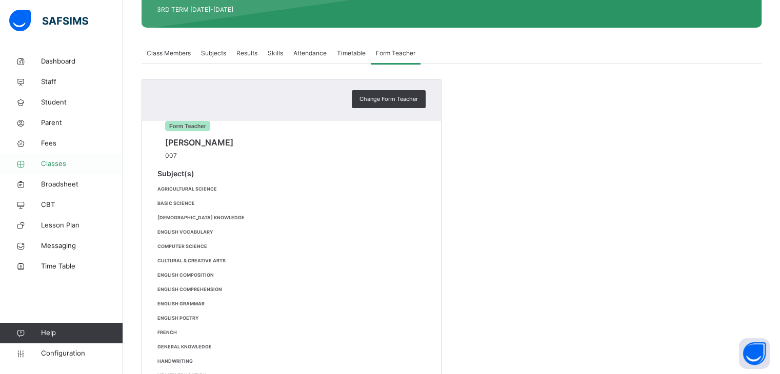
click at [51, 164] on span "Classes" at bounding box center [82, 164] width 82 height 10
